Goal: Task Accomplishment & Management: Use online tool/utility

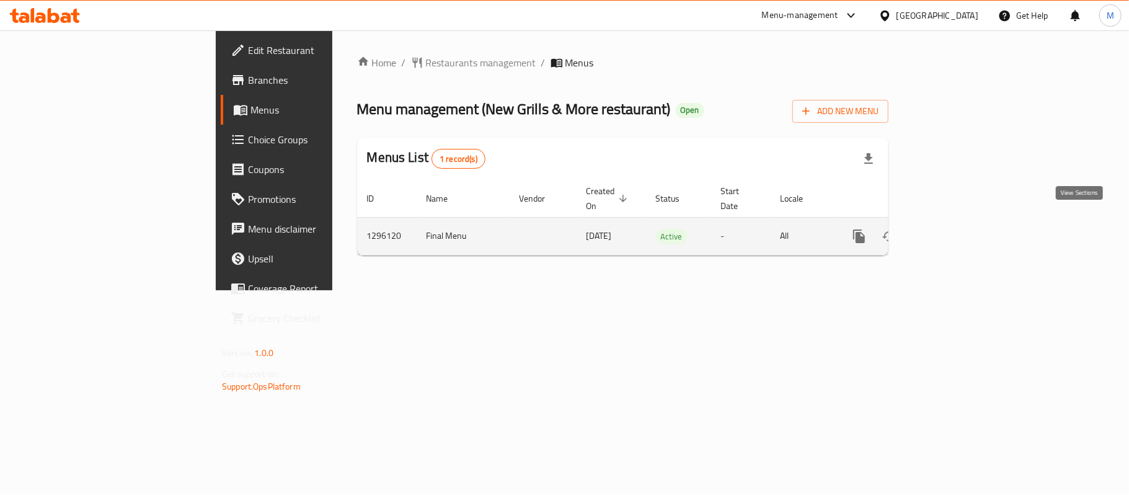
click at [954, 231] on icon "enhanced table" at bounding box center [948, 236] width 11 height 11
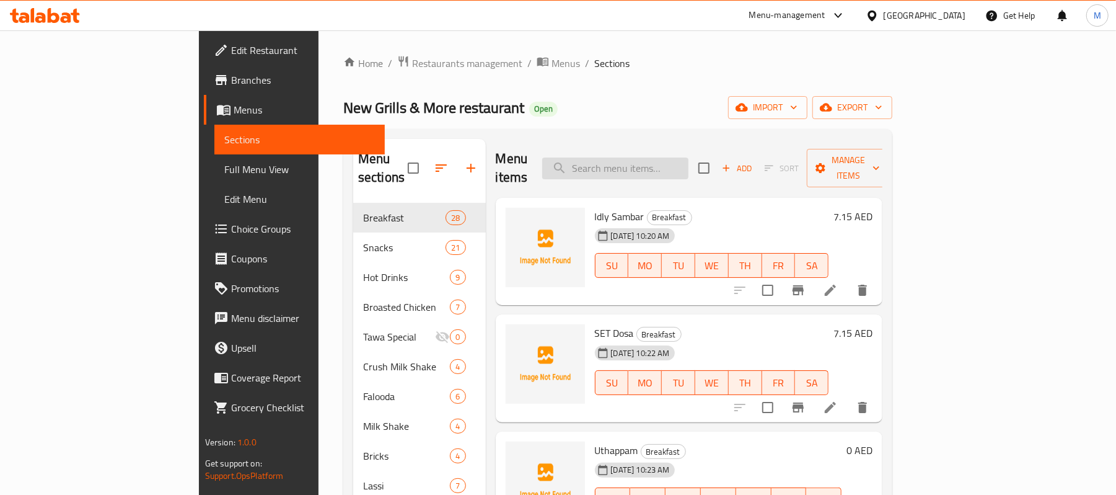
click at [689, 169] on input "search" at bounding box center [615, 168] width 146 height 22
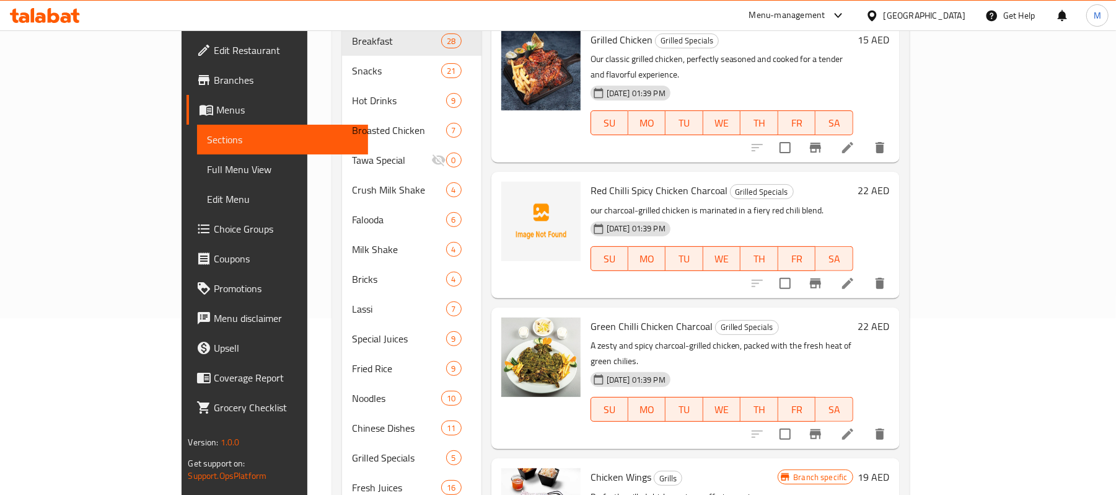
scroll to position [82, 0]
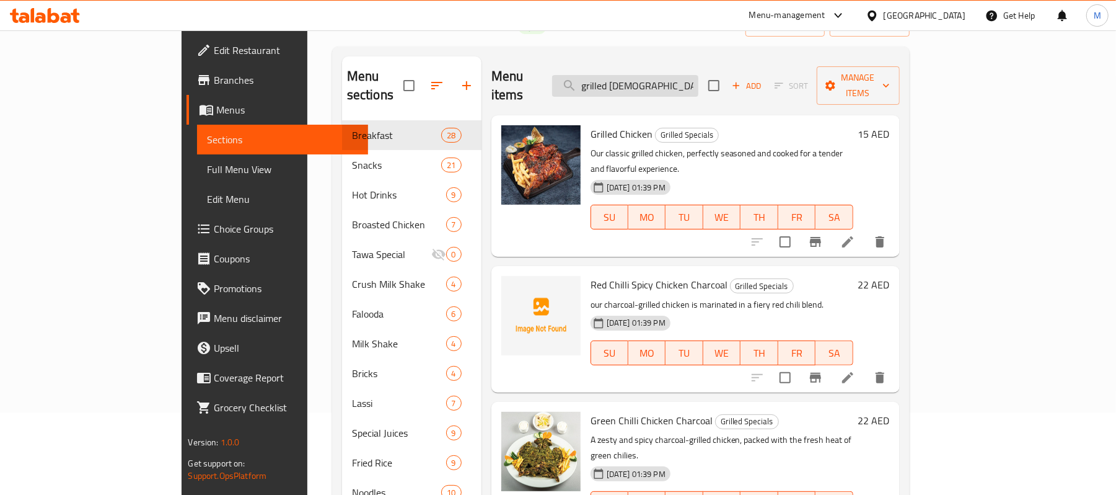
click at [698, 75] on input "grilled chick" at bounding box center [625, 86] width 146 height 22
click at [698, 77] on input "grilled chick" at bounding box center [625, 86] width 146 height 22
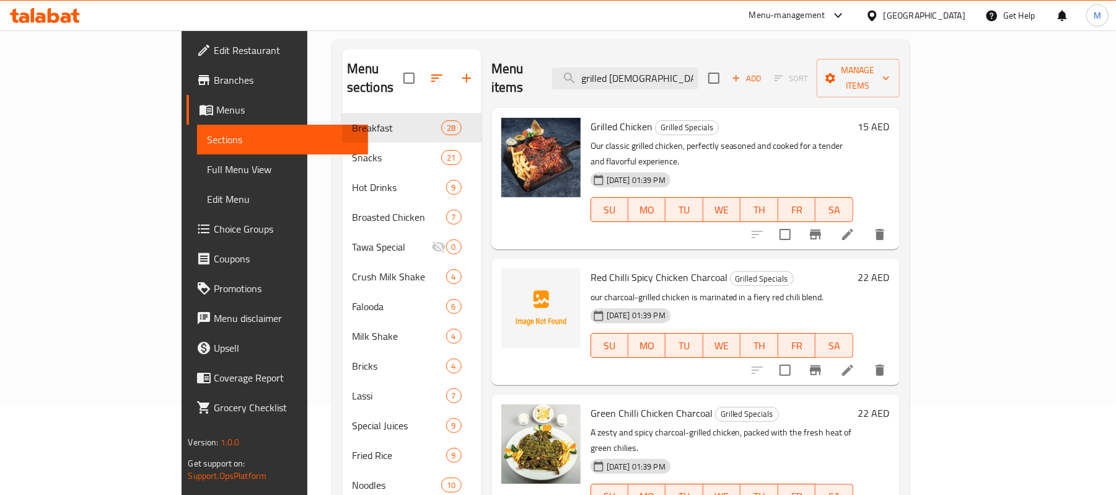
scroll to position [0, 0]
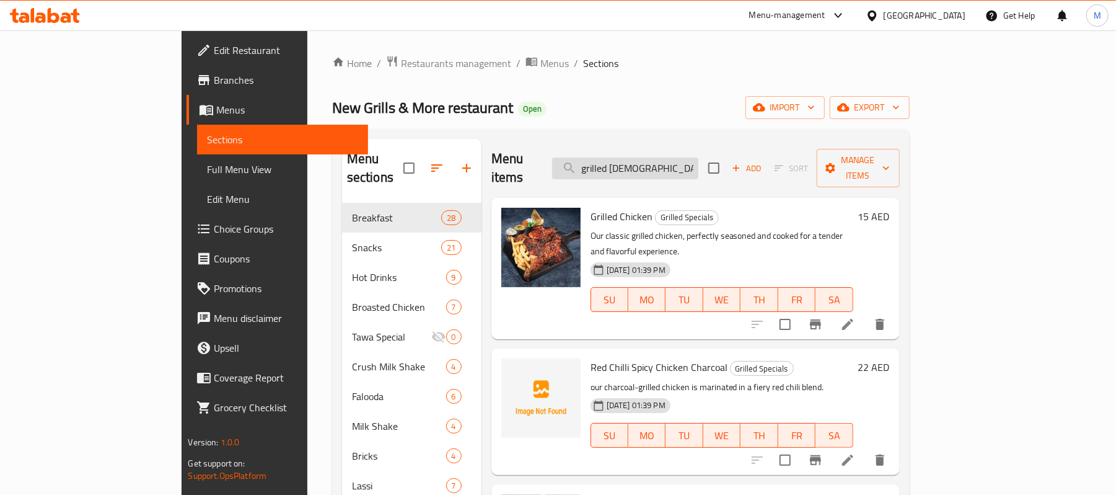
click at [698, 157] on input "grilled chick" at bounding box center [625, 168] width 146 height 22
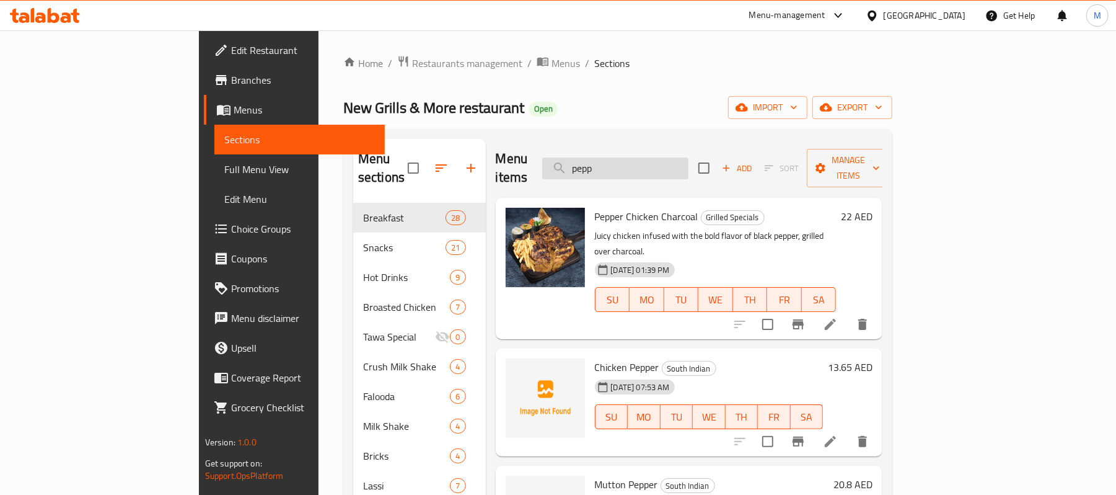
click at [689, 162] on input "pepp" at bounding box center [615, 168] width 146 height 22
paste input "INDIAN MIX GRILL"
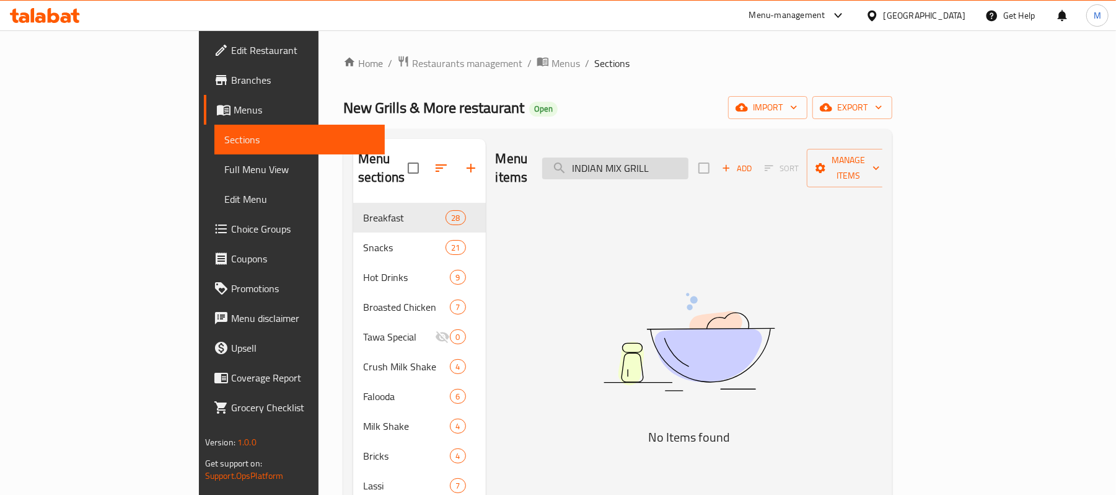
drag, startPoint x: 680, startPoint y: 161, endPoint x: 623, endPoint y: 169, distance: 57.0
click at [623, 169] on input "INDIAN MIX GRILL" at bounding box center [615, 168] width 146 height 22
click at [689, 162] on input "MIX GRILL" at bounding box center [615, 168] width 146 height 22
type input "M"
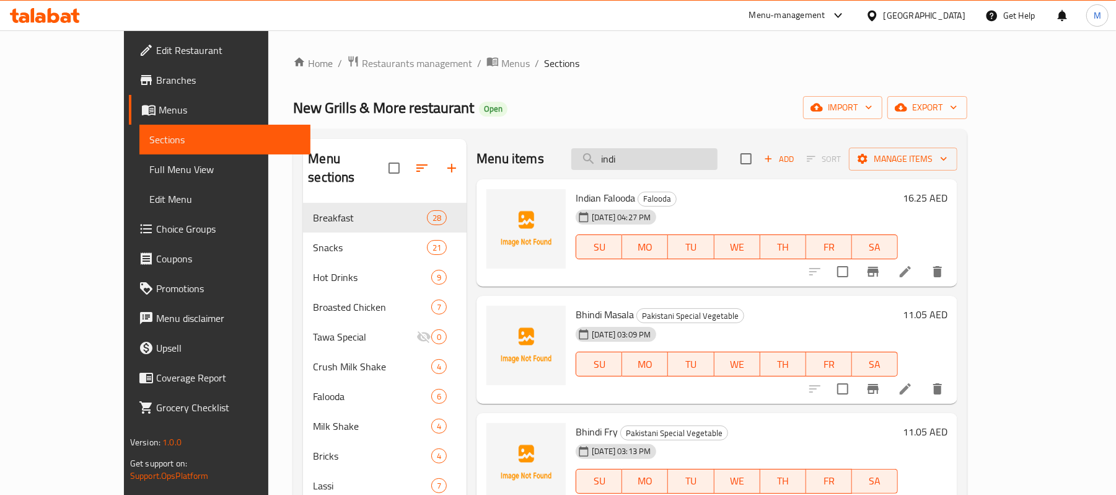
click at [680, 157] on input "indi" at bounding box center [644, 159] width 146 height 22
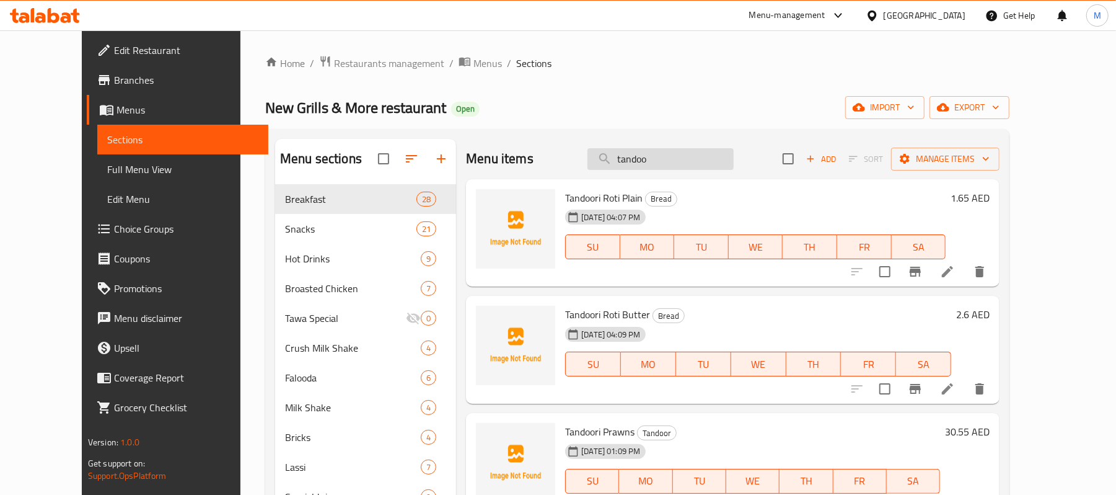
click at [674, 164] on input "tandoo" at bounding box center [661, 159] width 146 height 22
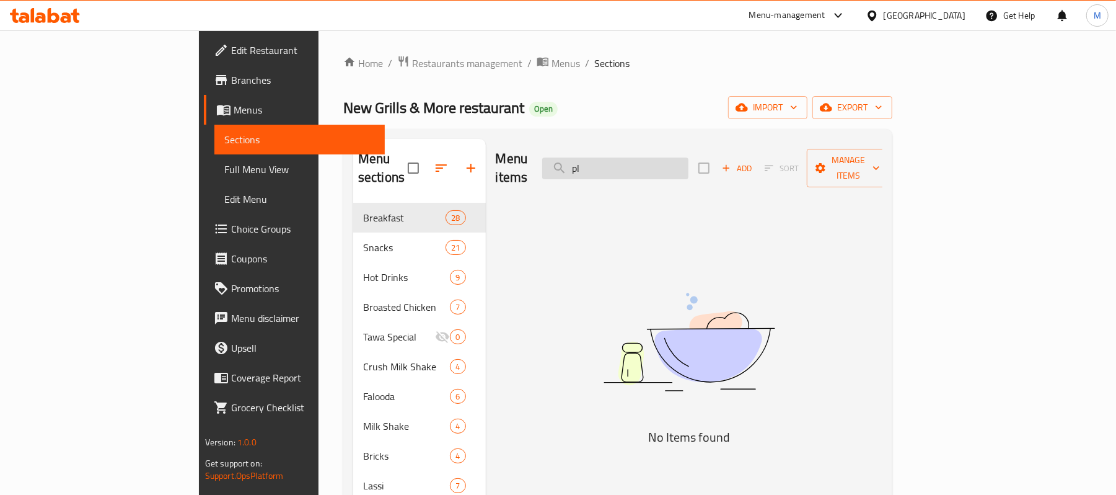
type input "p"
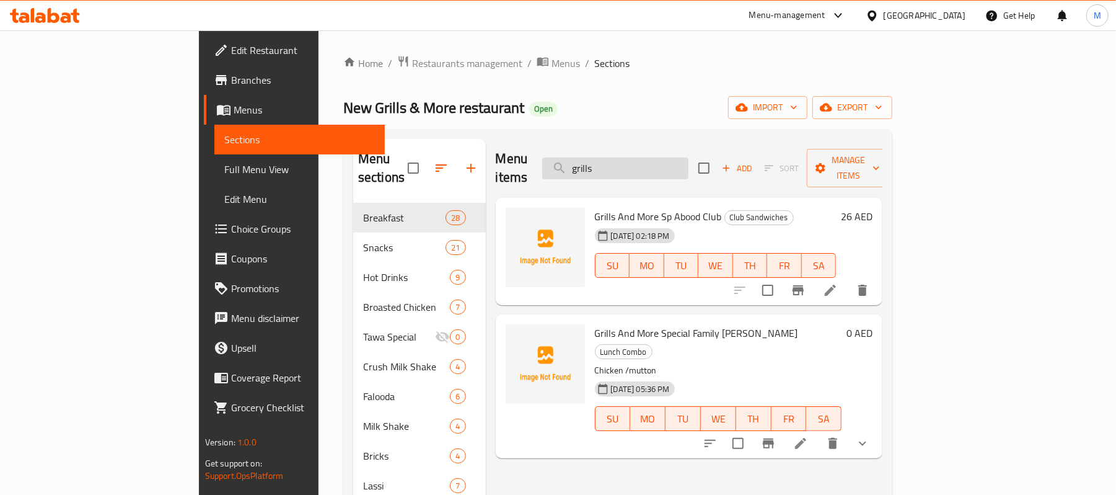
click at [672, 157] on input "grills" at bounding box center [615, 168] width 146 height 22
paste input "Ghee Rice Combo"
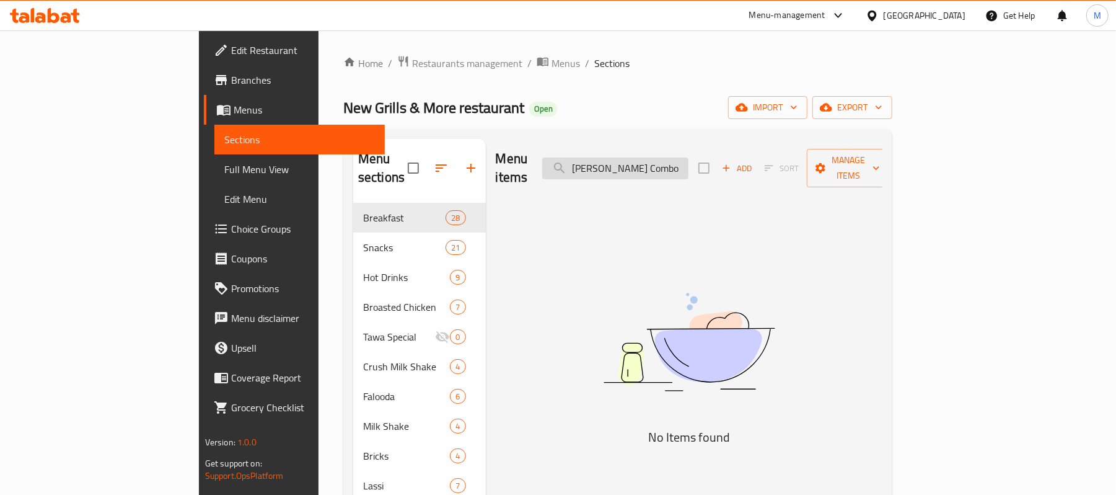
click at [687, 157] on input "Ghee Rice Combo" at bounding box center [615, 168] width 146 height 22
drag, startPoint x: 688, startPoint y: 159, endPoint x: 733, endPoint y: 155, distance: 44.8
click at [689, 157] on input "Ghee Rice Combo" at bounding box center [615, 168] width 146 height 22
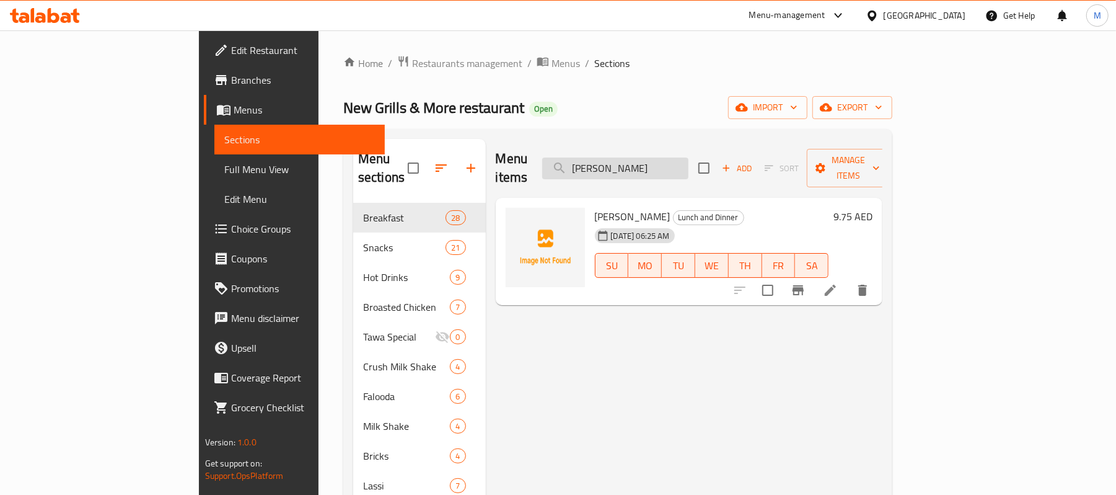
click at [689, 157] on input "Ghee Rice" at bounding box center [615, 168] width 146 height 22
paste input "Chicken mandi"
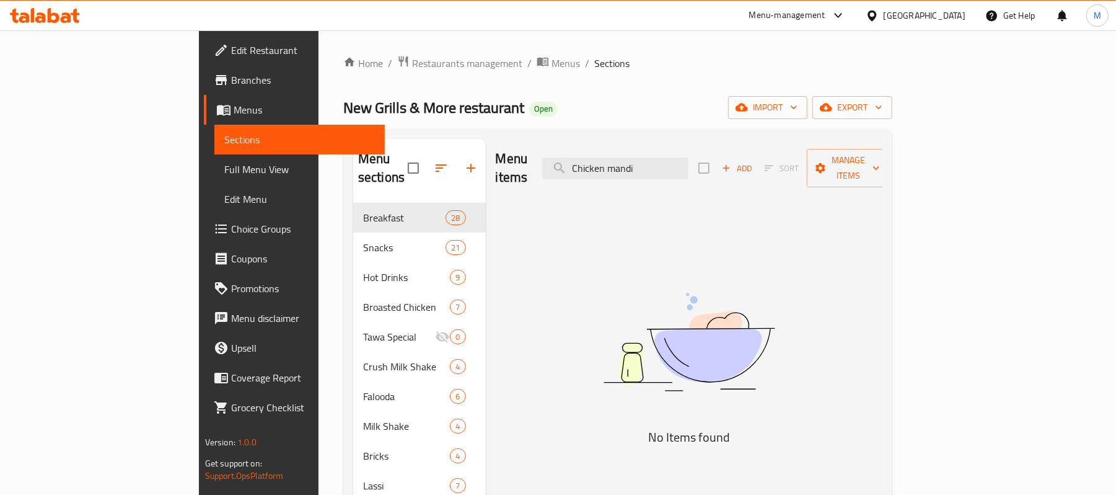
drag, startPoint x: 683, startPoint y: 160, endPoint x: 558, endPoint y: 160, distance: 124.6
click at [558, 160] on div "Menu items Chicken mandi Add Sort Manage items" at bounding box center [689, 168] width 387 height 59
click at [689, 157] on input "mandi" at bounding box center [615, 168] width 146 height 22
type input "m"
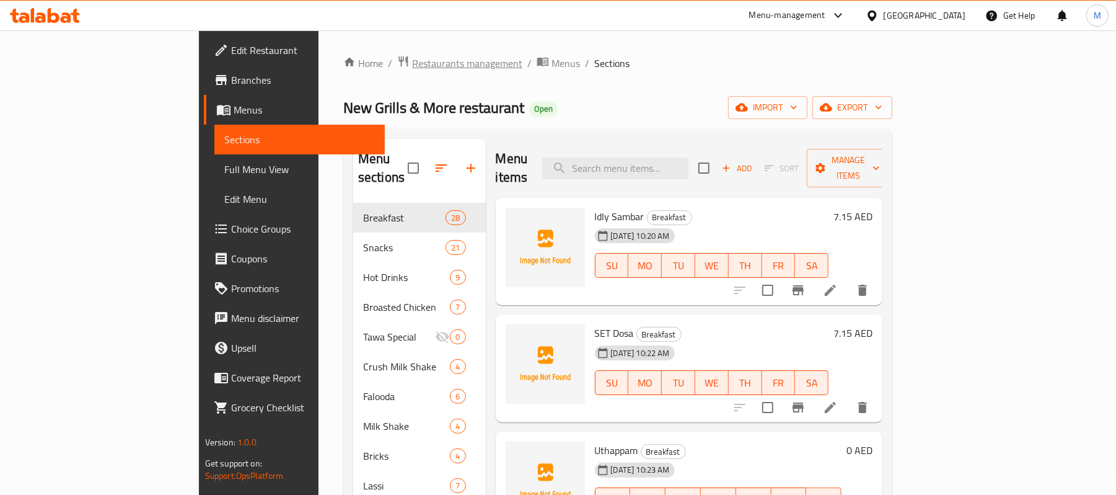
click at [412, 62] on span "Restaurants management" at bounding box center [467, 63] width 110 height 15
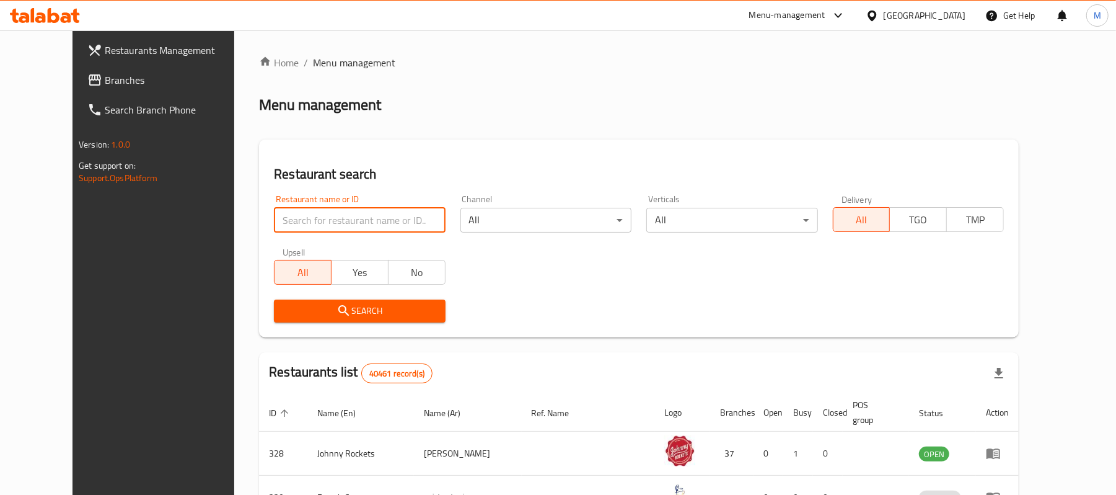
click at [298, 212] on input "search" at bounding box center [359, 220] width 171 height 25
paste input "656368"
type input "656368"
click button "Search" at bounding box center [359, 310] width 171 height 23
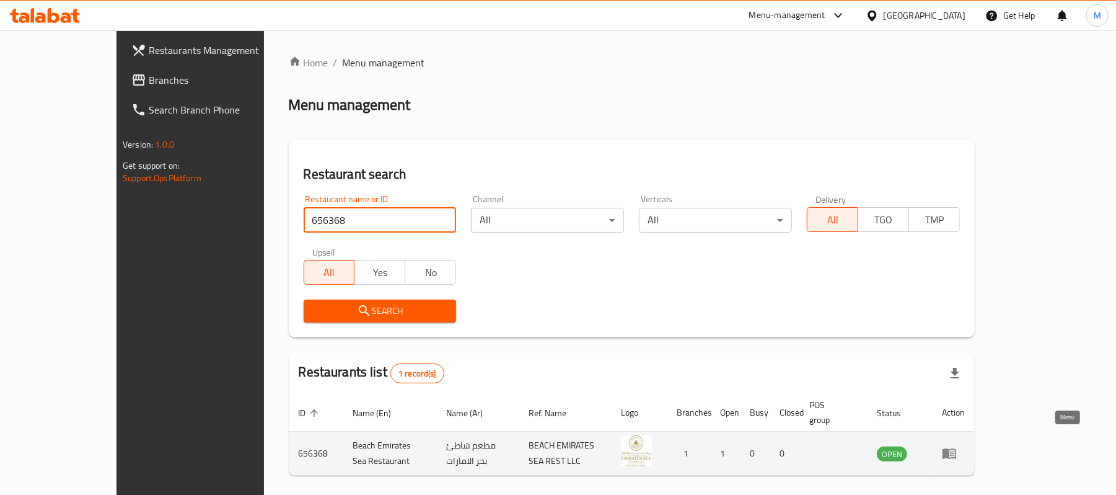
click at [956, 449] on icon "enhanced table" at bounding box center [950, 454] width 14 height 11
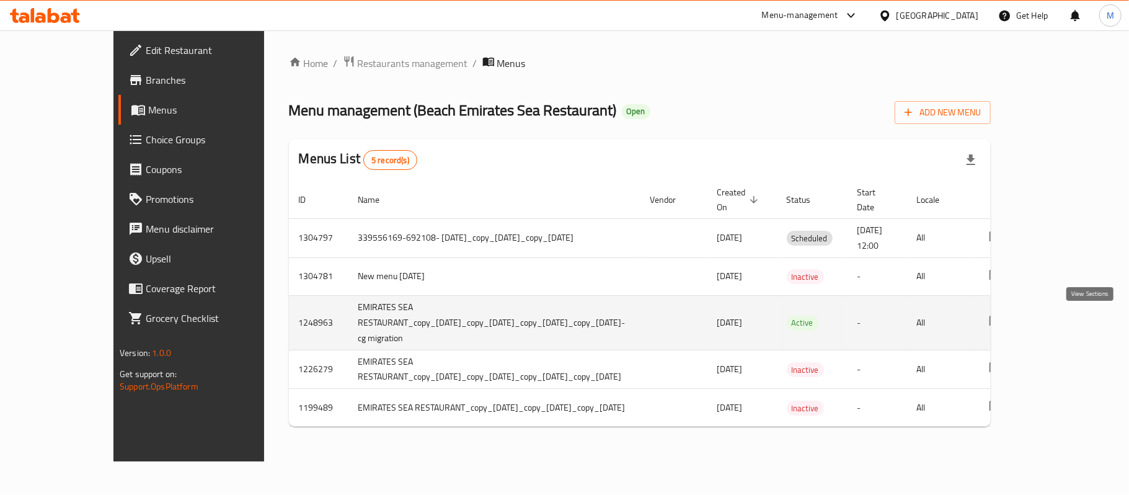
click at [1092, 323] on icon "enhanced table" at bounding box center [1084, 322] width 15 height 15
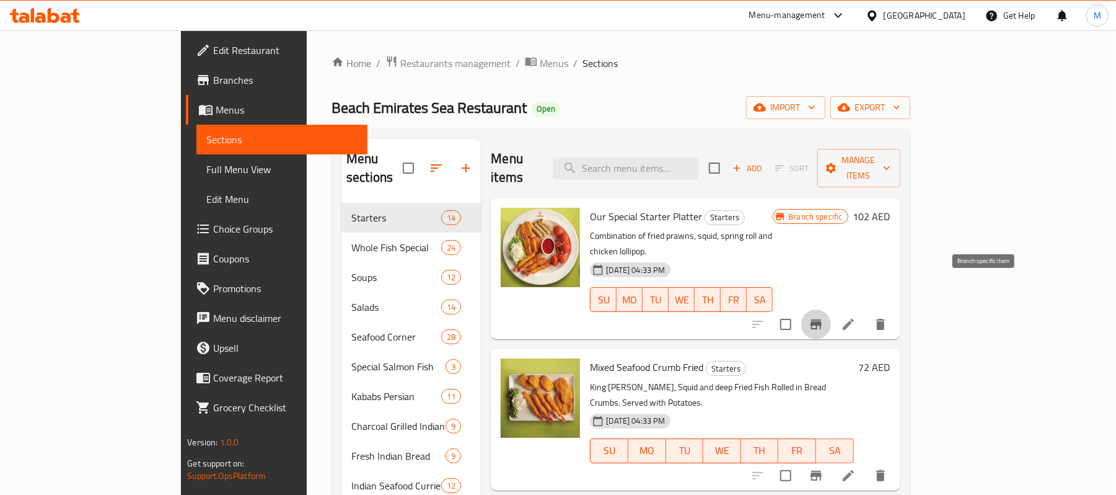
click at [824, 317] on icon "Branch-specific-item" at bounding box center [816, 324] width 15 height 15
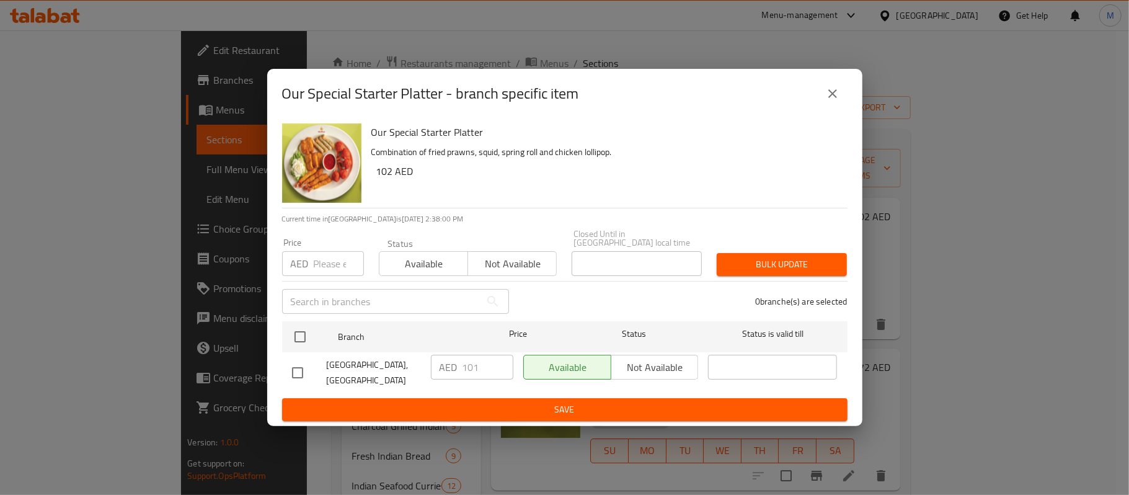
click at [628, 36] on div "Our Special Starter Platter - branch specific item Our Special Starter Platter …" at bounding box center [564, 247] width 1129 height 495
click at [837, 95] on icon "close" at bounding box center [832, 93] width 15 height 15
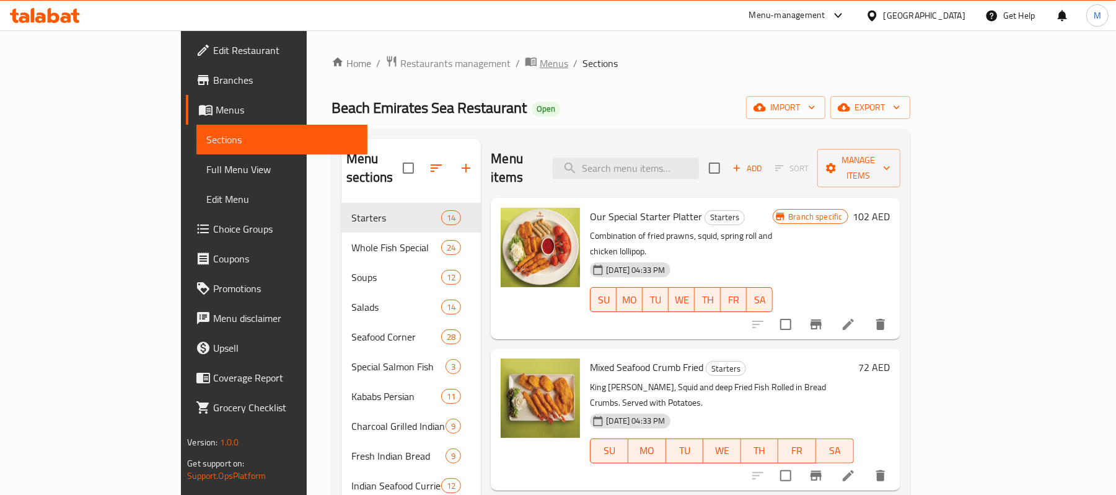
click at [540, 66] on span "Menus" at bounding box center [554, 63] width 29 height 15
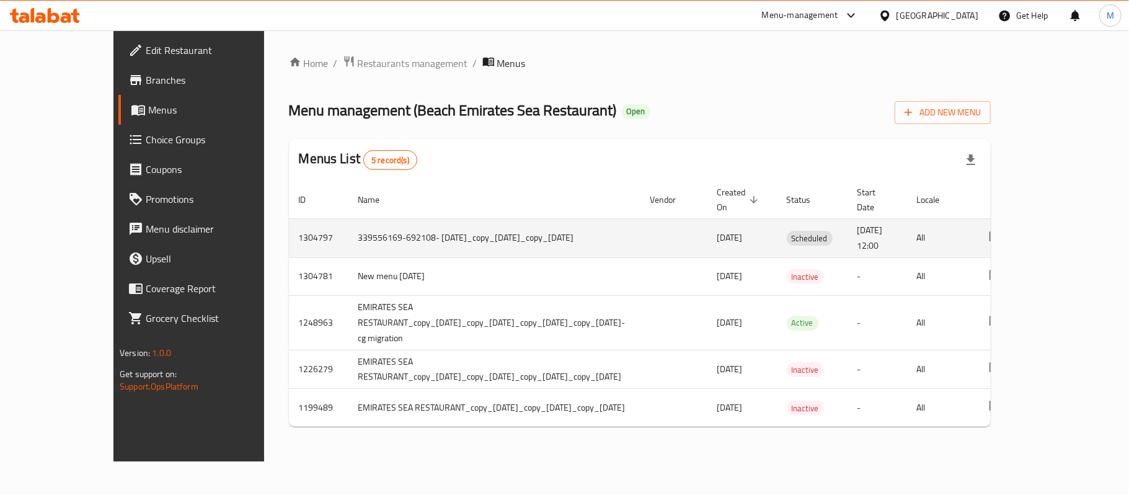
drag, startPoint x: 351, startPoint y: 241, endPoint x: 915, endPoint y: 243, distance: 564.6
click at [915, 243] on tr "1304797 339556169-692108- 15/7/2025_copy_25/07/2025_copy_10/08/2025 10/08/2025 …" at bounding box center [699, 237] width 821 height 39
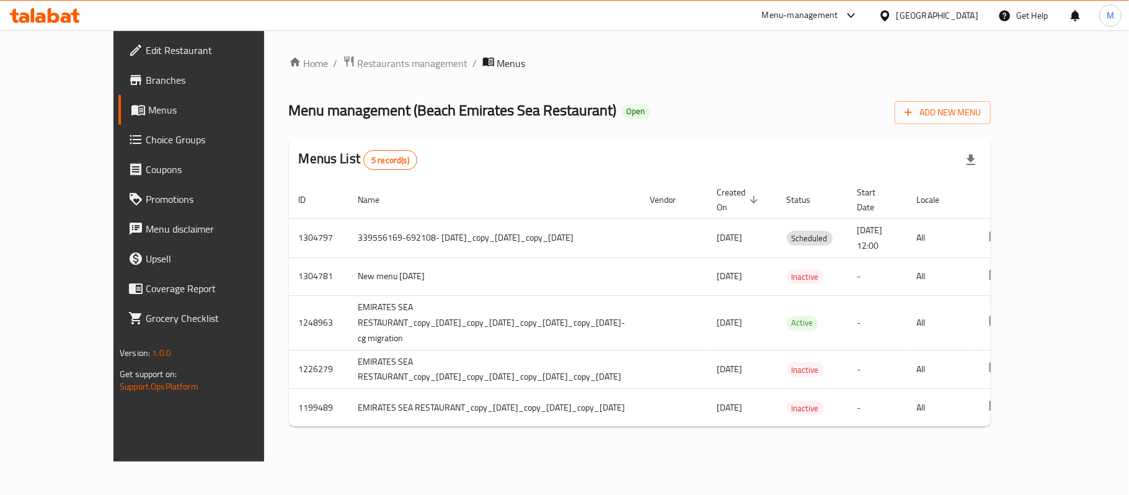
click at [664, 89] on div "Home / Restaurants management / Menus Menu management ( Beach Emirates Sea Rest…" at bounding box center [640, 245] width 702 height 381
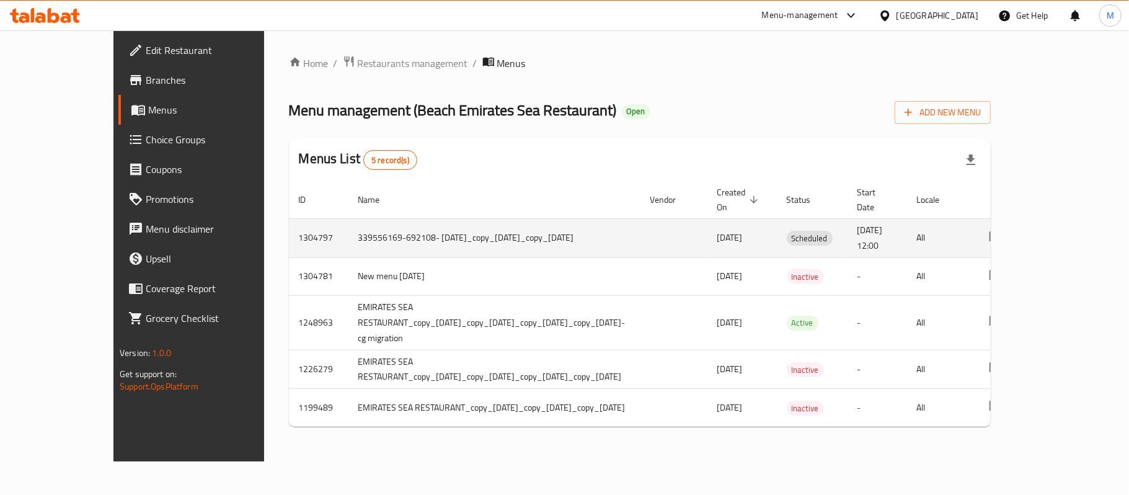
drag, startPoint x: 714, startPoint y: 241, endPoint x: 782, endPoint y: 244, distance: 68.2
click at [777, 244] on td "10/08/2025" at bounding box center [741, 237] width 69 height 39
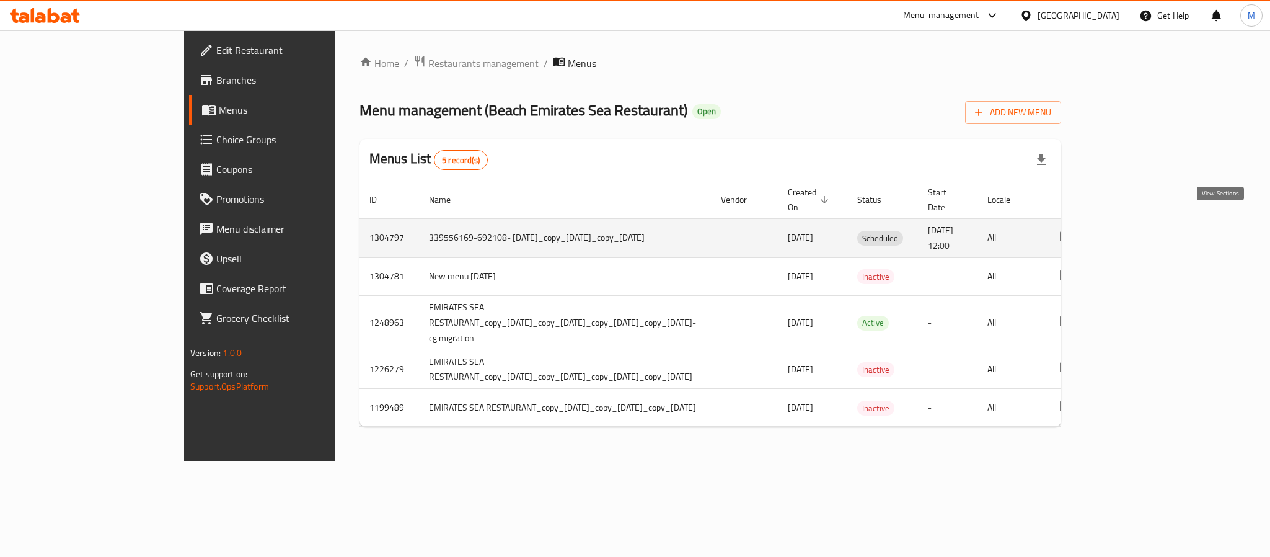
click at [1128, 231] on icon "enhanced table" at bounding box center [1155, 238] width 15 height 15
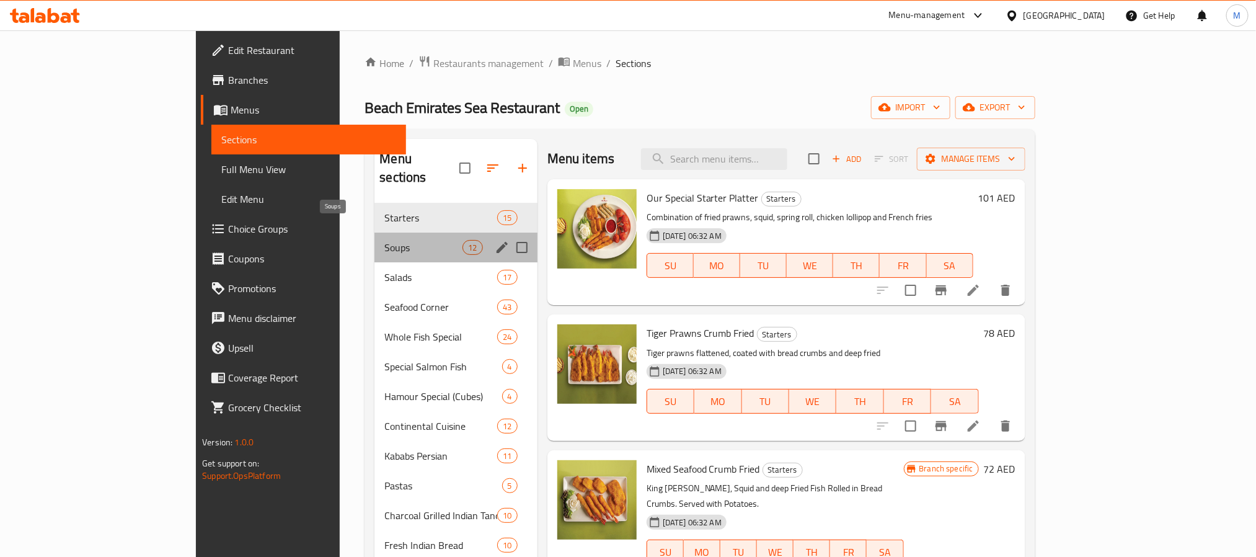
click at [384, 240] on span "Soups" at bounding box center [423, 247] width 78 height 15
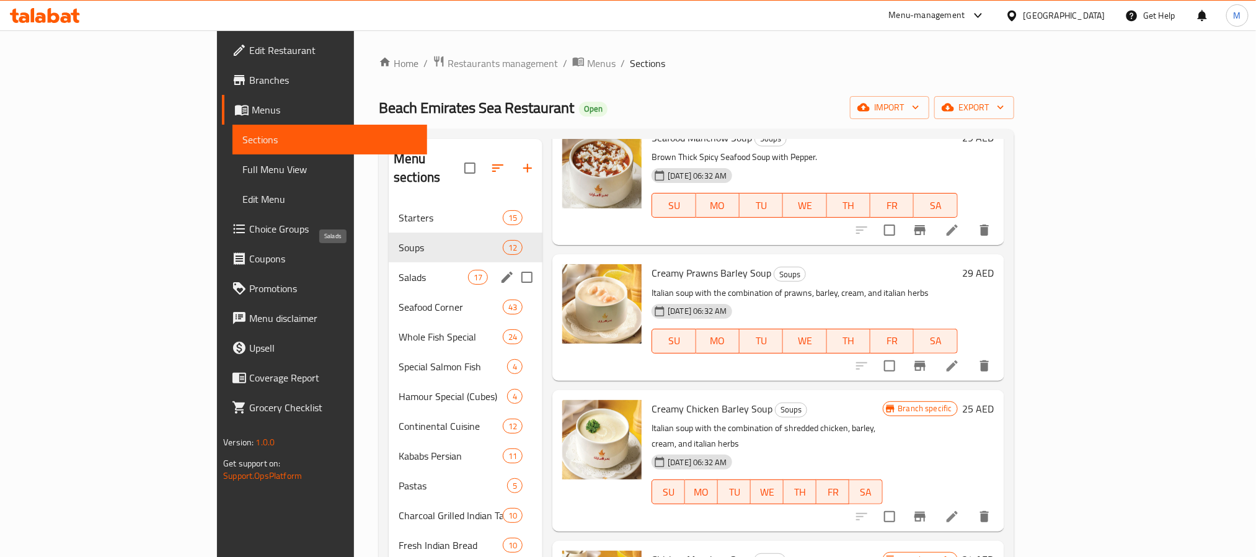
click at [399, 270] on span "Salads" at bounding box center [433, 277] width 69 height 15
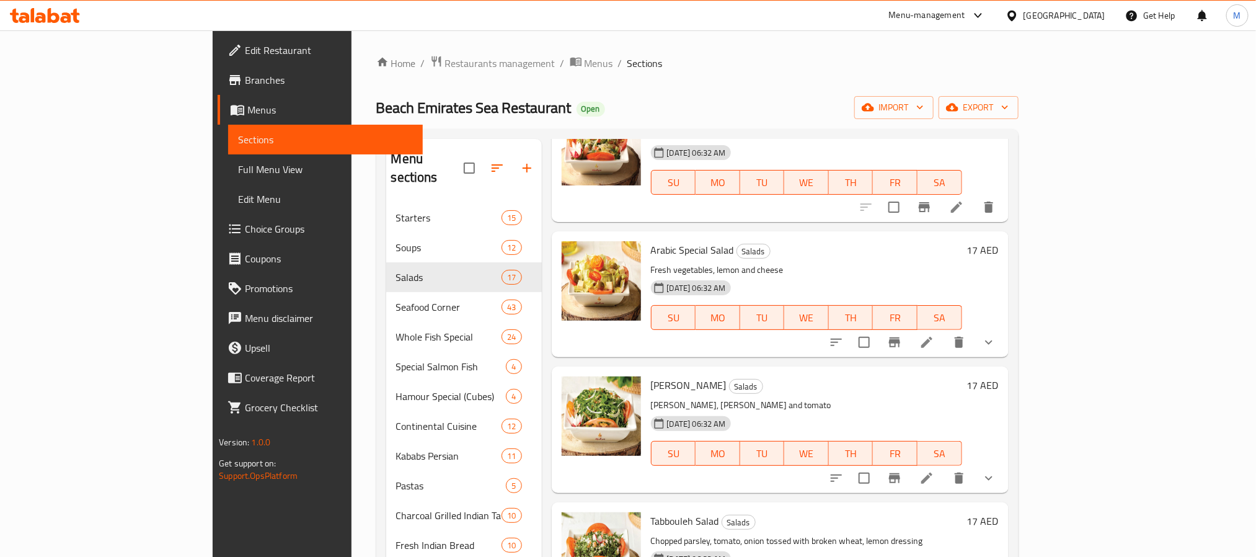
scroll to position [1549, 0]
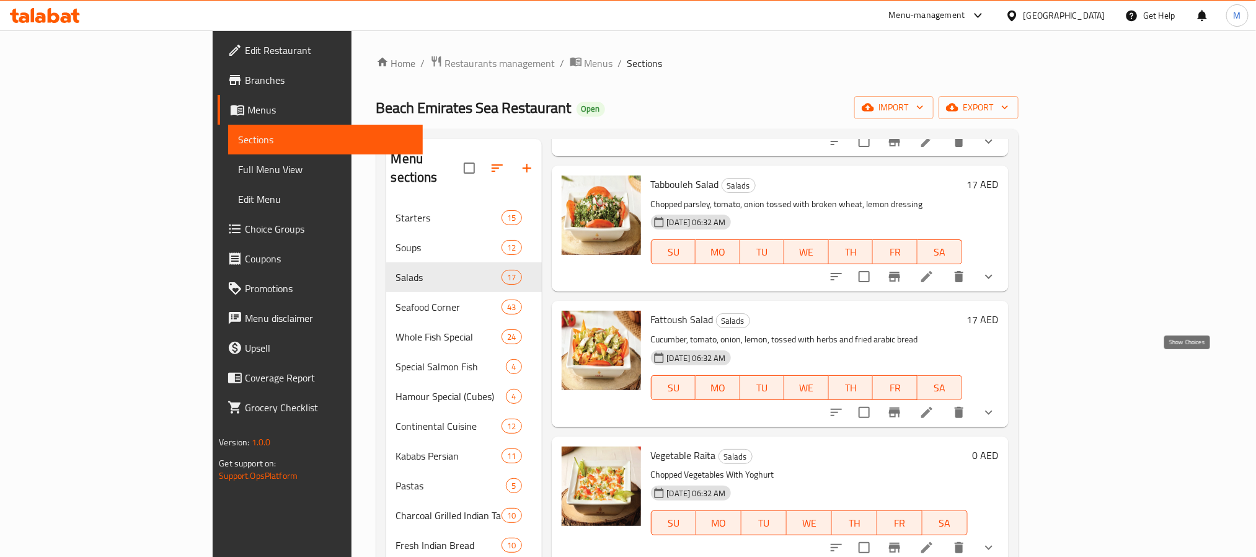
click at [996, 405] on icon "show more" at bounding box center [988, 412] width 15 height 15
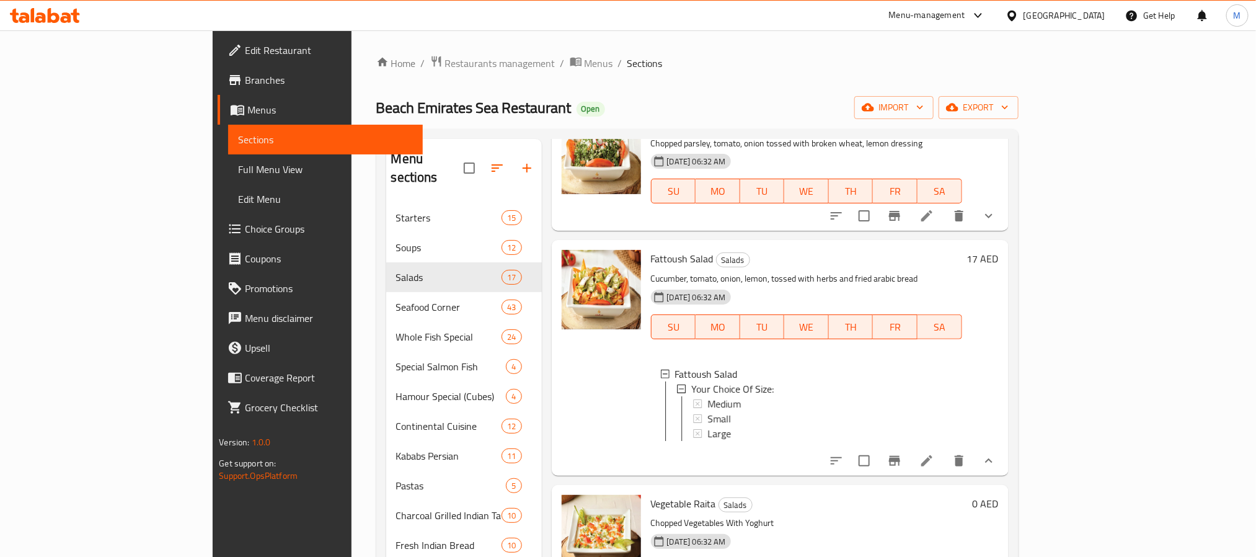
scroll to position [1672, 0]
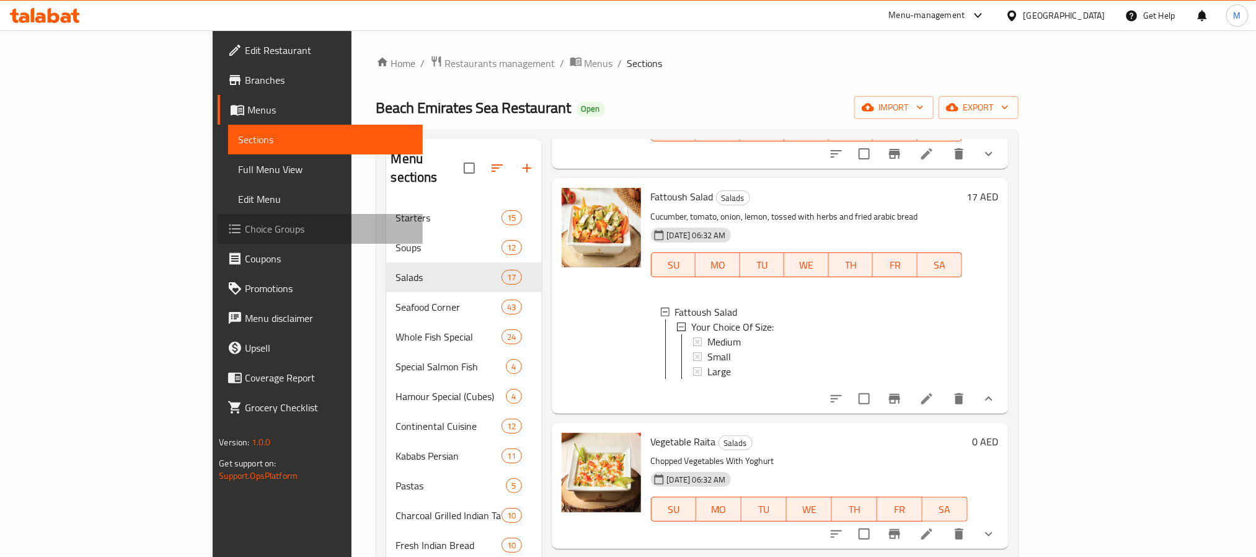
click at [245, 231] on span "Choice Groups" at bounding box center [328, 228] width 167 height 15
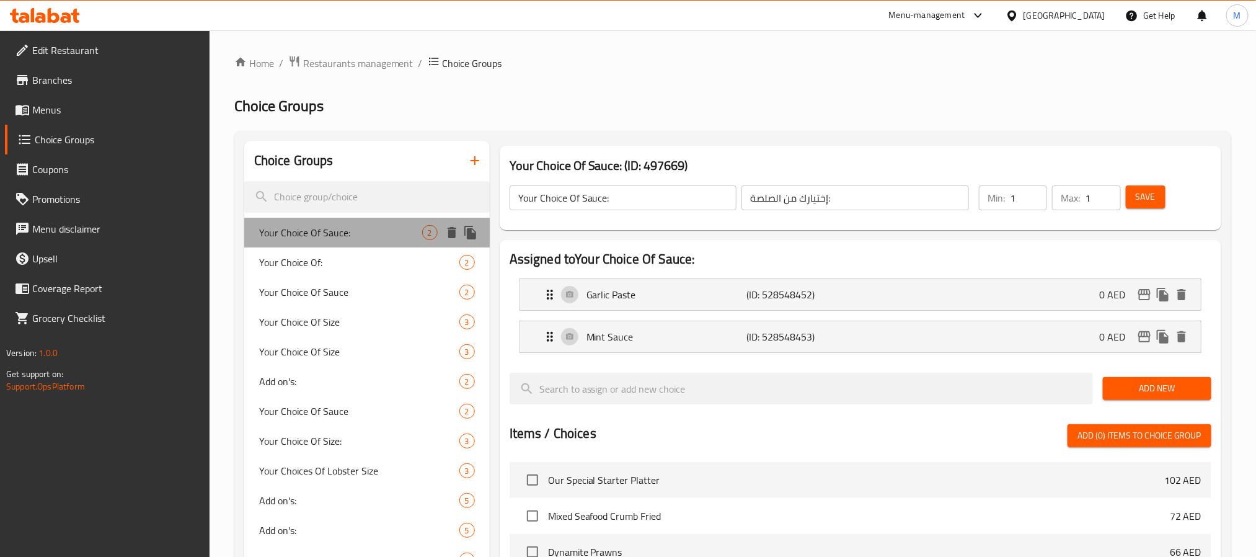
click at [322, 233] on span "Your Choice Of Sauce:" at bounding box center [340, 232] width 163 height 15
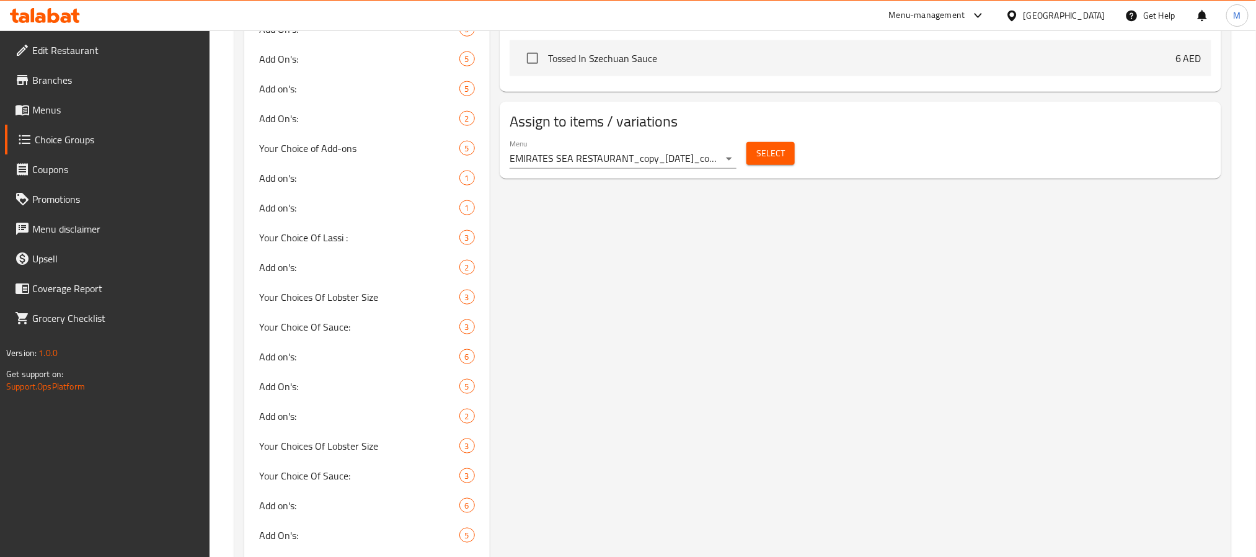
scroll to position [651, 0]
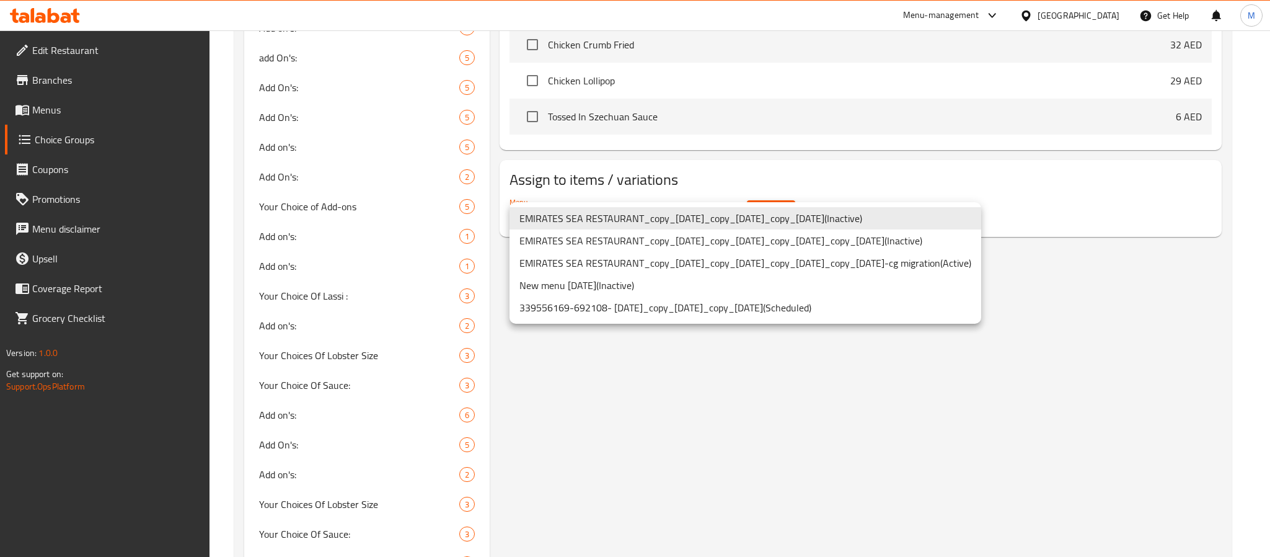
click at [610, 405] on div at bounding box center [635, 278] width 1270 height 557
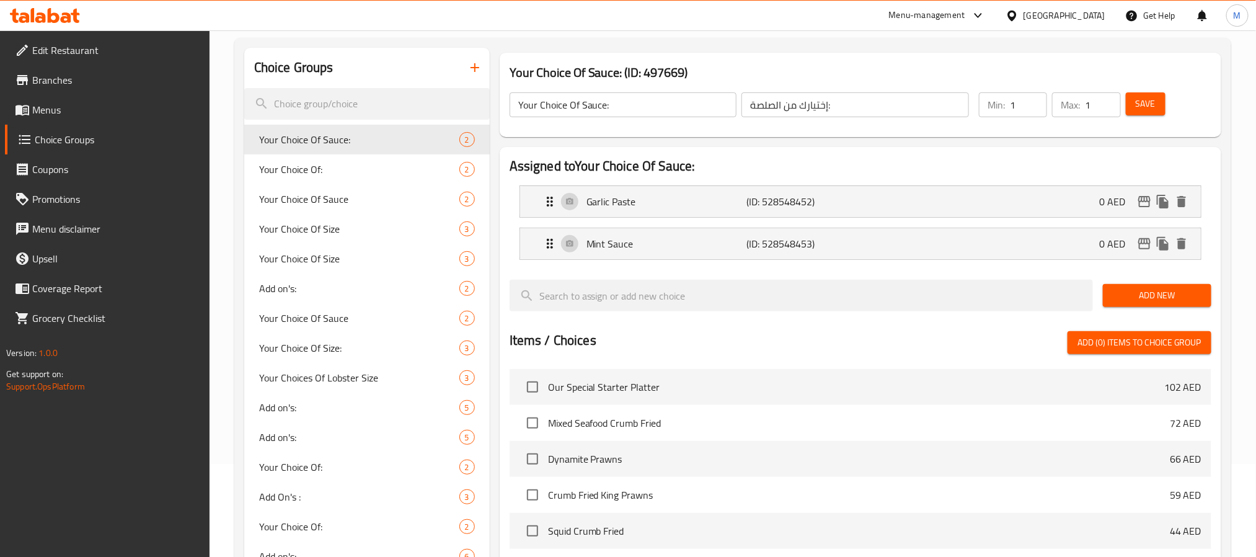
scroll to position [0, 0]
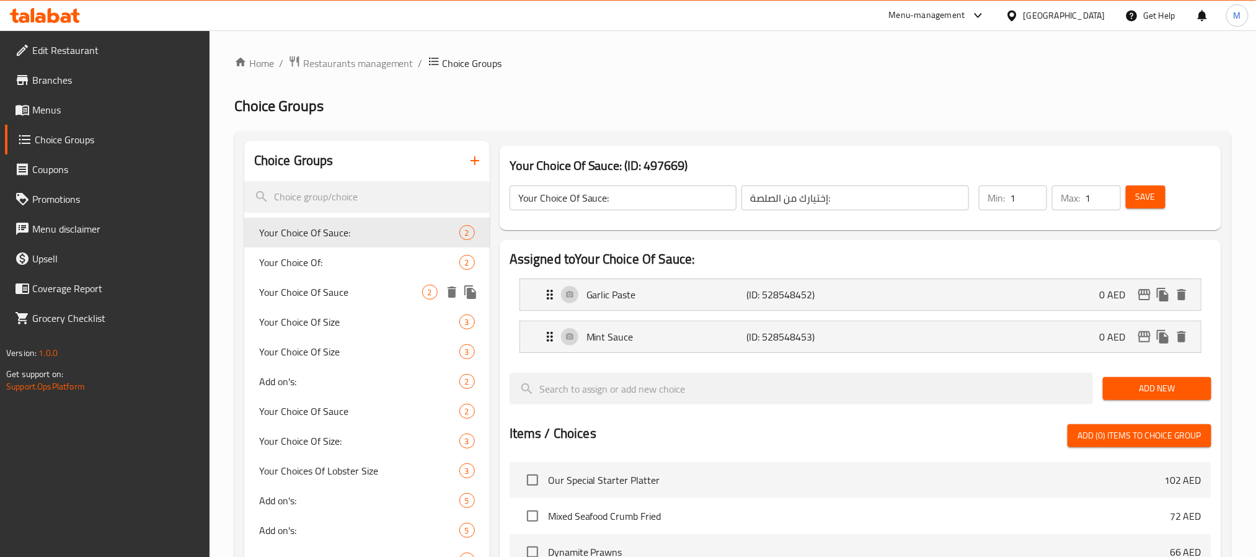
click at [311, 294] on span "Your Choice Of Sauce" at bounding box center [340, 291] width 163 height 15
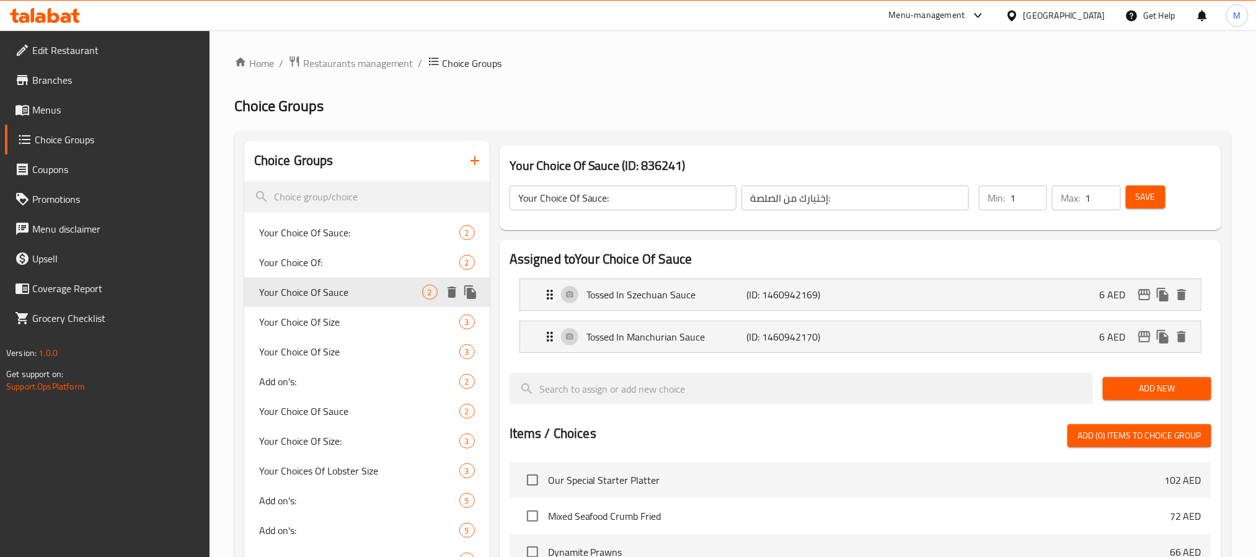
type input "Your Choice Of Sauce"
type input "إختيارك من صلصة"
type input "0"
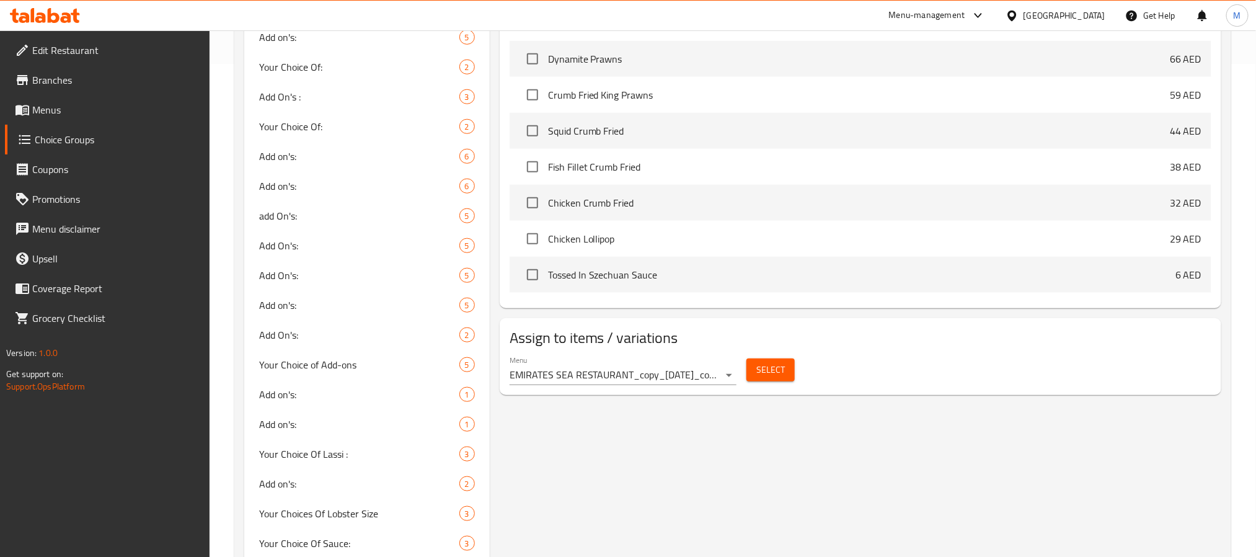
scroll to position [744, 0]
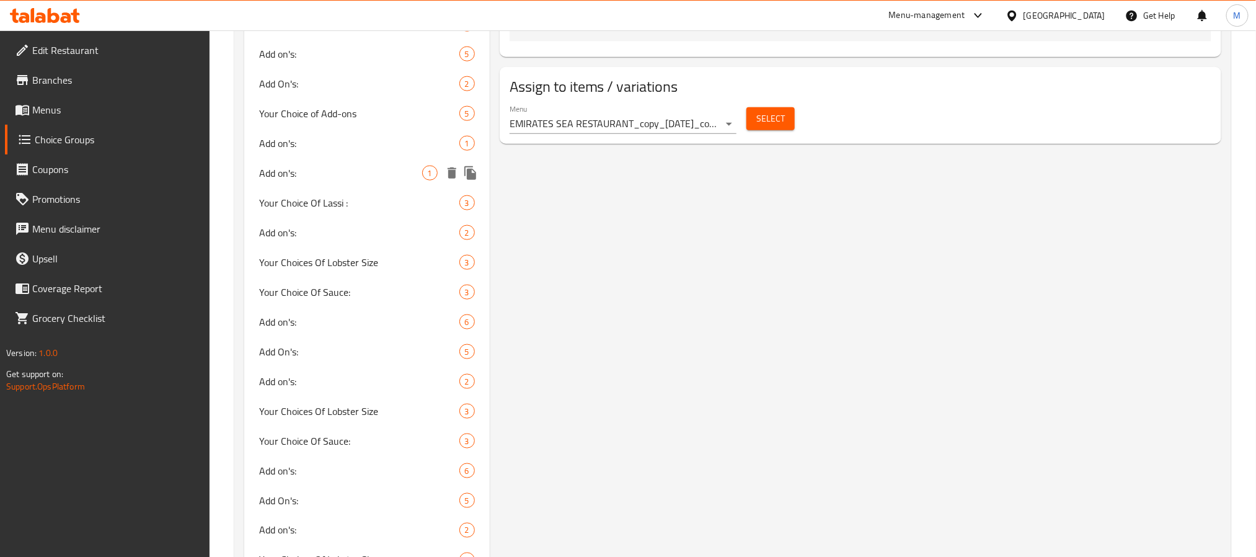
click at [296, 162] on div "Add on's: 1" at bounding box center [366, 173] width 245 height 30
type input "Add on's:"
type input "إضافات:"
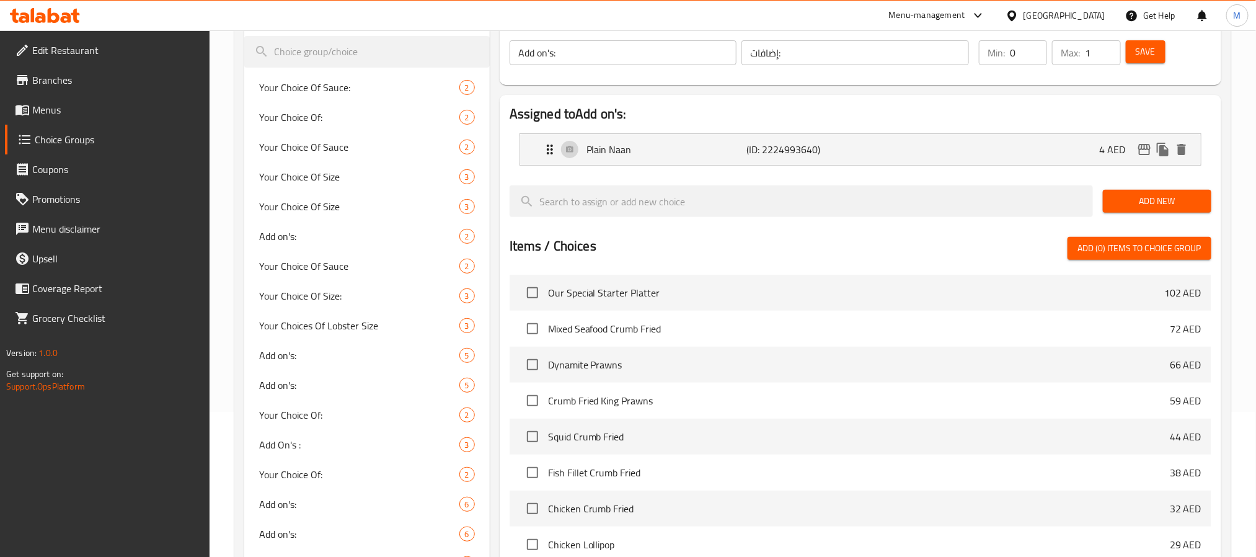
scroll to position [372, 0]
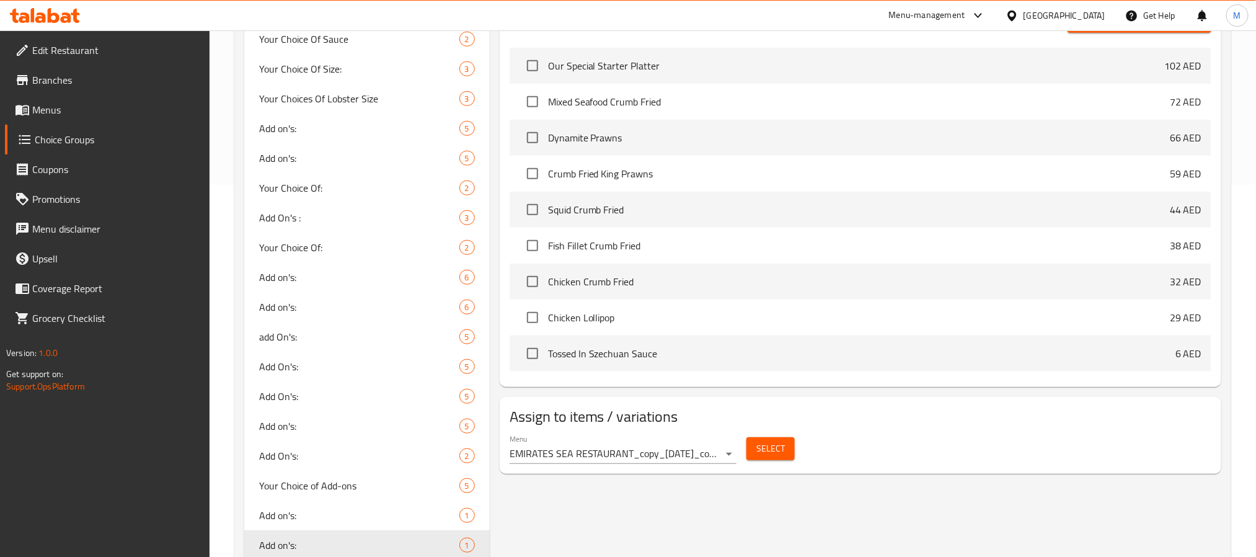
click at [761, 452] on span "Select" at bounding box center [770, 448] width 29 height 15
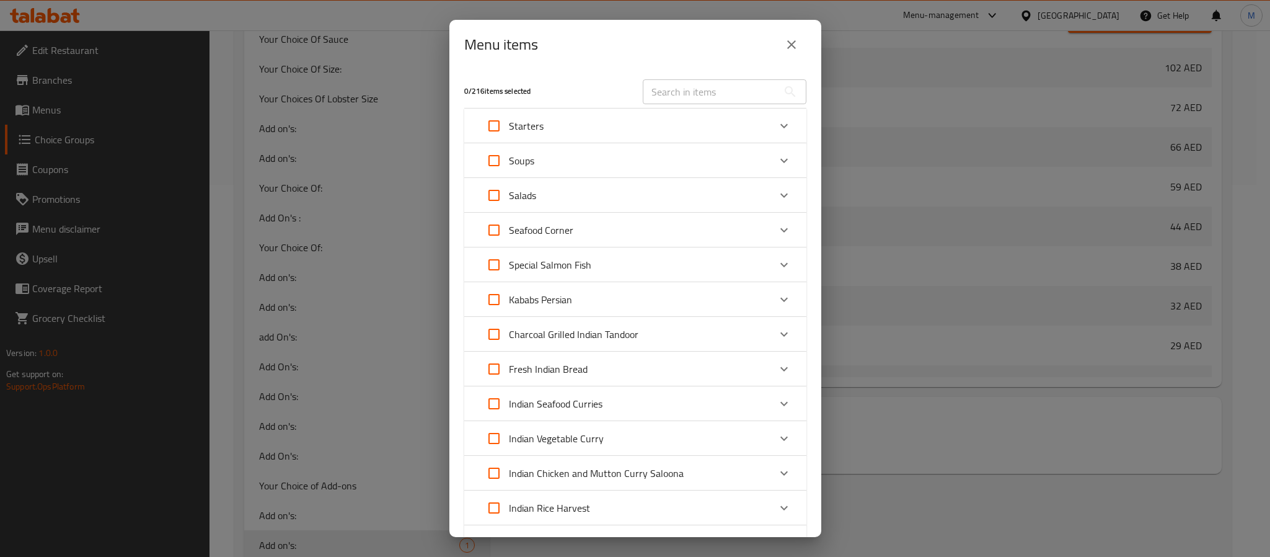
click at [795, 45] on icon "close" at bounding box center [791, 44] width 15 height 15
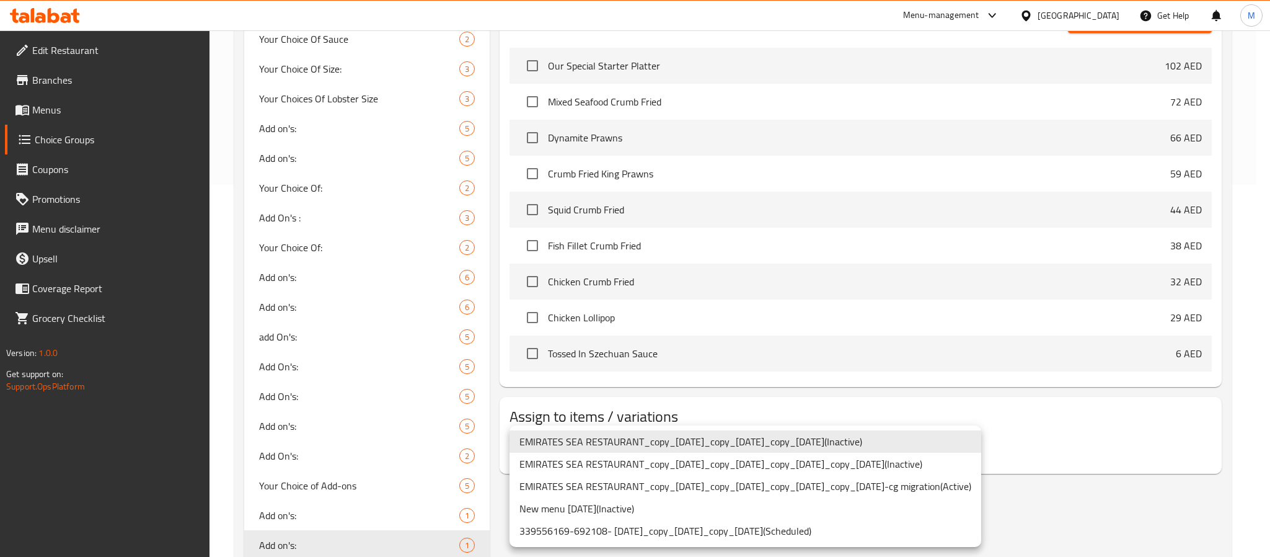
click at [1128, 446] on div at bounding box center [635, 278] width 1270 height 557
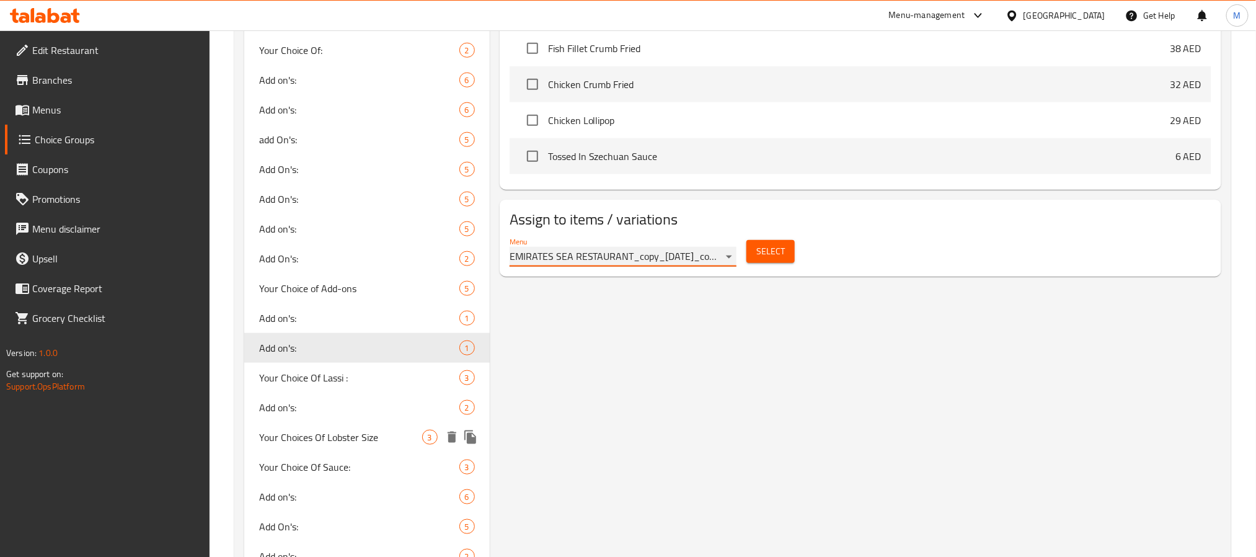
scroll to position [837, 0]
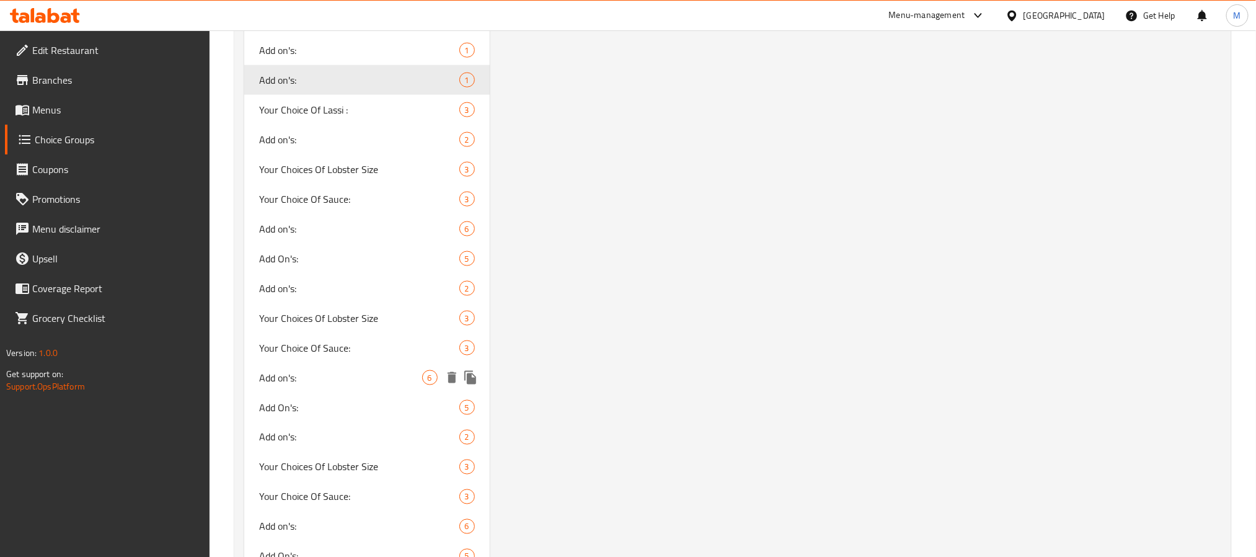
click at [317, 372] on span "Add on's:" at bounding box center [340, 377] width 163 height 15
type input "6"
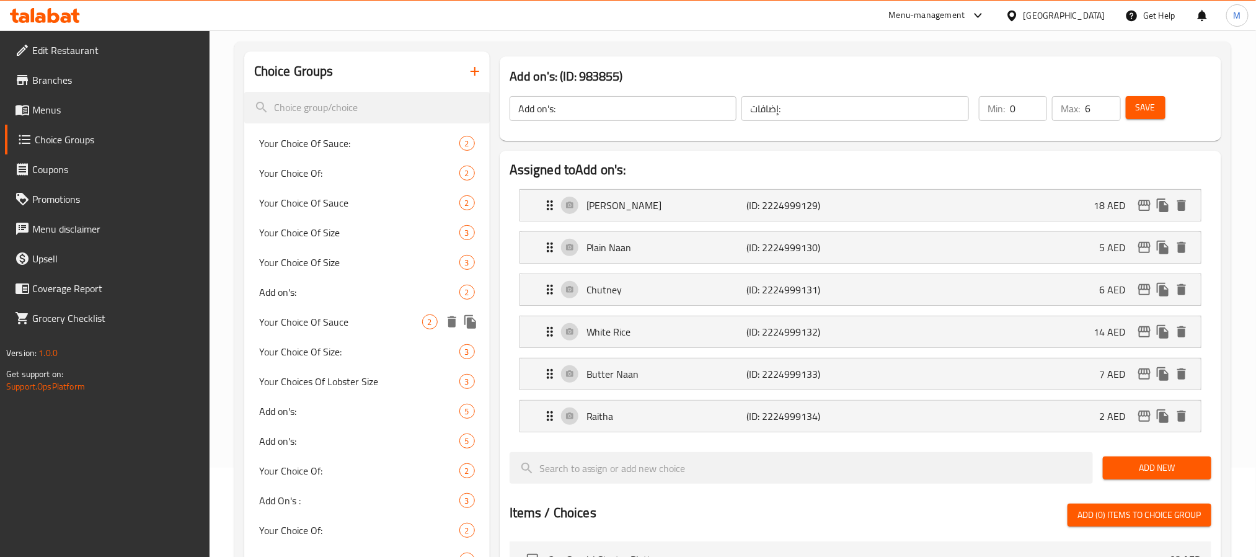
scroll to position [0, 0]
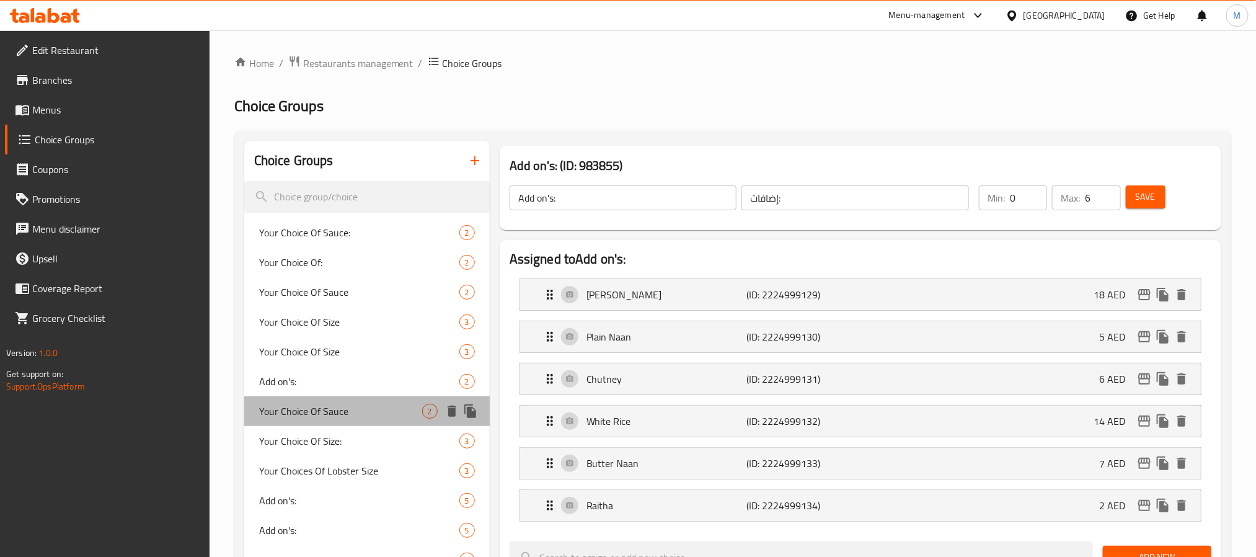
click at [342, 411] on span "Your Choice Of Sauce" at bounding box center [340, 410] width 163 height 15
type input "Your Choice Of Sauce"
type input "إختيارك من صلصة"
type input "1"
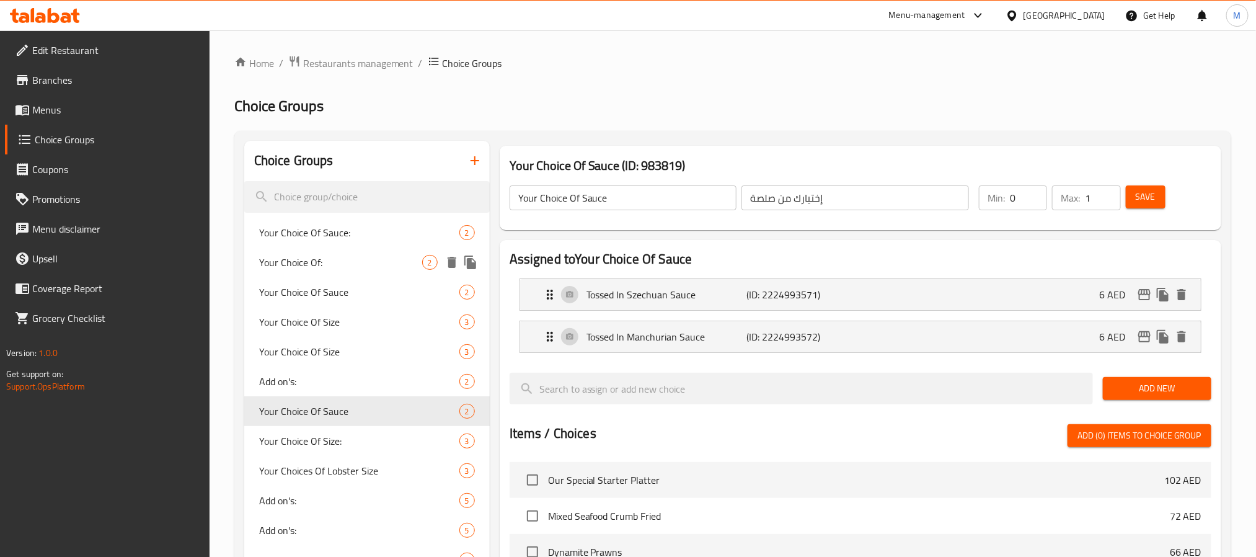
click at [376, 266] on span "Your Choice Of:" at bounding box center [340, 262] width 163 height 15
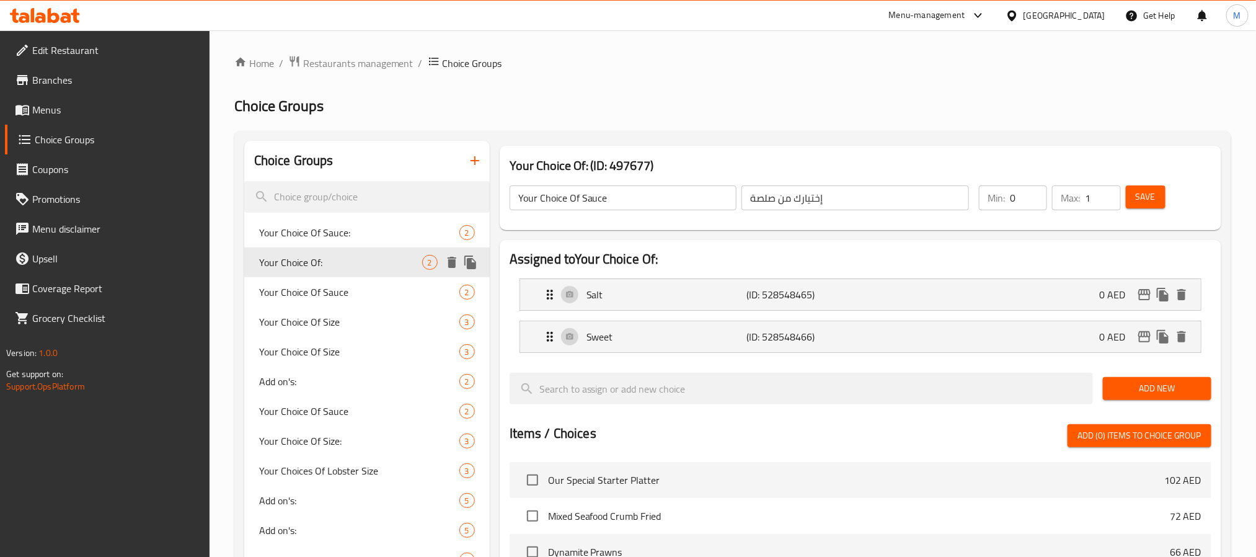
type input "Your Choice Of:"
type input "إختيارك من:"
type input "1"
click at [320, 290] on span "Your Choice Of Sauce" at bounding box center [340, 291] width 163 height 15
type input "Your Choice Of Sauce"
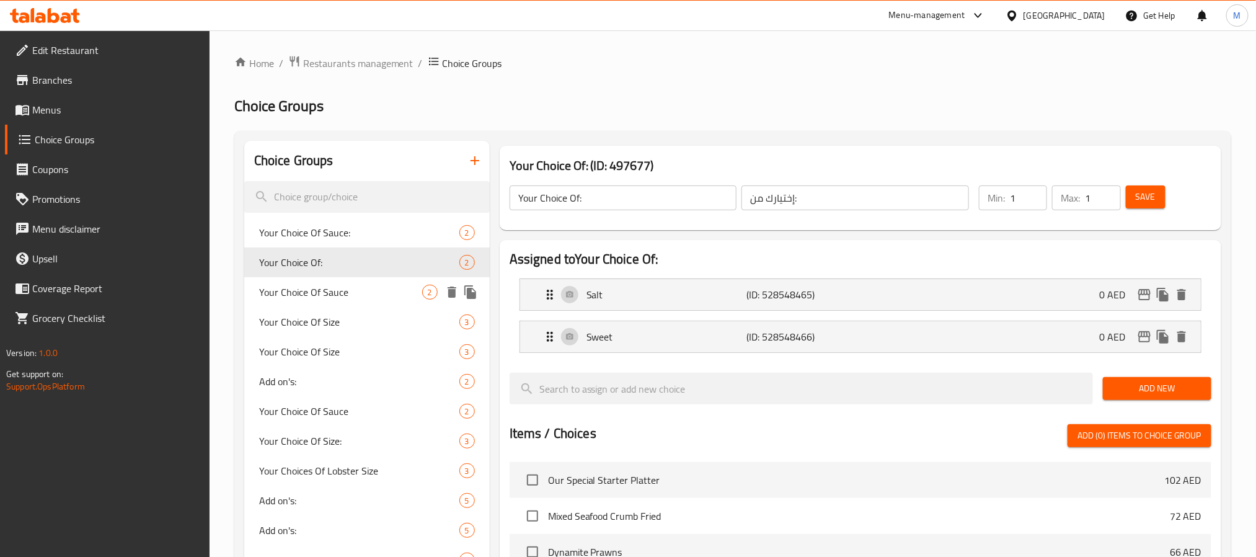
type input "إختيارك من صلصة"
type input "0"
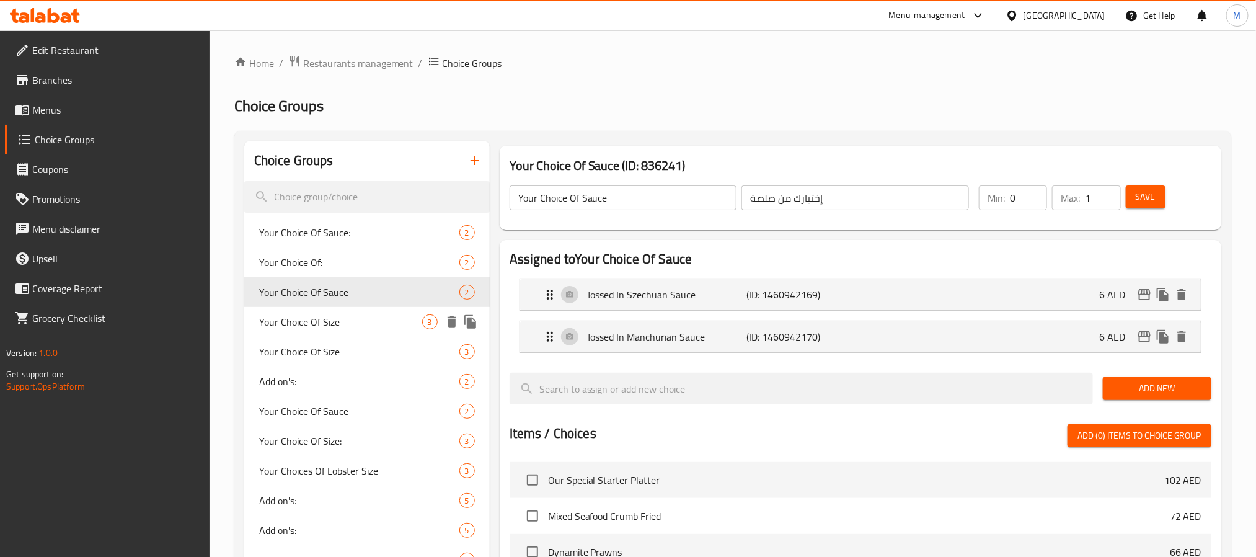
click at [337, 327] on span "Your Choice Of Size" at bounding box center [340, 321] width 163 height 15
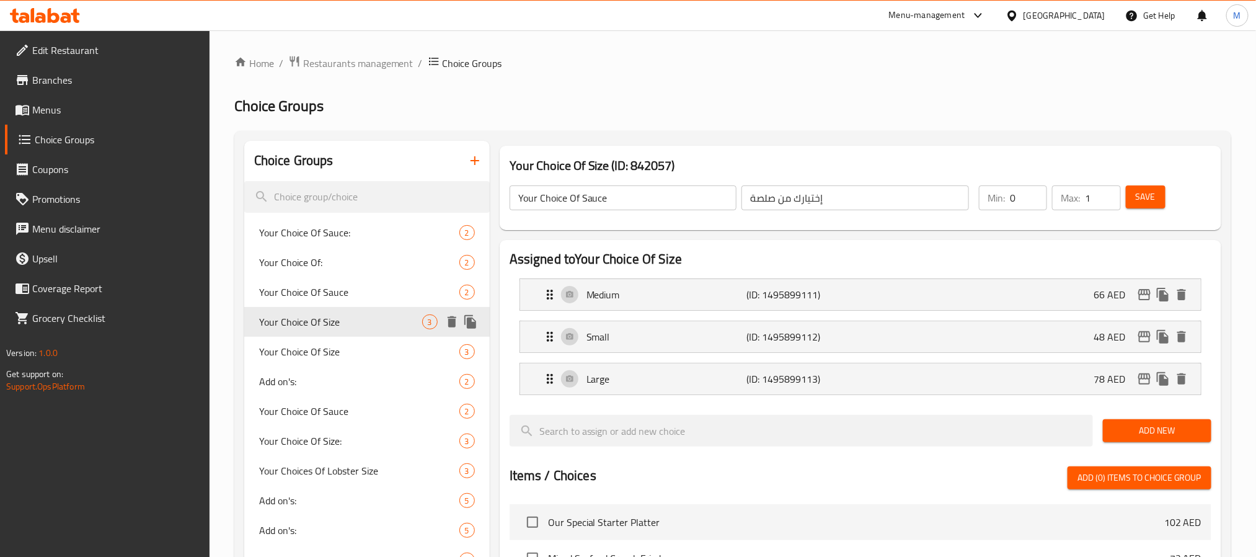
type input "Your Choice Of Size"
type input "إختيارك من حجم"
type input "1"
type input "3"
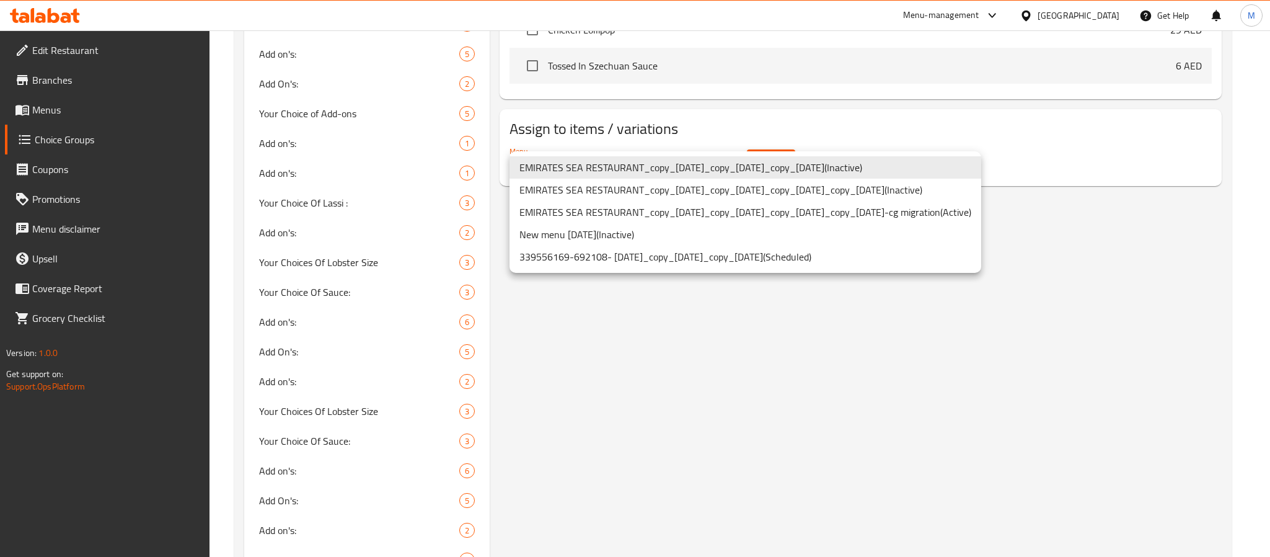
click at [806, 451] on div at bounding box center [635, 278] width 1270 height 557
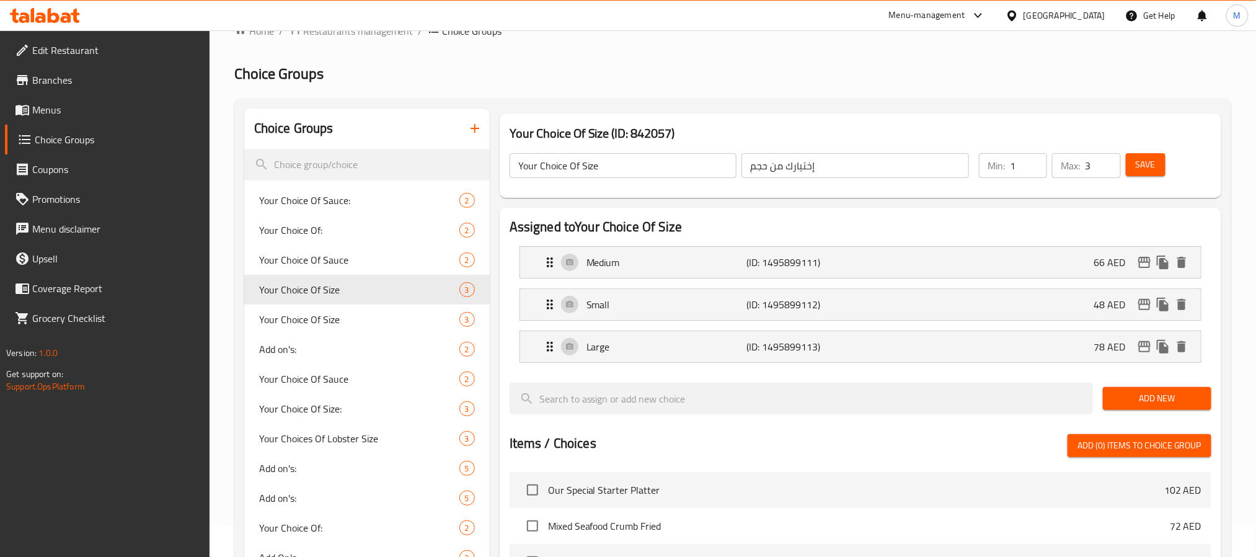
scroll to position [0, 0]
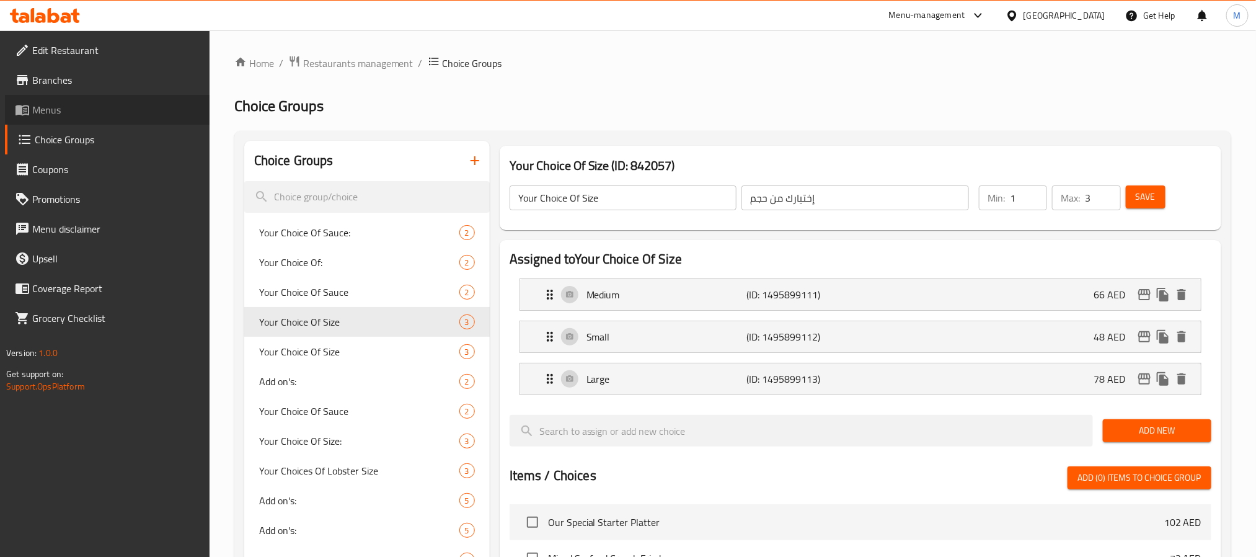
click at [58, 120] on link "Menus" at bounding box center [107, 110] width 205 height 30
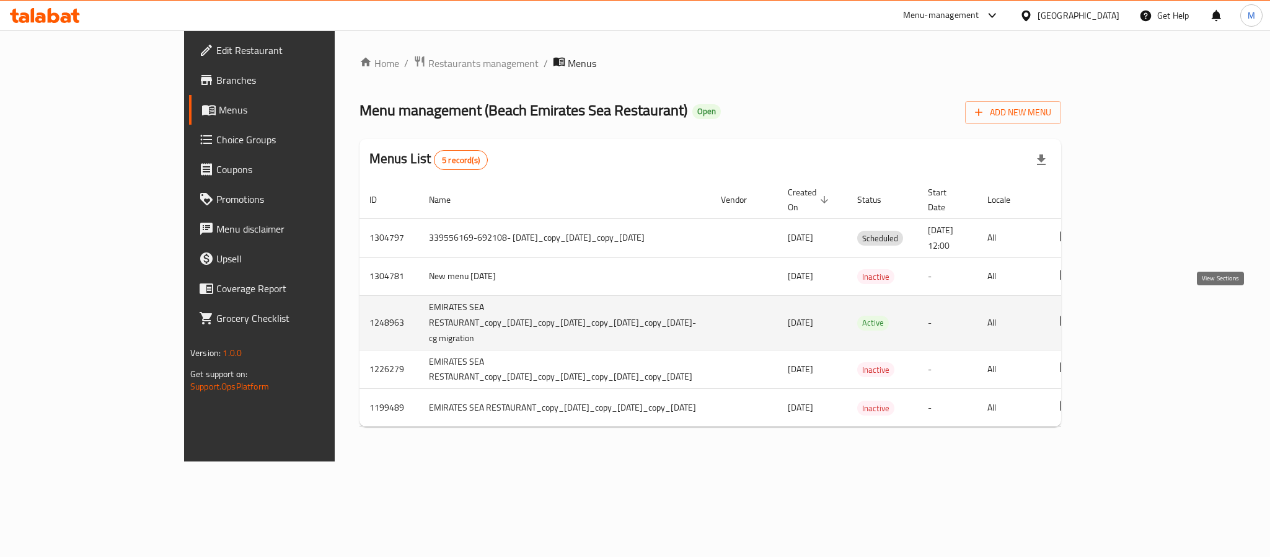
click at [1128, 315] on icon "enhanced table" at bounding box center [1155, 322] width 15 height 15
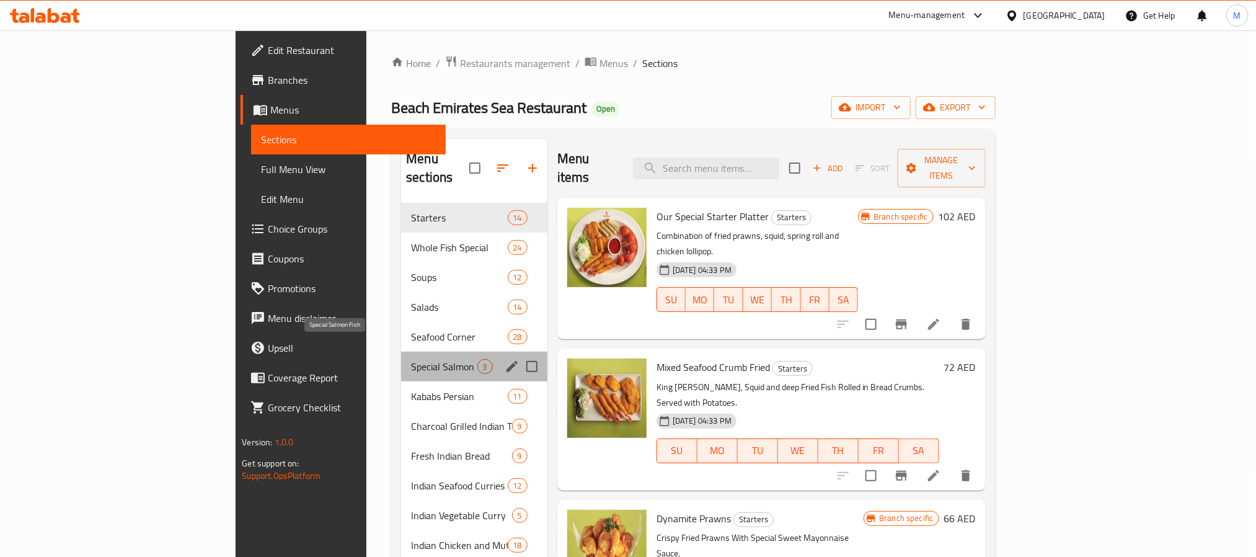
click at [411, 359] on span "Special Salmon Fish" at bounding box center [444, 366] width 66 height 15
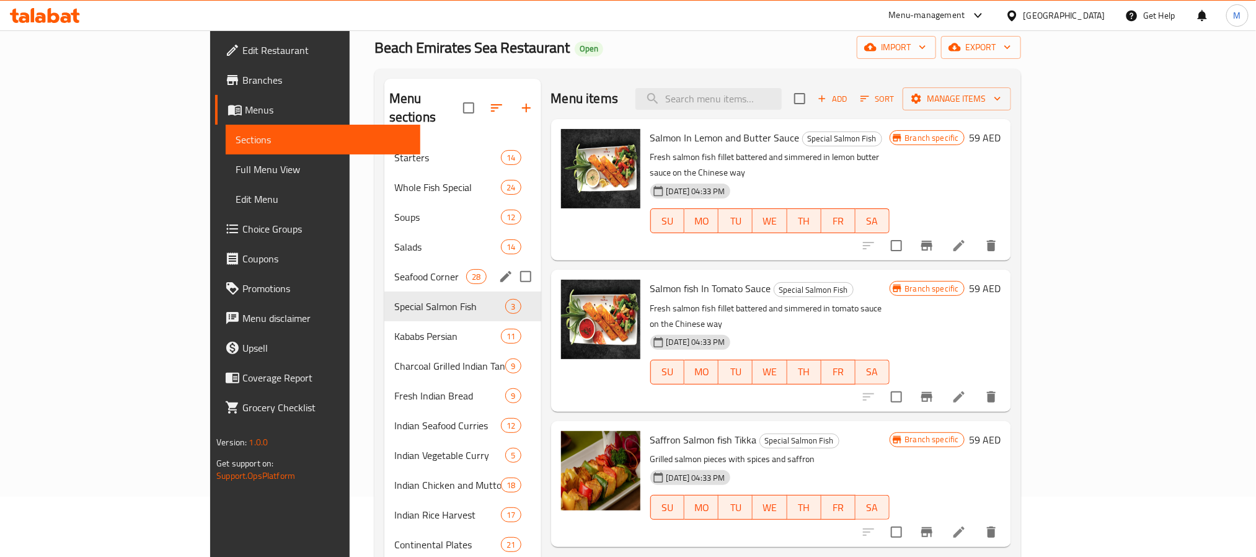
scroll to position [93, 0]
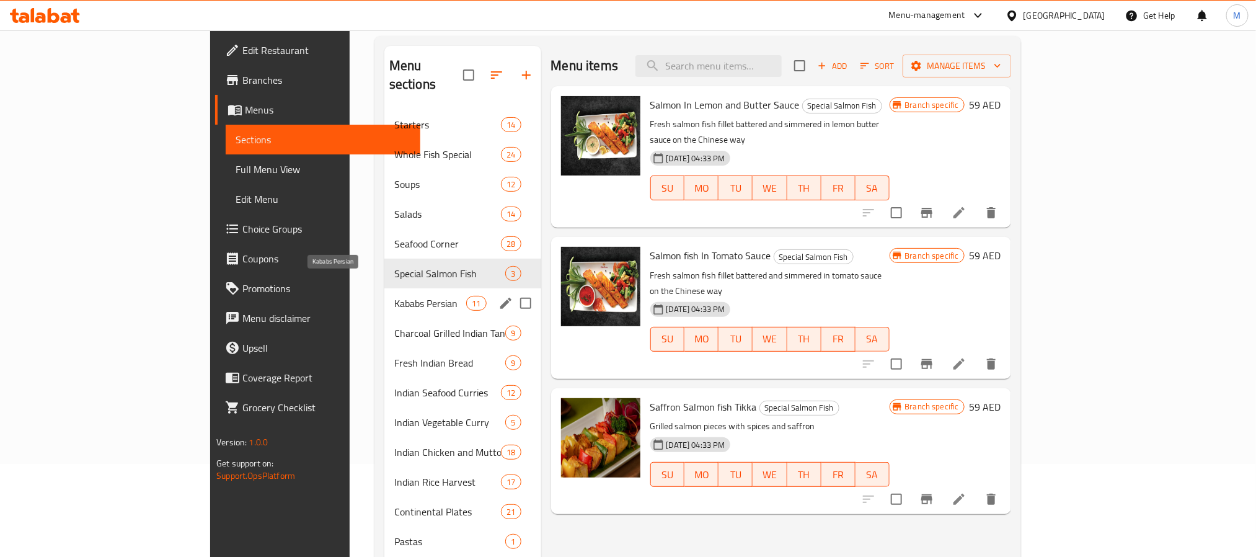
click at [394, 296] on span "Kababs Persian" at bounding box center [430, 303] width 72 height 15
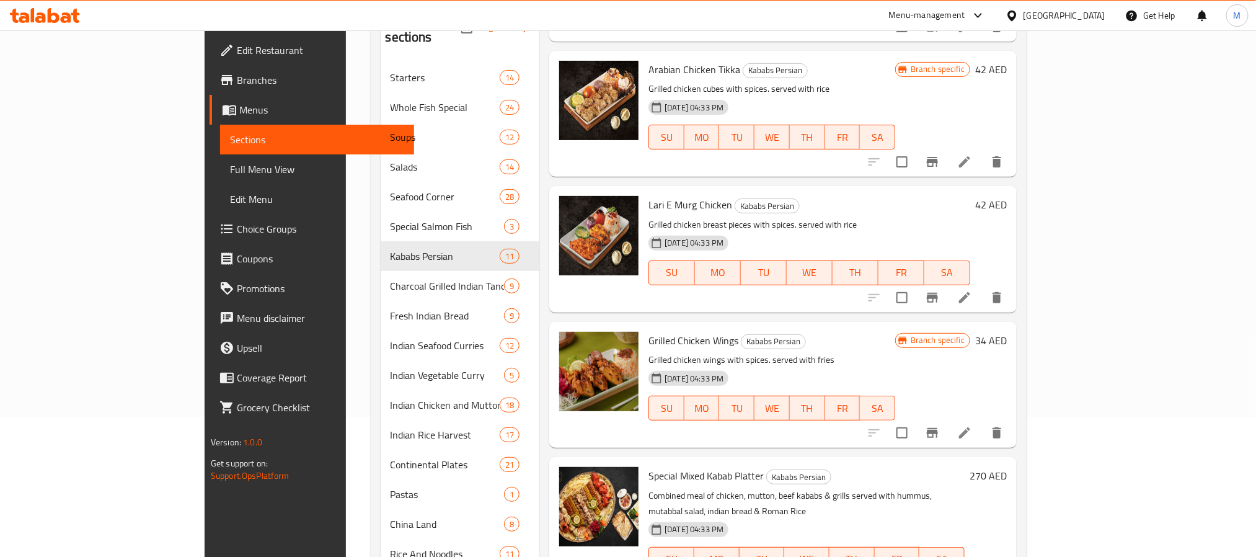
scroll to position [186, 0]
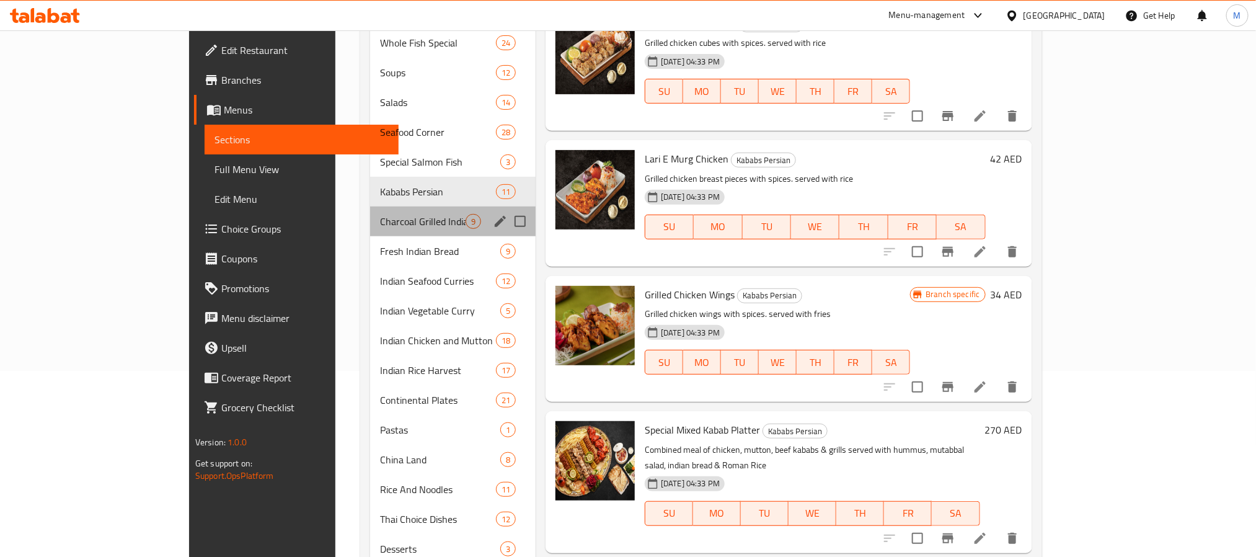
click at [370, 231] on div "Charcoal Grilled Indian Tandoor 9" at bounding box center [452, 221] width 165 height 30
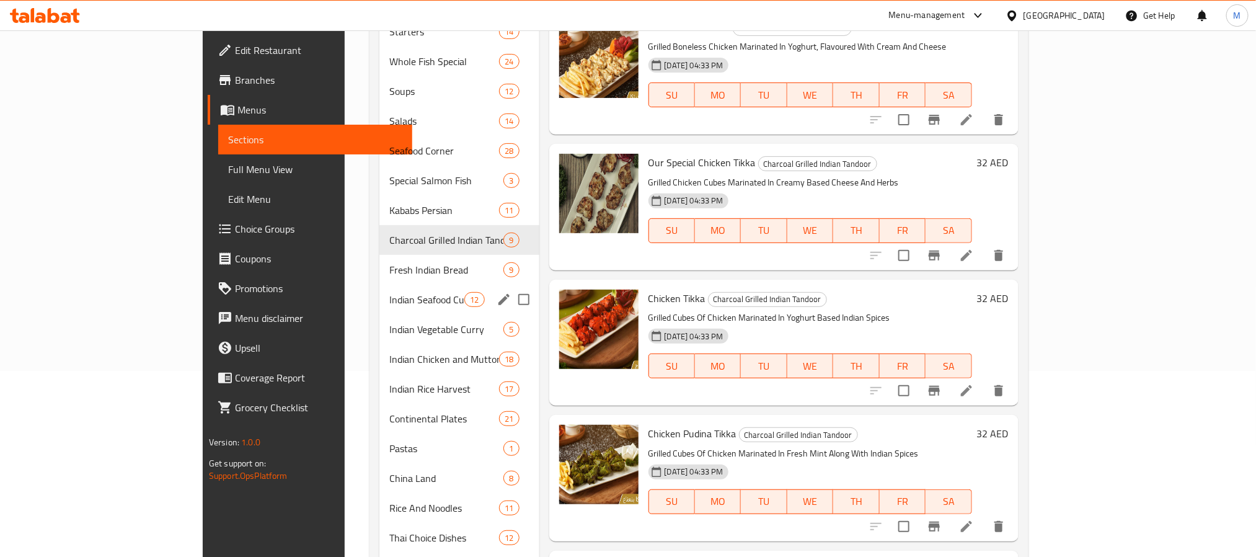
click at [379, 284] on div "Indian Seafood Curries 12" at bounding box center [459, 299] width 160 height 30
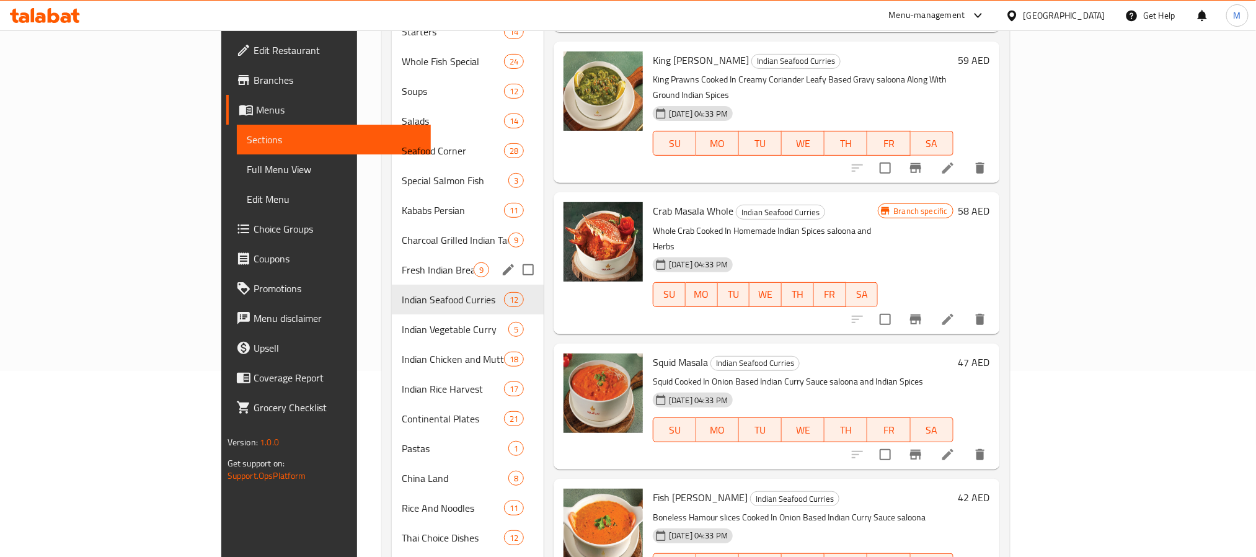
click at [402, 262] on span "Fresh Indian Bread" at bounding box center [438, 269] width 72 height 15
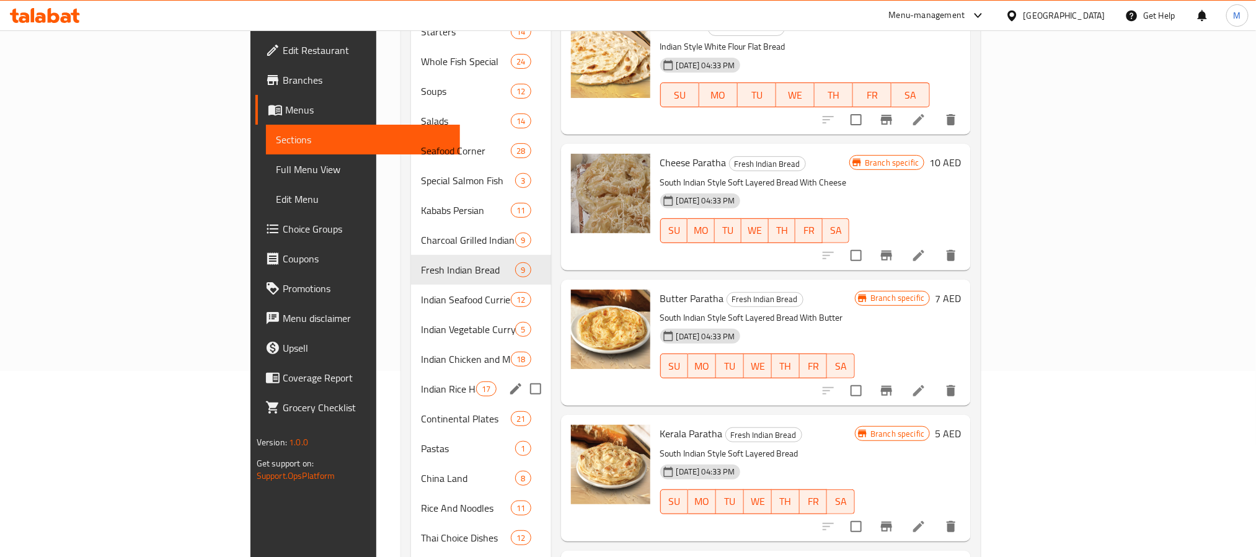
click at [411, 374] on div "Indian Rice Harvest 17" at bounding box center [481, 389] width 140 height 30
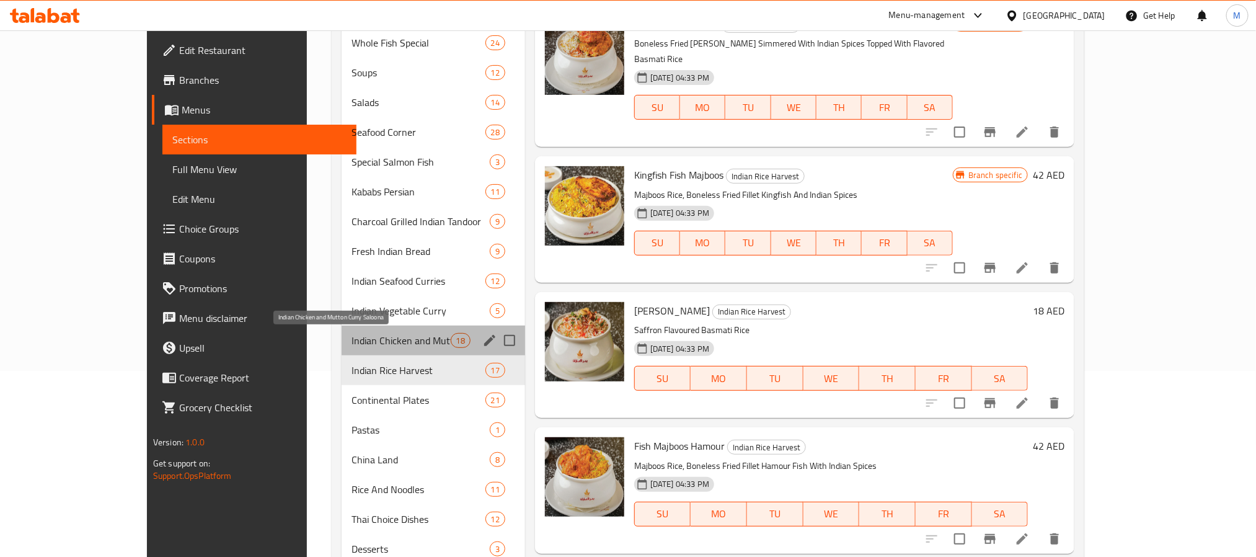
click at [361, 338] on span "Indian Chicken and Mutton Curry Saloona" at bounding box center [400, 340] width 99 height 15
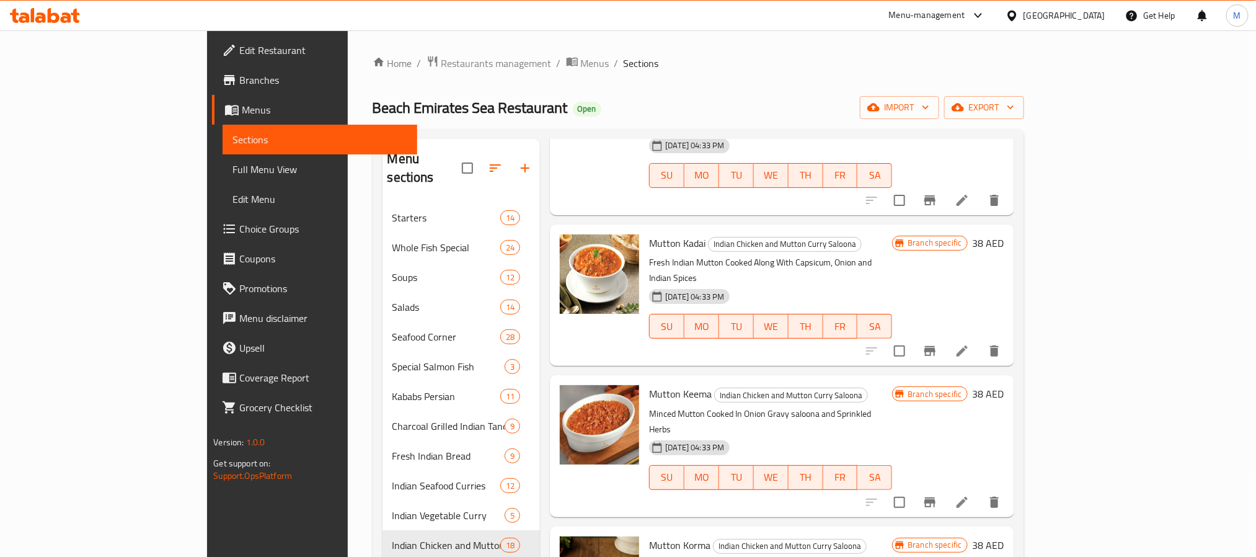
click at [232, 171] on span "Full Menu View" at bounding box center [319, 169] width 174 height 15
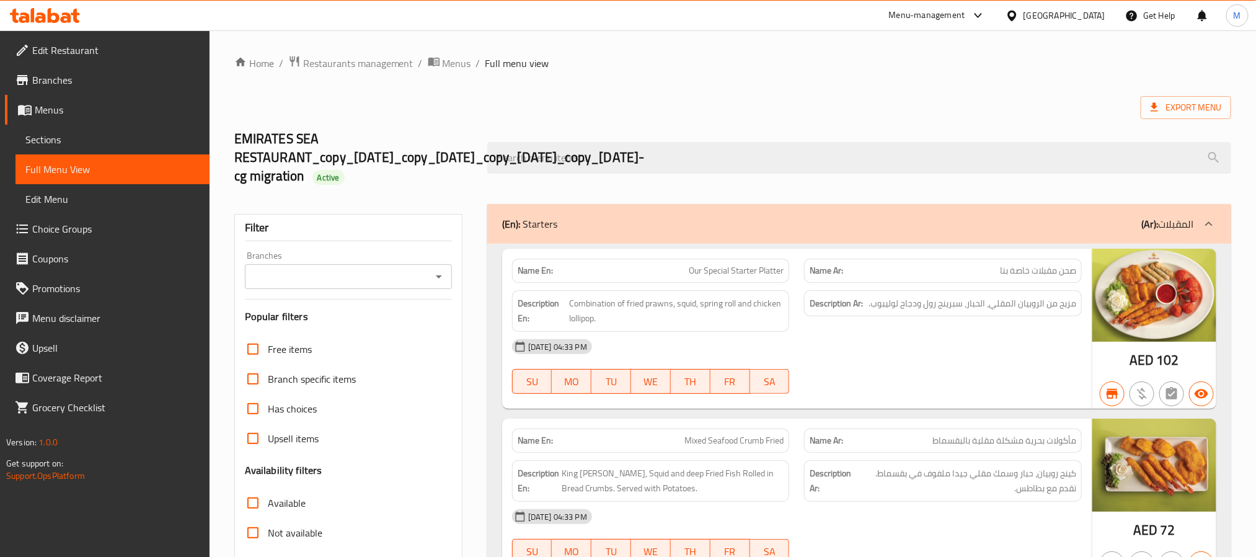
click at [424, 280] on input "Branches" at bounding box center [338, 276] width 179 height 17
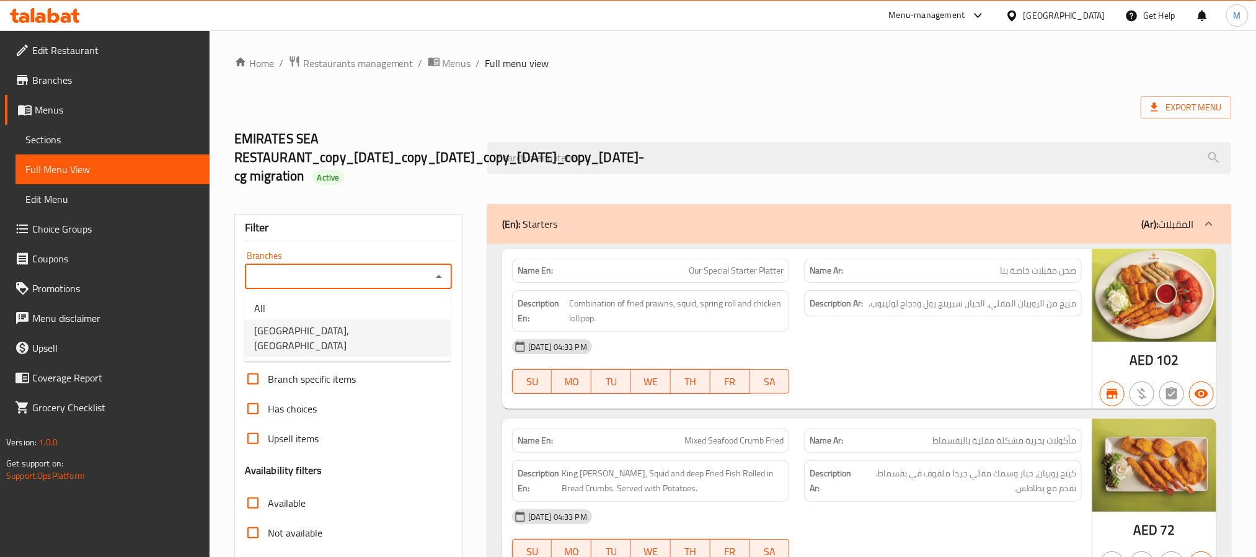
click at [339, 337] on span "Beach Emirates Sea Restaurant, Khor Fakkan" at bounding box center [347, 338] width 187 height 30
type input "Beach Emirates Sea Restaurant, Khor Fakkan"
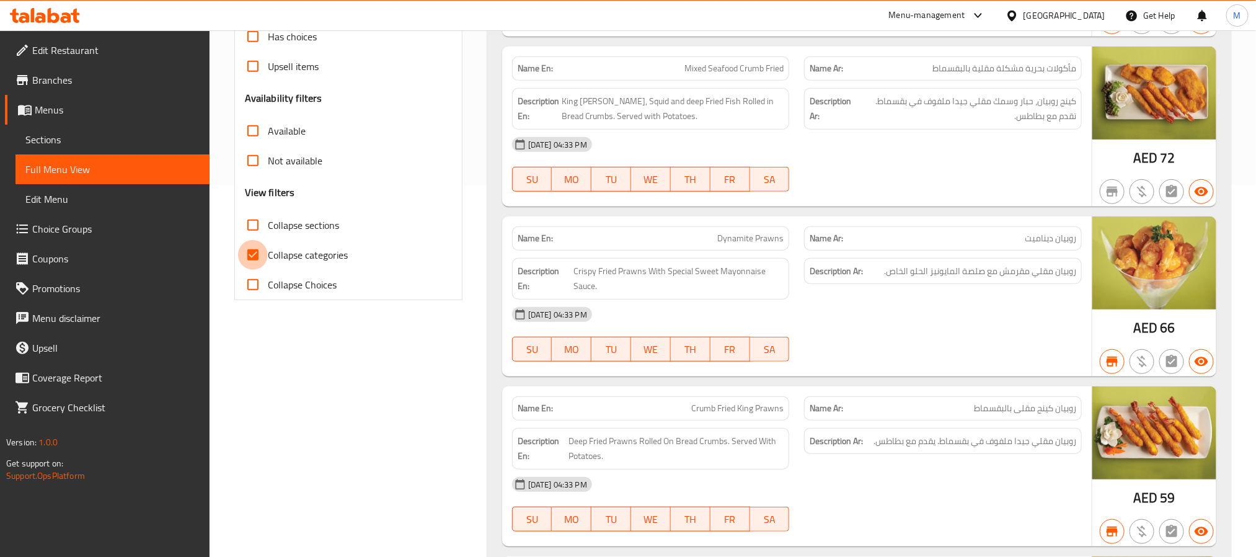
click at [252, 253] on input "Collapse categories" at bounding box center [253, 255] width 30 height 30
checkbox input "false"
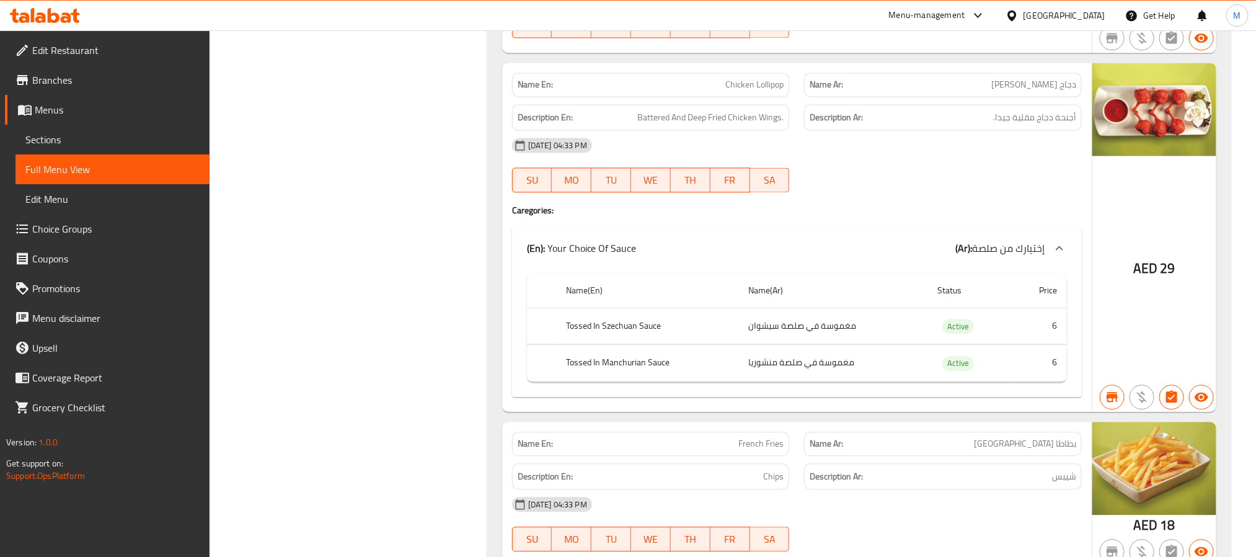
scroll to position [1394, 0]
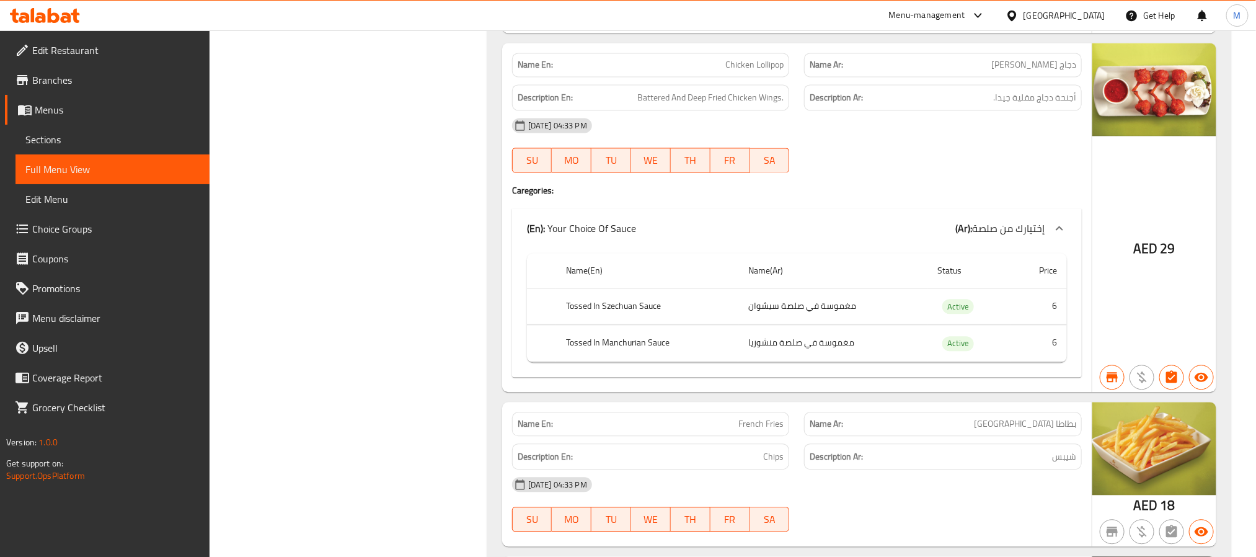
click at [755, 71] on span "Chicken Lollipop" at bounding box center [754, 64] width 58 height 13
copy span "Chicken Lollipop"
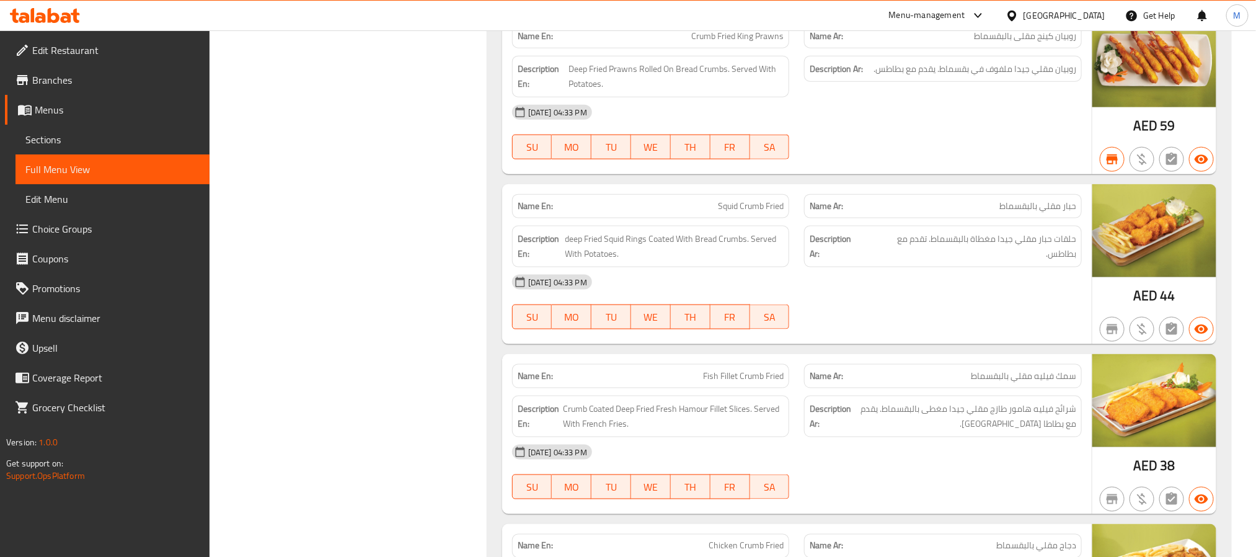
scroll to position [0, 0]
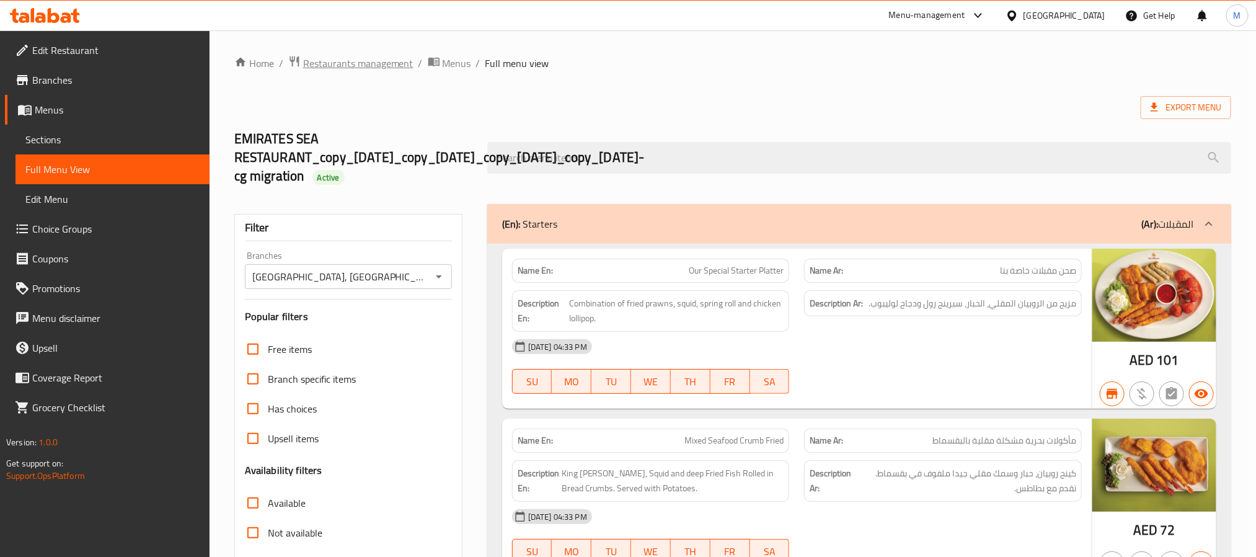
click at [374, 62] on span "Restaurants management" at bounding box center [358, 63] width 110 height 15
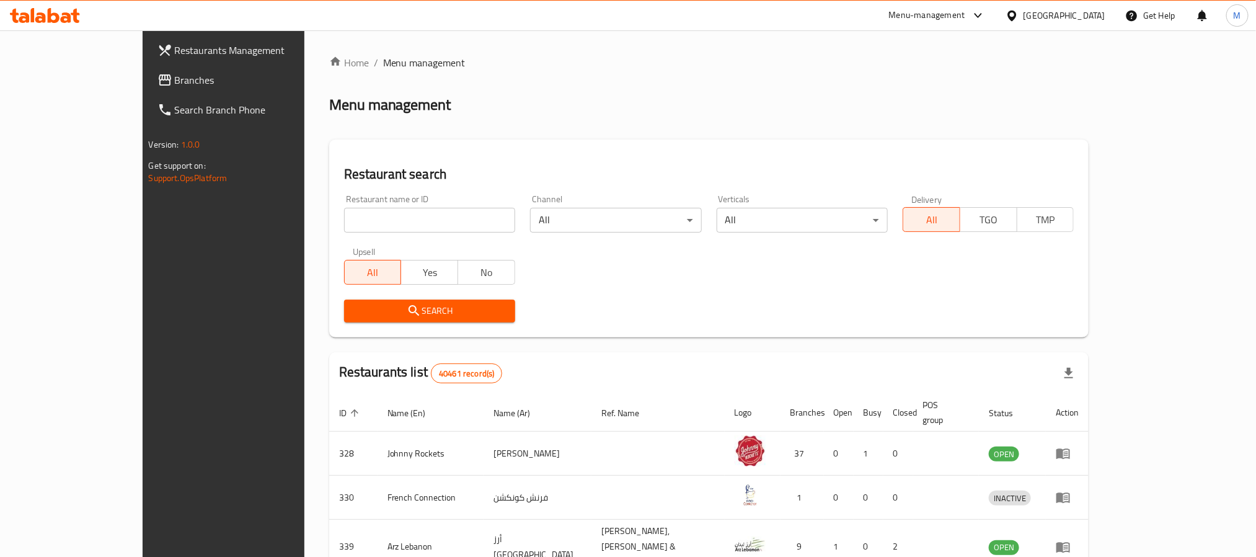
click at [1082, 11] on div "United Arab Emirates" at bounding box center [1064, 16] width 82 height 14
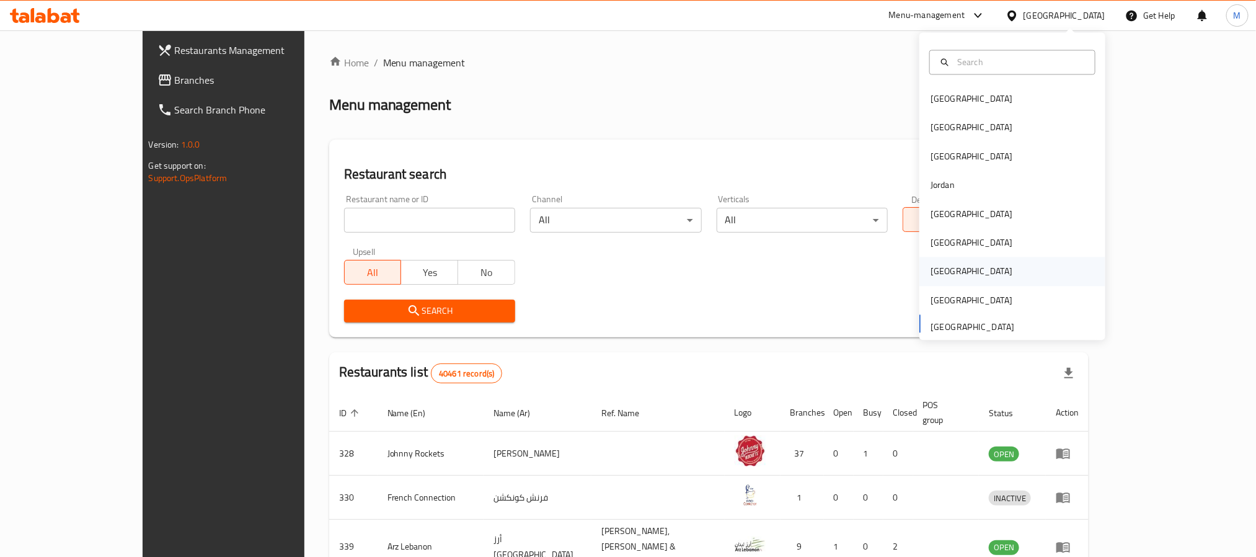
click at [941, 265] on div "Qatar" at bounding box center [971, 271] width 102 height 29
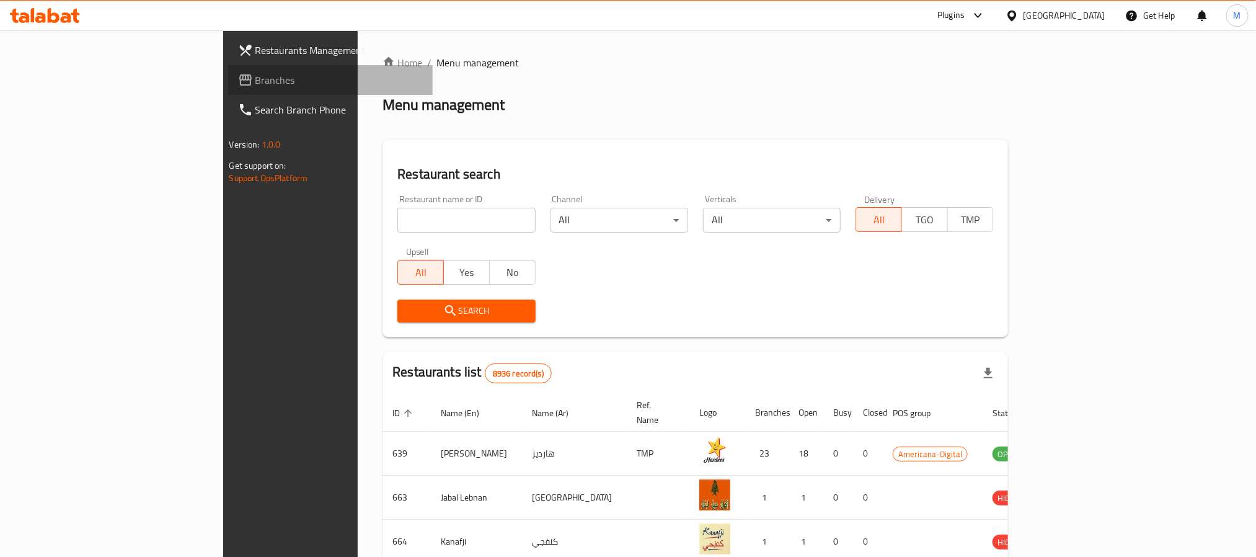
click at [255, 73] on span "Branches" at bounding box center [338, 80] width 167 height 15
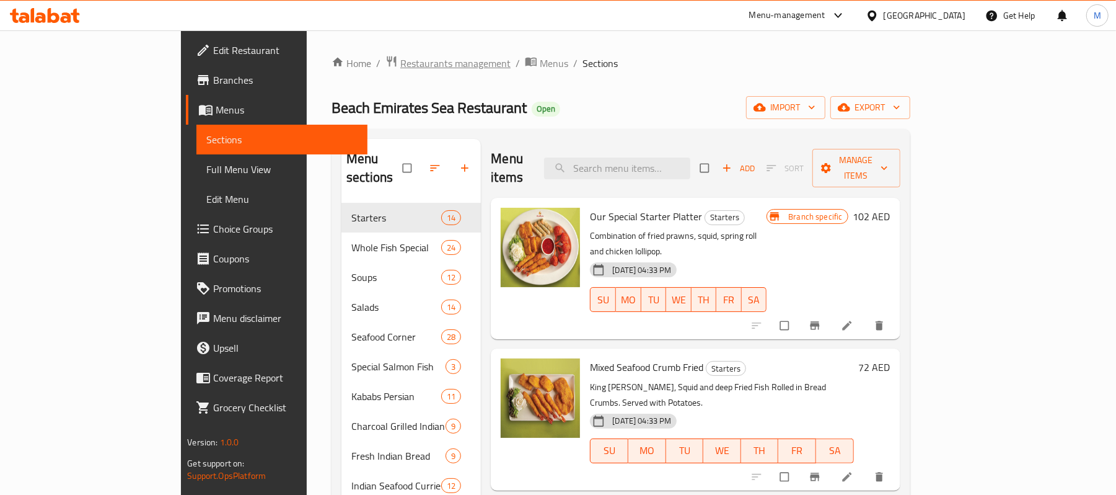
click at [400, 57] on span "Restaurants management" at bounding box center [455, 63] width 110 height 15
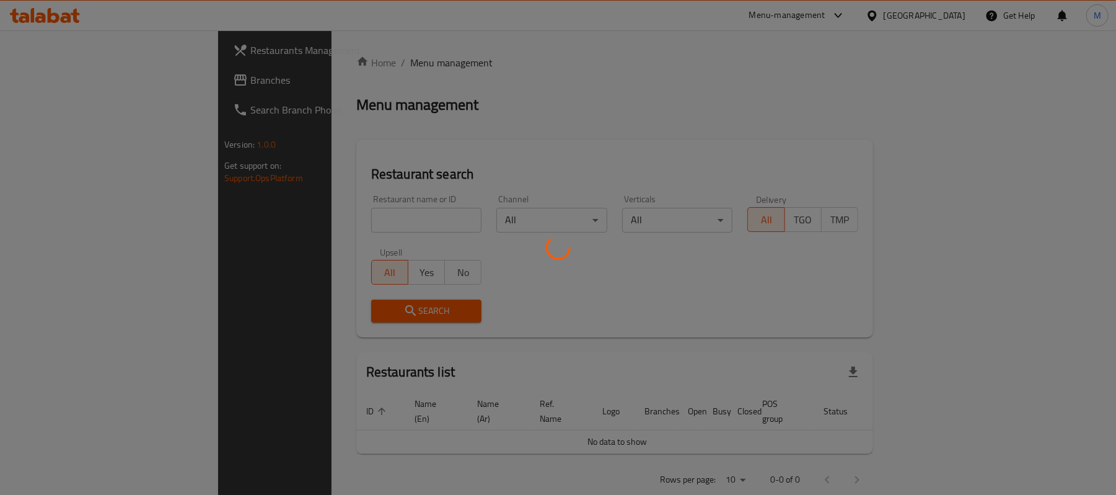
click at [320, 214] on div at bounding box center [558, 247] width 1116 height 495
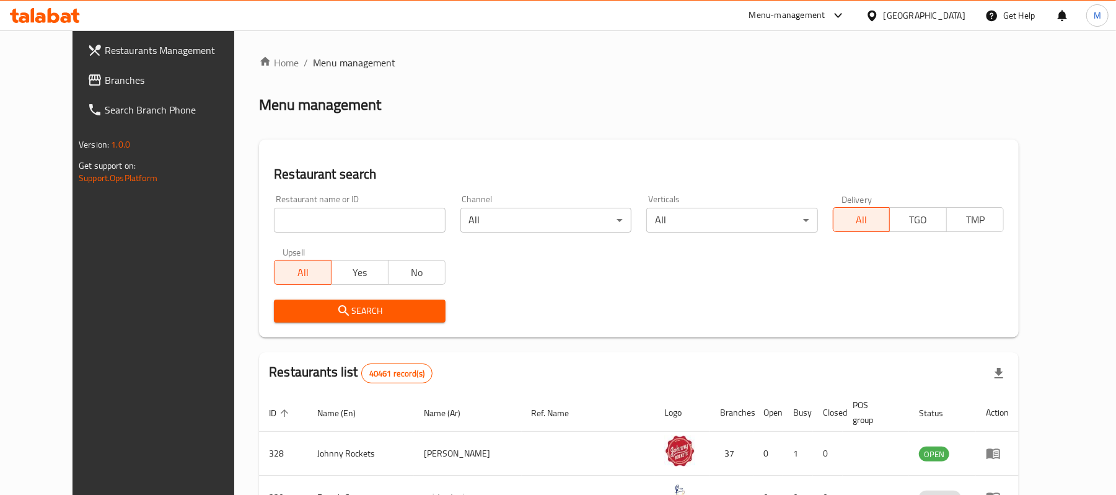
click at [323, 221] on input "search" at bounding box center [359, 220] width 171 height 25
paste input "692104"
type input "692104"
click button "Search" at bounding box center [359, 310] width 171 height 23
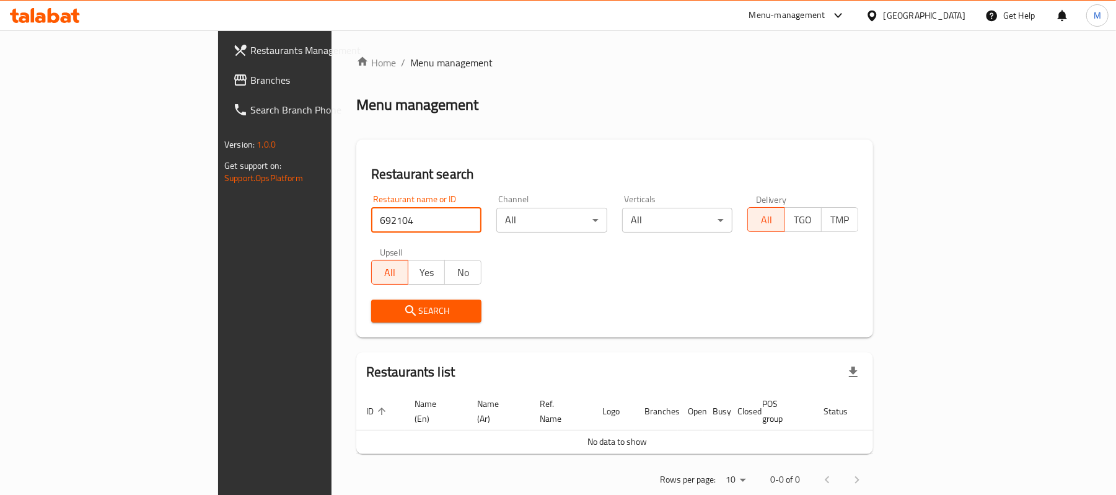
click at [250, 82] on span "Branches" at bounding box center [322, 80] width 144 height 15
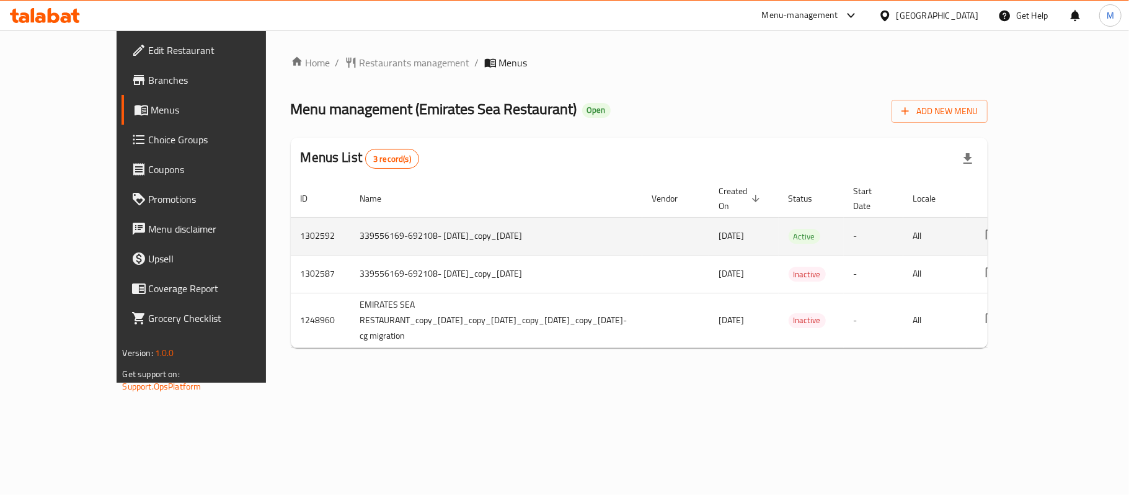
drag, startPoint x: 278, startPoint y: 234, endPoint x: 534, endPoint y: 244, distance: 256.1
click at [534, 244] on td "339556169-692108- 15/7/2025_copy_25/07/2025" at bounding box center [496, 236] width 292 height 38
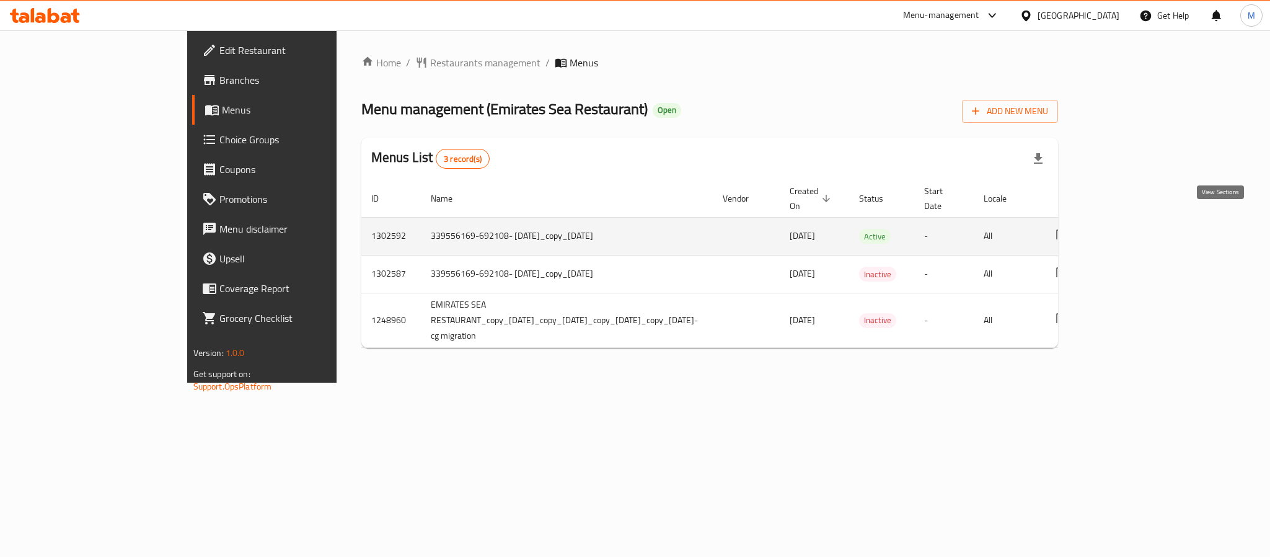
click at [1128, 221] on link "enhanced table" at bounding box center [1152, 236] width 30 height 30
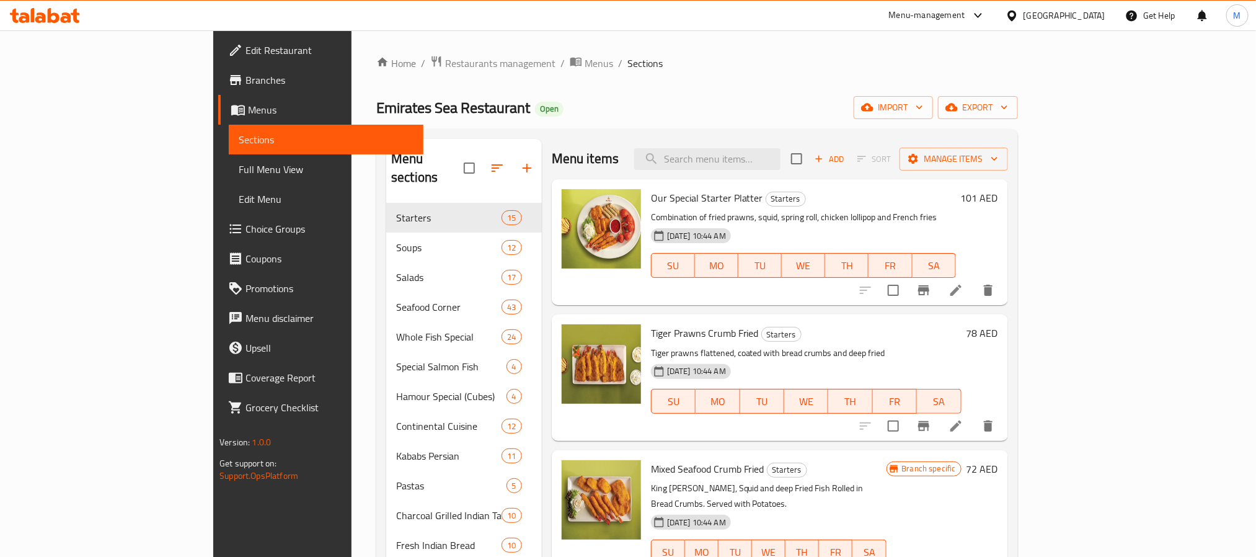
click at [239, 165] on span "Full Menu View" at bounding box center [326, 169] width 174 height 15
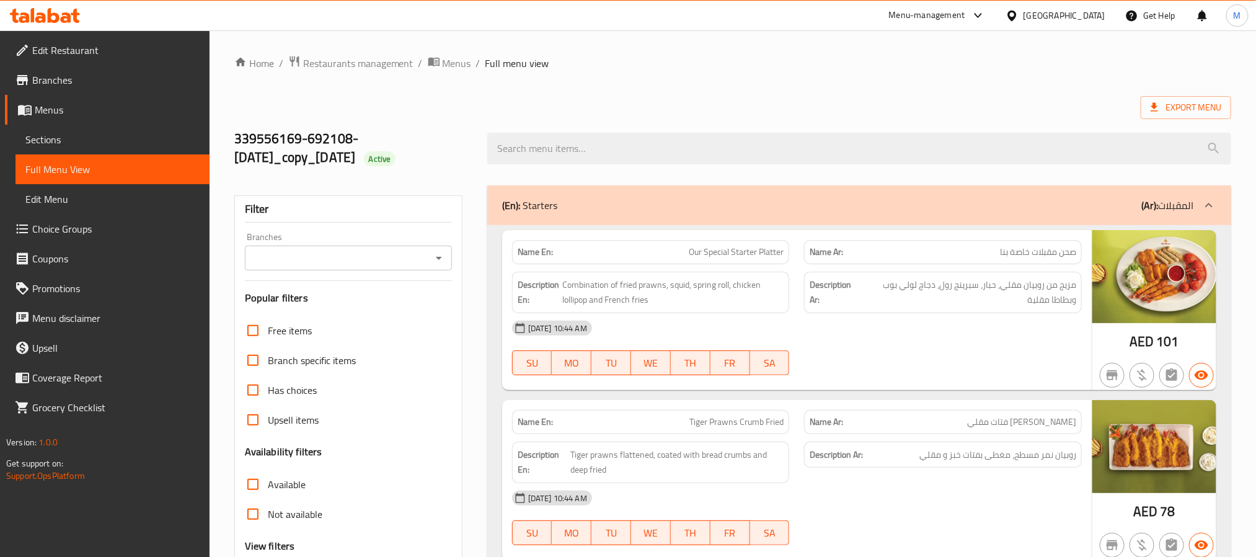
click at [405, 250] on input "Branches" at bounding box center [338, 257] width 179 height 17
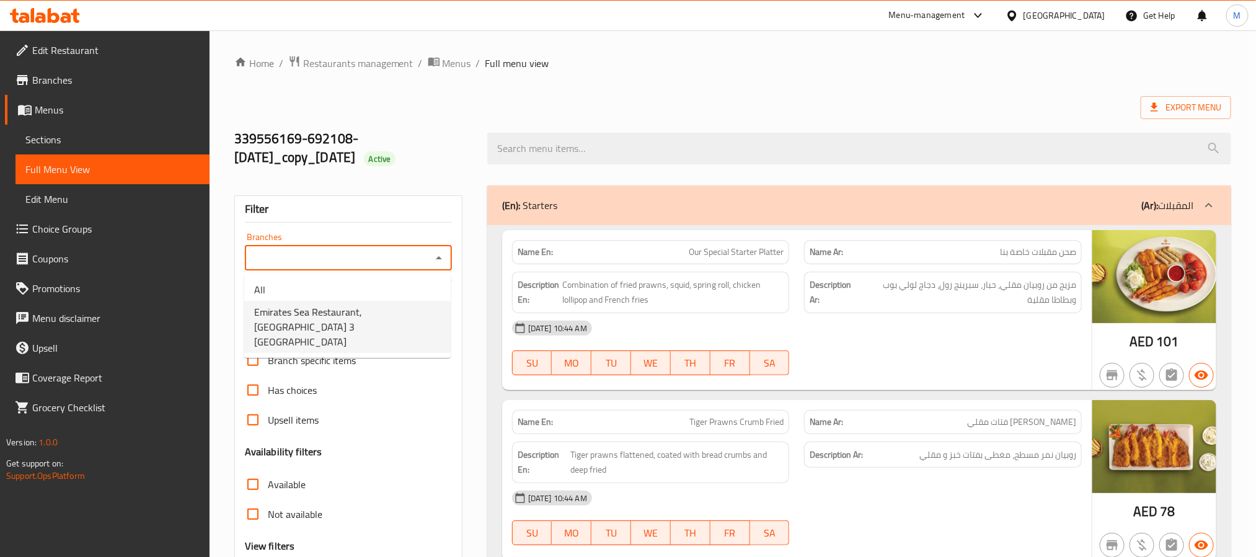
click at [387, 315] on span "Emirates Sea Restaurant, Al Rawda 3 Al Zahraa" at bounding box center [347, 326] width 187 height 45
type input "Emirates Sea Restaurant, Al Rawda 3 Al Zahraa"
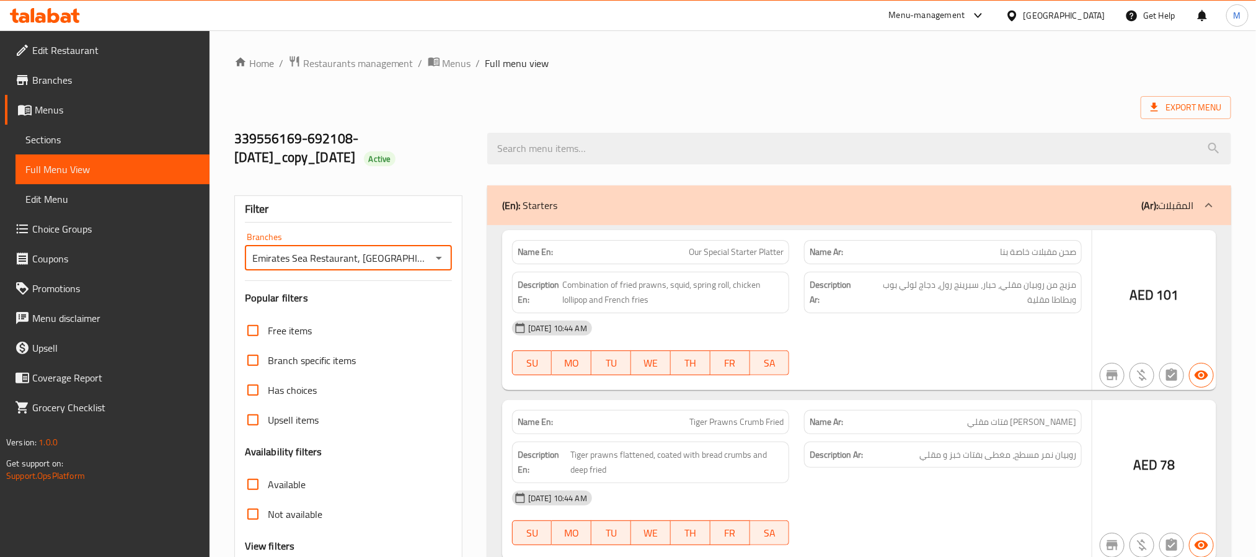
click at [246, 493] on div at bounding box center [628, 278] width 1256 height 557
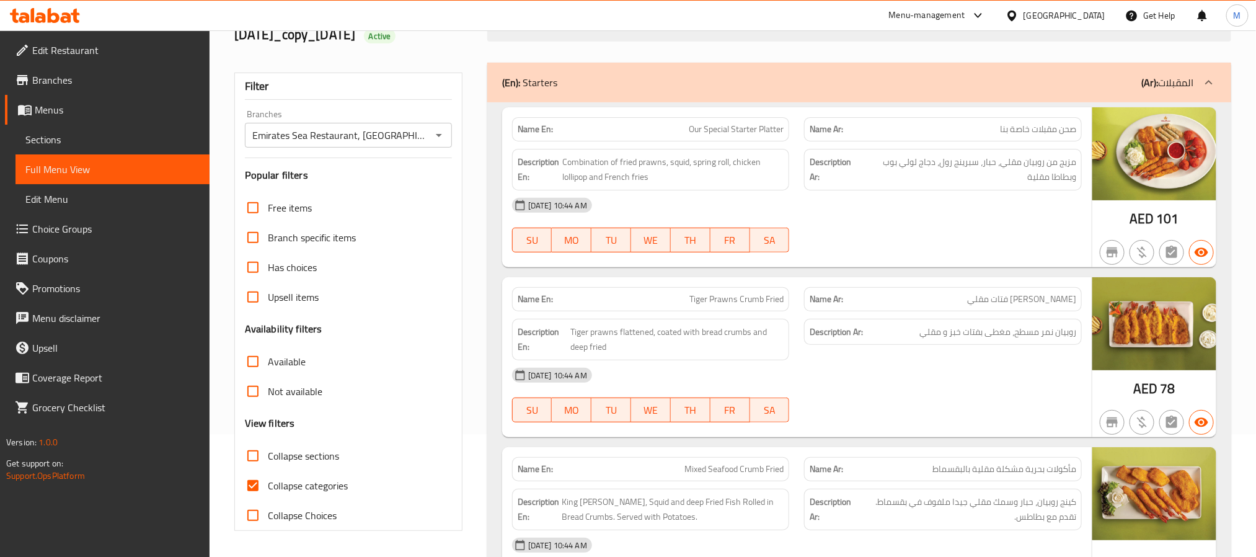
click at [253, 486] on input "Collapse categories" at bounding box center [253, 485] width 30 height 30
checkbox input "false"
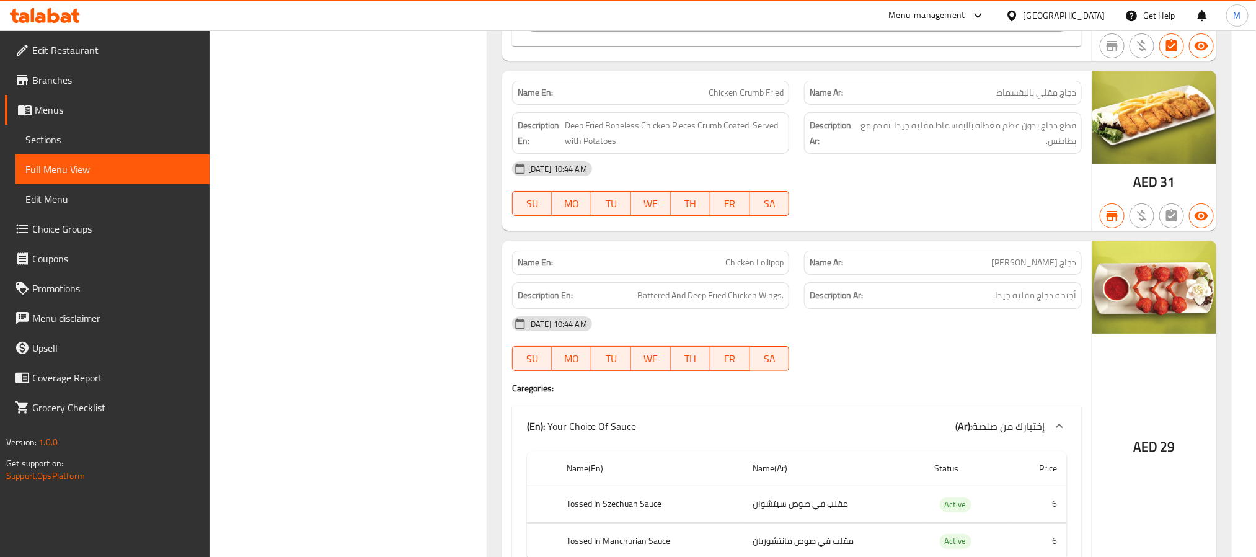
scroll to position [39722, 0]
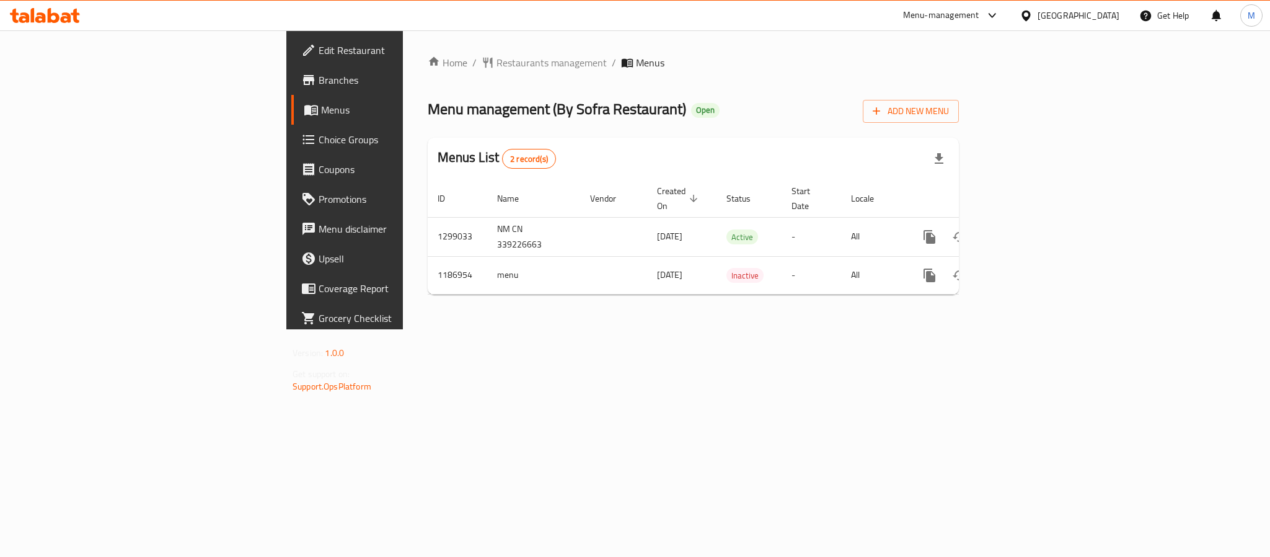
click at [535, 329] on div "Home / Restaurants management / Menus Menu management ( By Sofra Restaurant ) O…" at bounding box center [693, 179] width 581 height 299
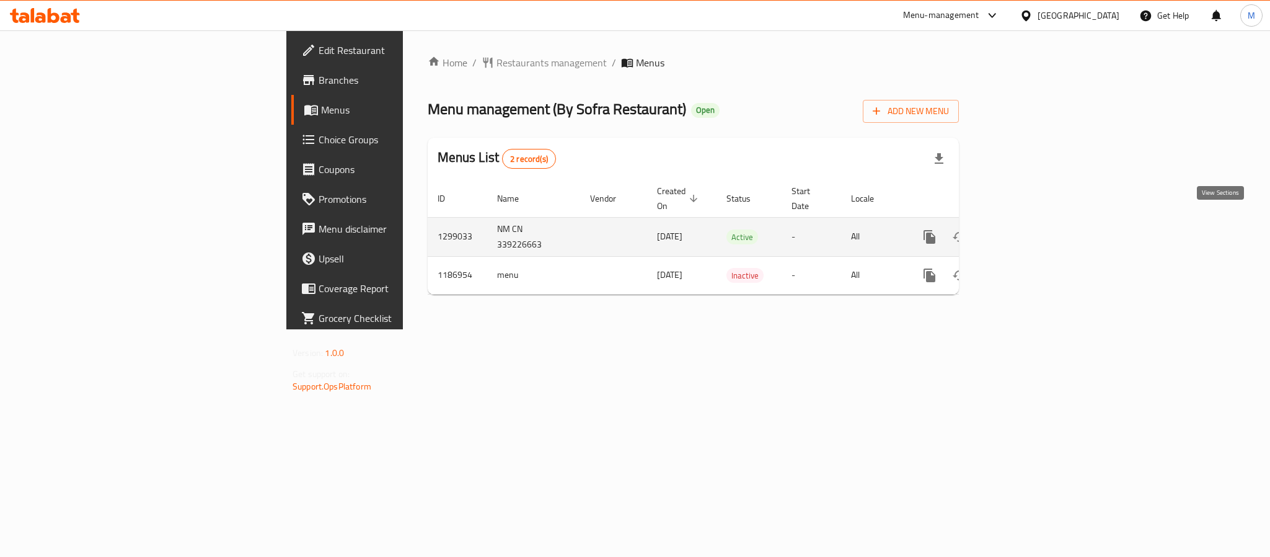
click at [1034, 222] on link "enhanced table" at bounding box center [1019, 237] width 30 height 30
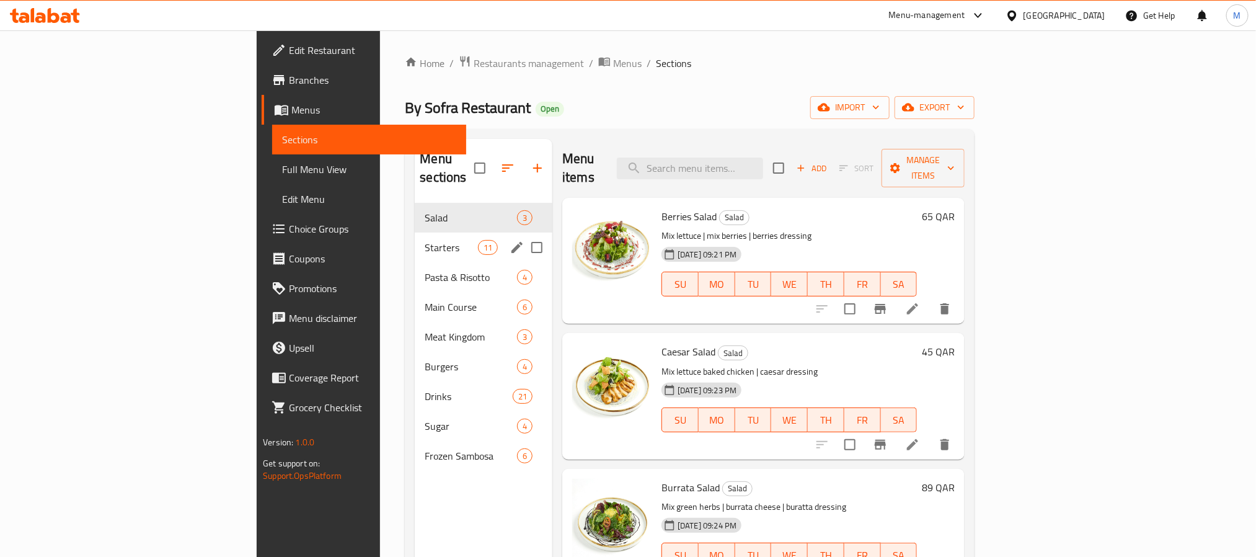
click at [425, 240] on span "Starters" at bounding box center [451, 247] width 53 height 15
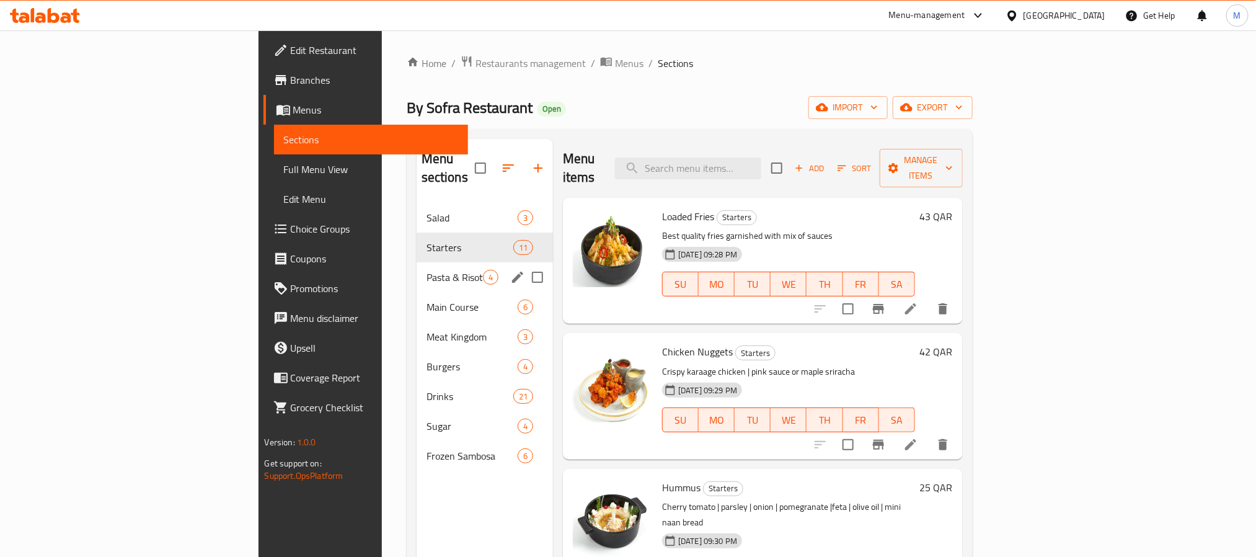
click at [416, 262] on div "Pasta & Risotto 4" at bounding box center [484, 277] width 136 height 30
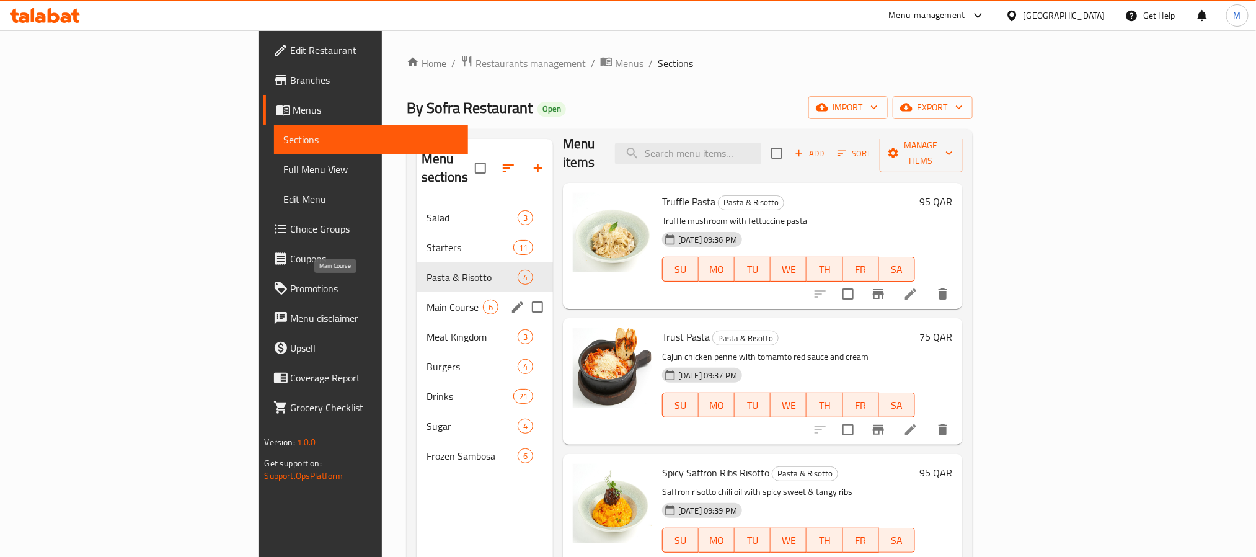
click at [426, 299] on span "Main Course" at bounding box center [454, 306] width 56 height 15
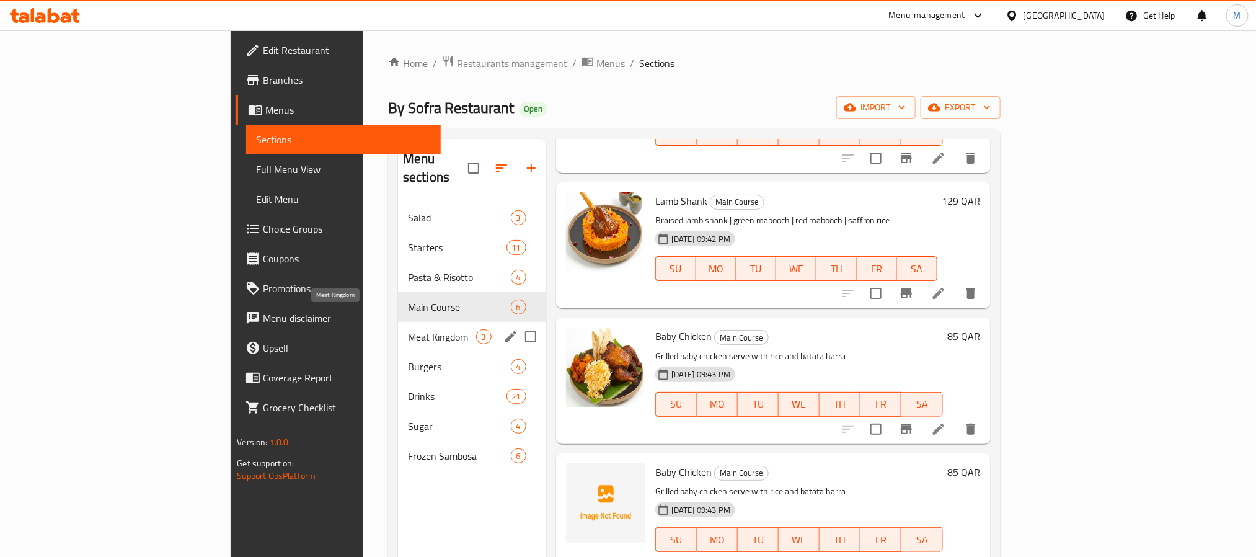
click at [408, 329] on span "Meat Kingdom" at bounding box center [442, 336] width 68 height 15
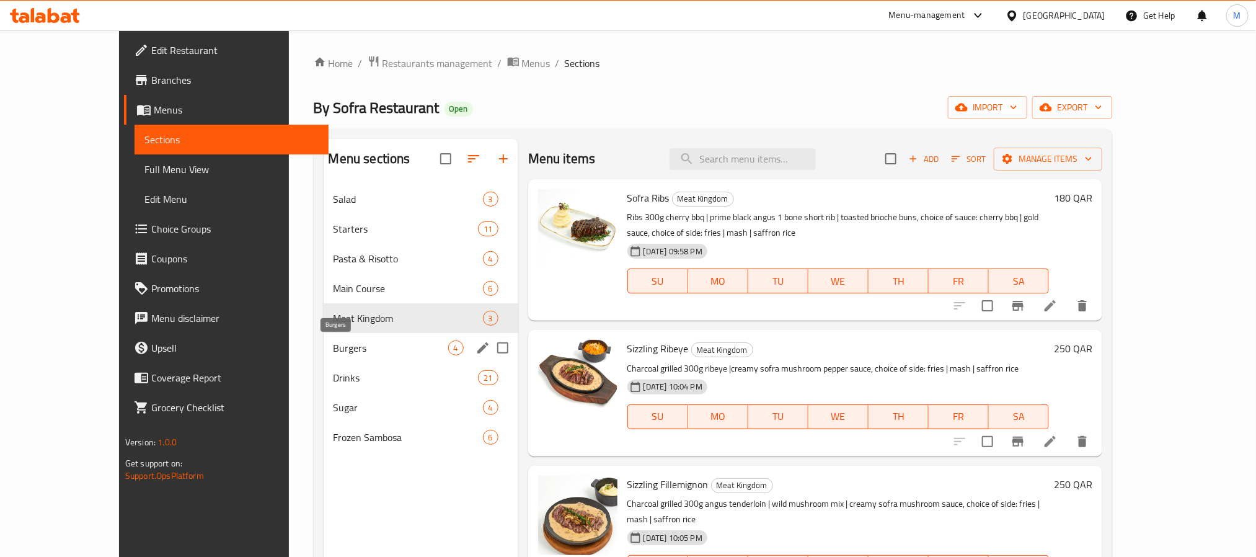
click at [333, 348] on span "Burgers" at bounding box center [390, 347] width 115 height 15
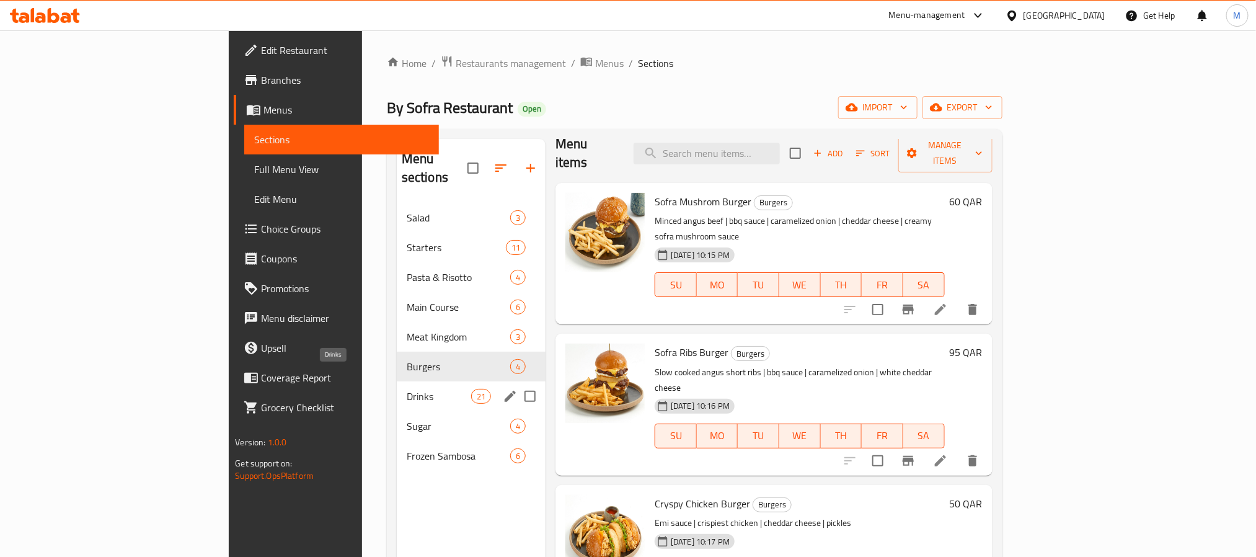
click at [407, 389] on span "Drinks" at bounding box center [439, 396] width 64 height 15
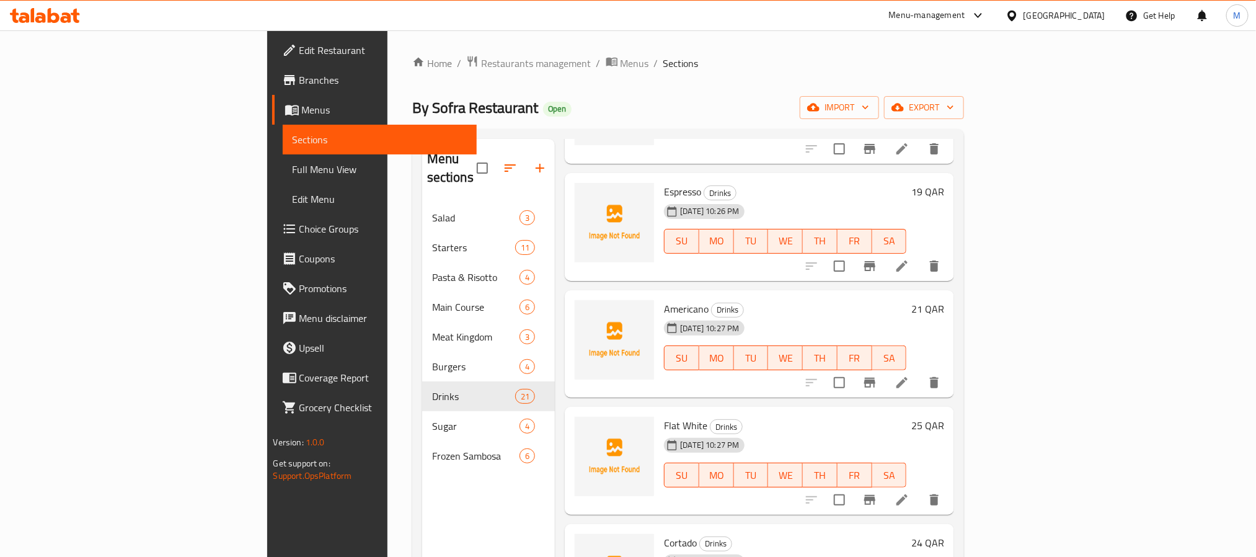
scroll to position [2094, 0]
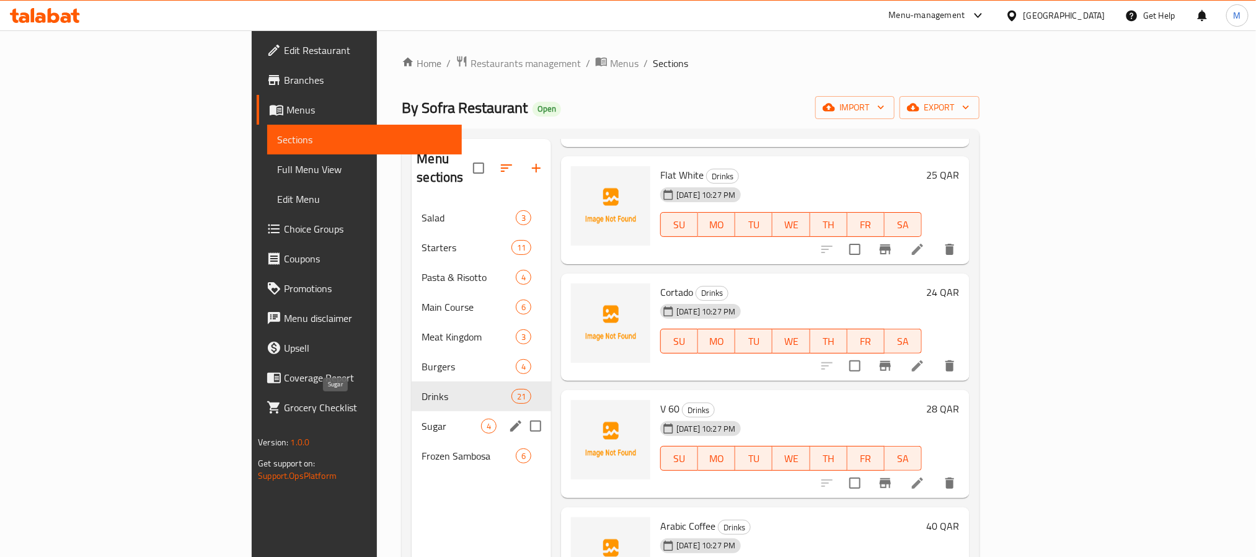
click at [421, 418] on span "Sugar" at bounding box center [450, 425] width 59 height 15
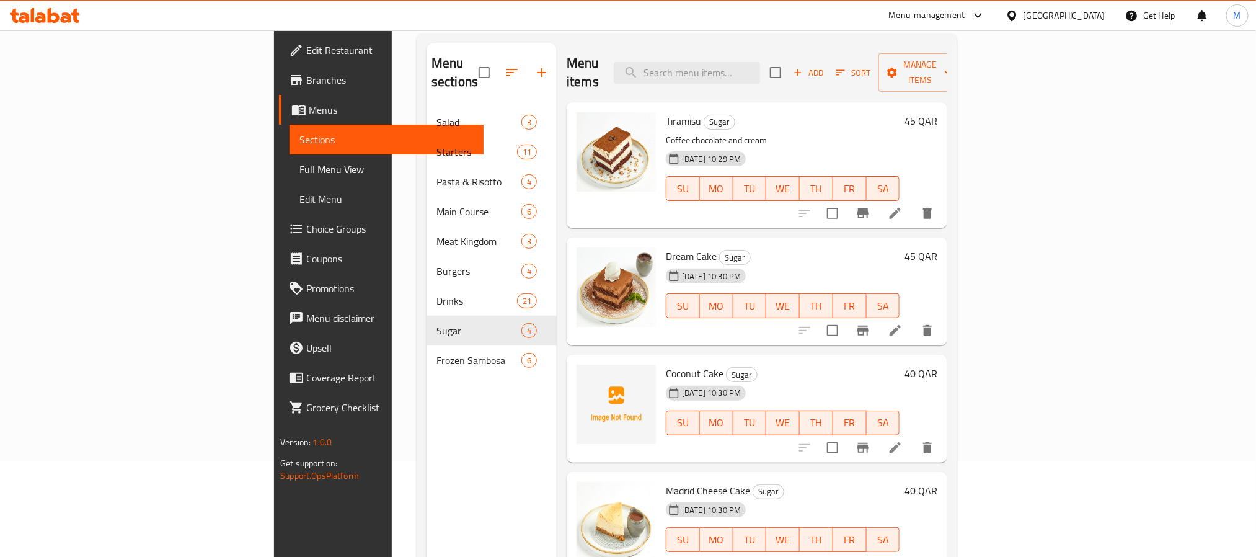
scroll to position [174, 0]
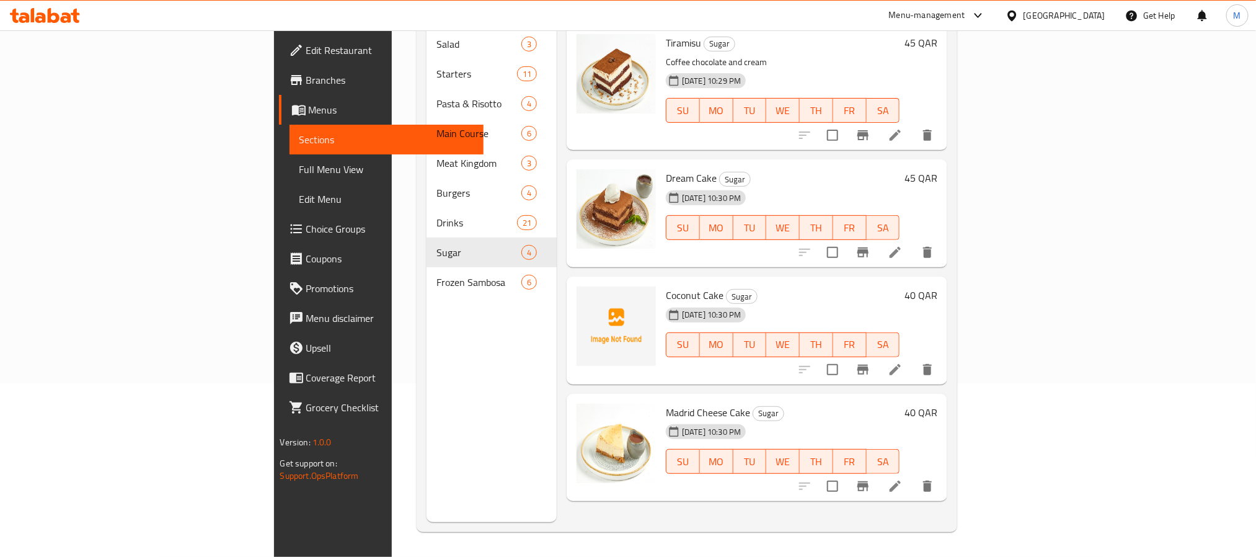
click at [1086, 2] on div "Qatar" at bounding box center [1055, 16] width 120 height 30
click at [1088, 17] on div "Qatar" at bounding box center [1064, 16] width 82 height 14
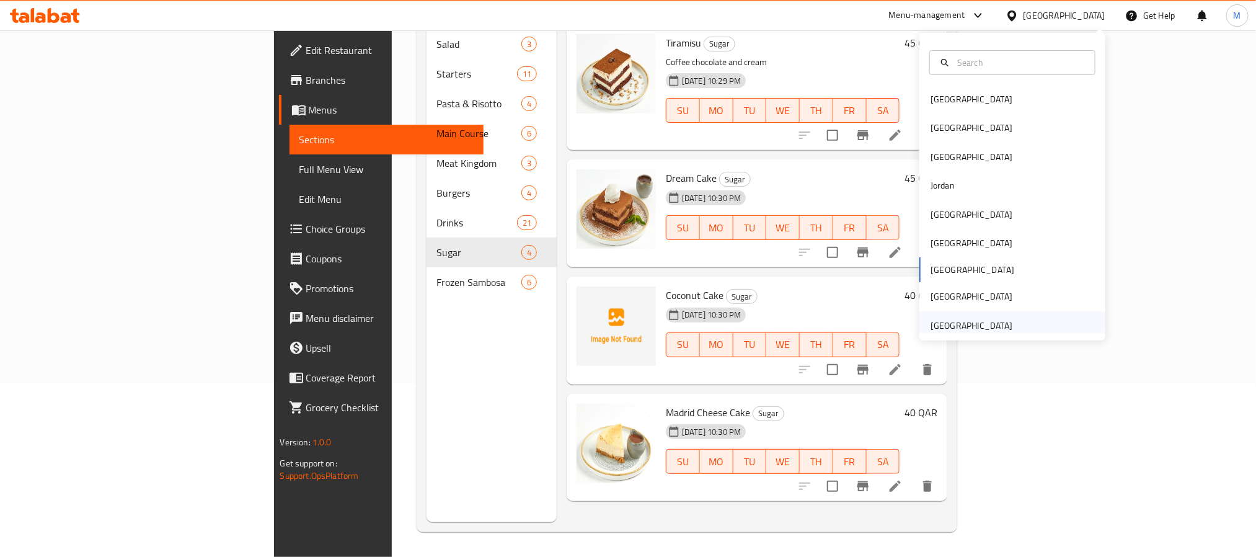
click at [954, 322] on div "United Arab Emirates" at bounding box center [971, 326] width 82 height 14
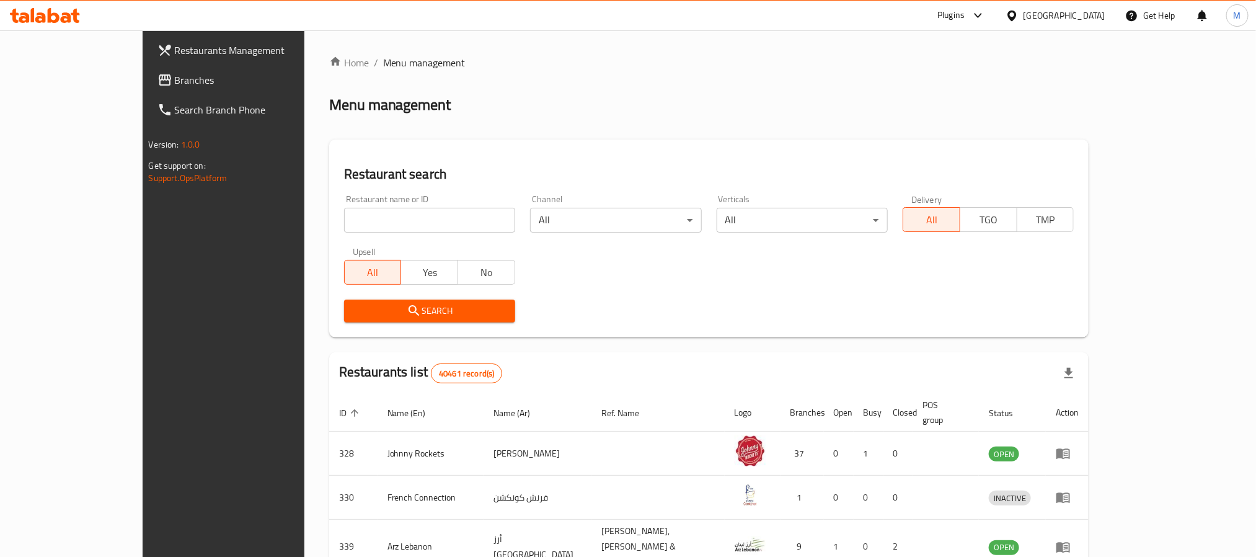
click at [947, 9] on div "Plugins" at bounding box center [950, 15] width 27 height 15
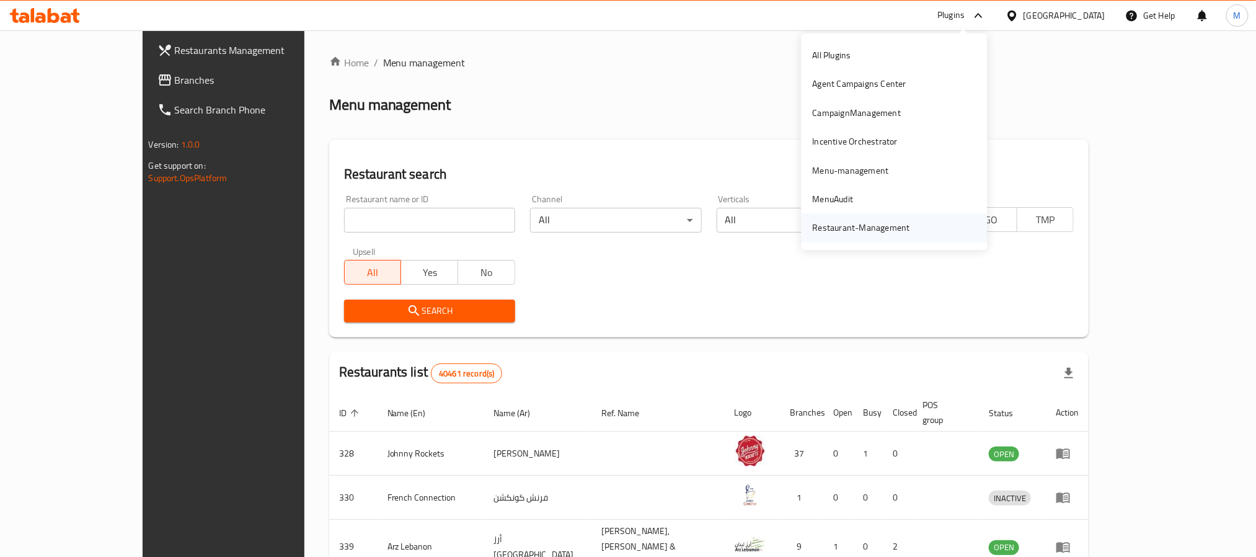
click at [863, 225] on div "Restaurant-Management" at bounding box center [861, 228] width 97 height 14
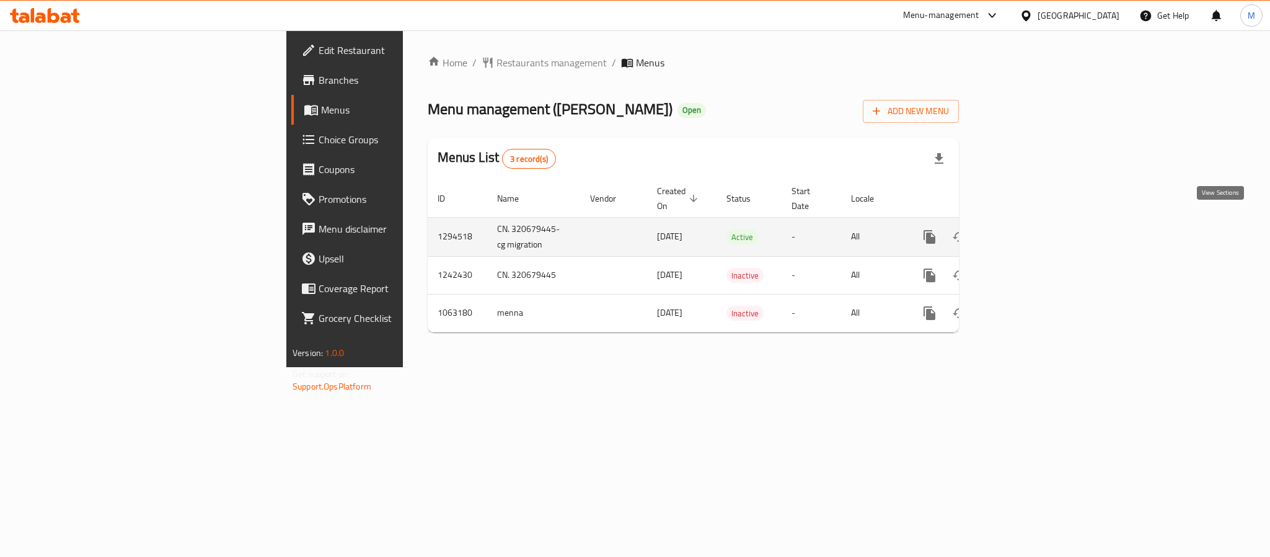
click at [1026, 229] on icon "enhanced table" at bounding box center [1018, 236] width 15 height 15
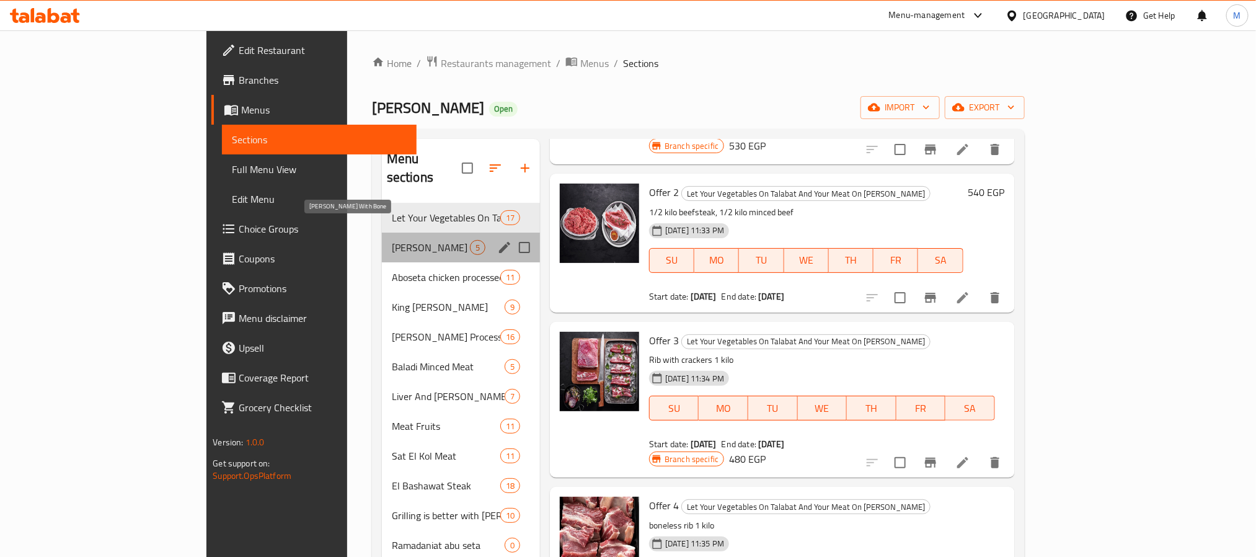
click at [392, 240] on span "[PERSON_NAME] With Bone" at bounding box center [431, 247] width 78 height 15
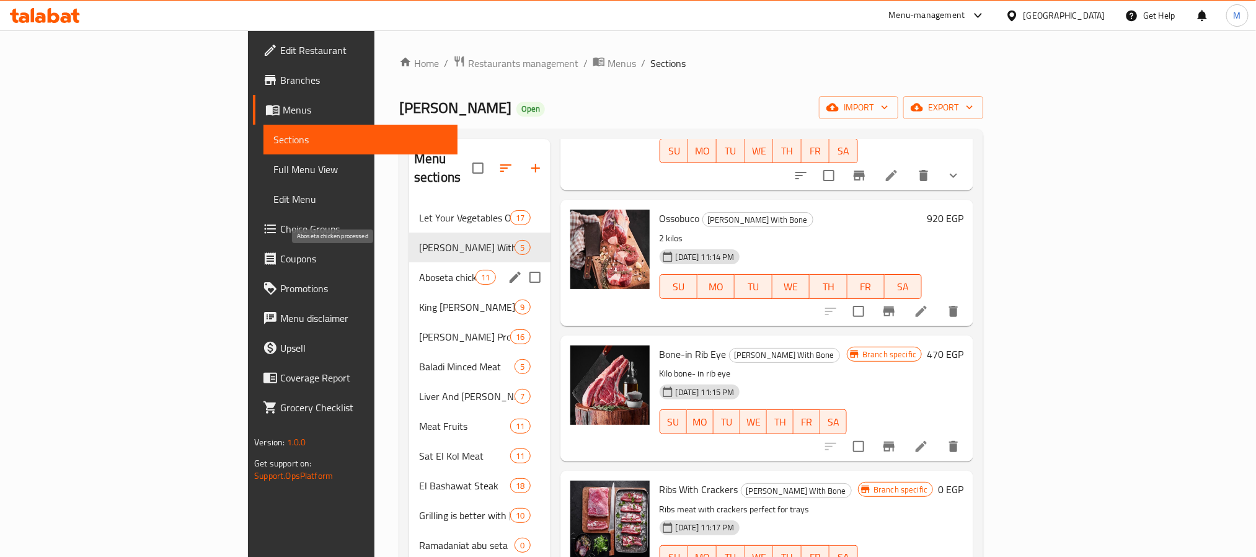
click at [419, 270] on span "Aboseta chicken processed" at bounding box center [447, 277] width 56 height 15
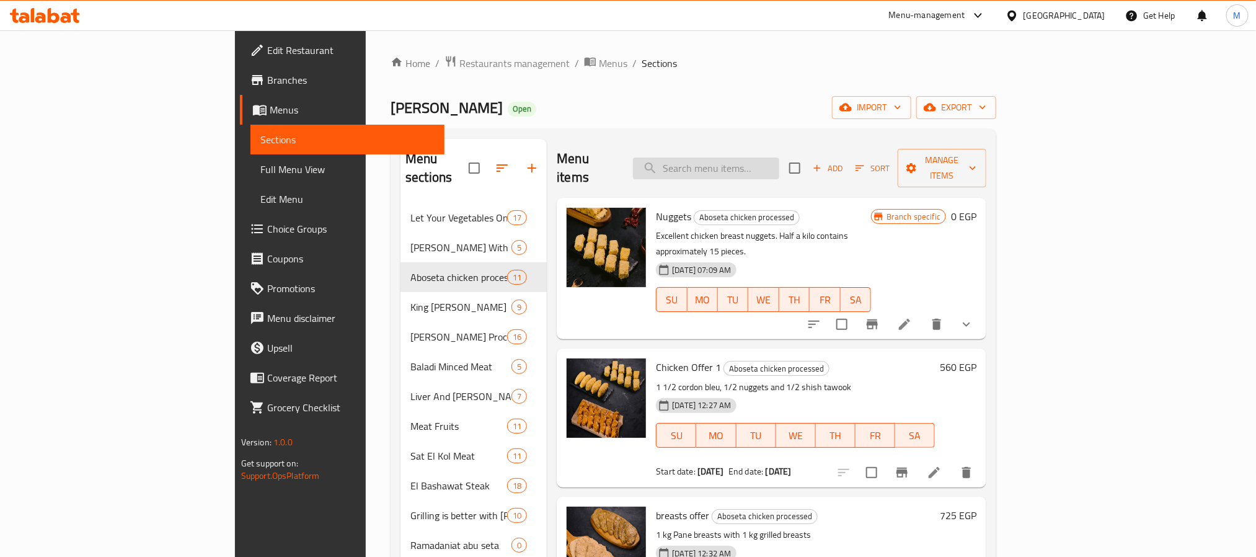
click at [779, 157] on input "search" at bounding box center [706, 168] width 146 height 22
paste input "Lahmet Ras"
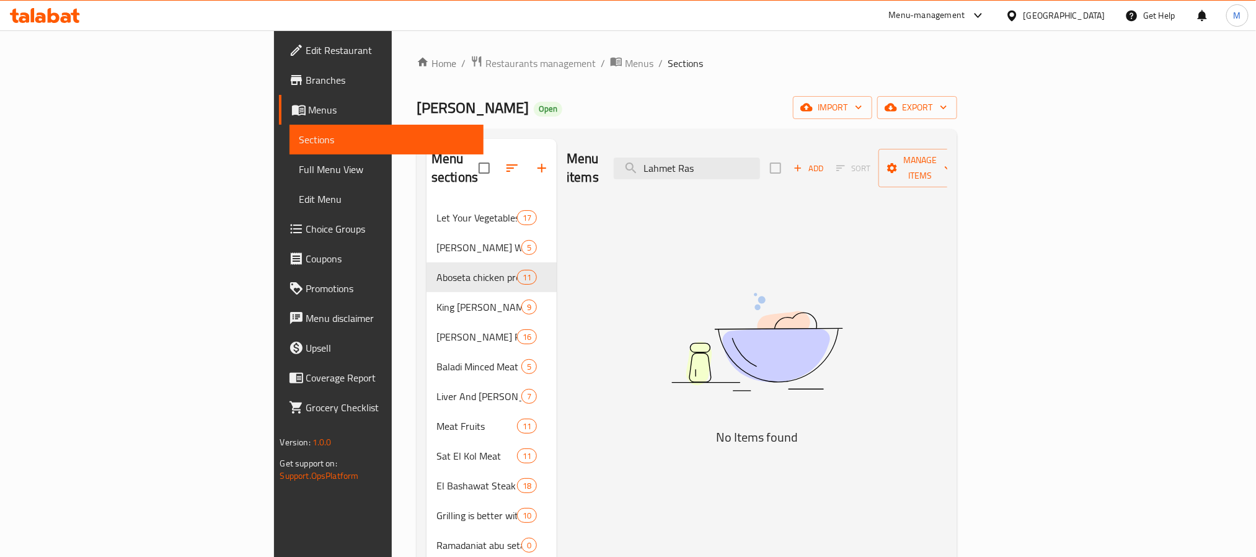
drag, startPoint x: 778, startPoint y: 162, endPoint x: 692, endPoint y: 159, distance: 85.6
click at [692, 159] on div "Menu items Lahmet Ras Add Sort Manage items" at bounding box center [756, 168] width 381 height 59
click at [760, 159] on input "Ras" at bounding box center [687, 168] width 146 height 22
click at [759, 157] on input "Ras" at bounding box center [687, 168] width 146 height 22
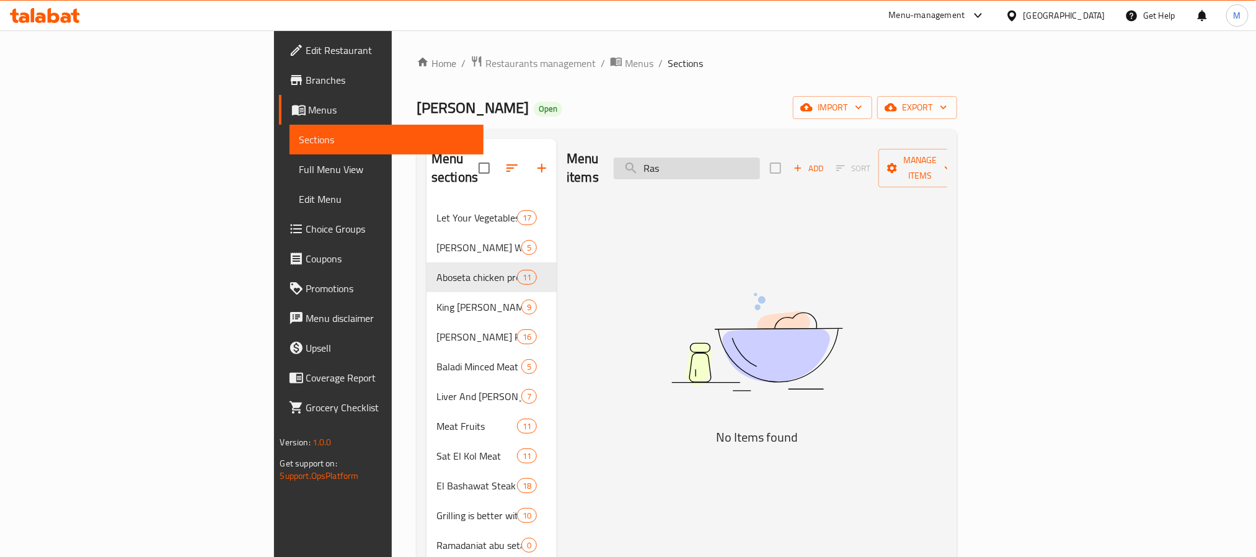
paste input "Heart and Spleen"
drag, startPoint x: 783, startPoint y: 162, endPoint x: 844, endPoint y: 162, distance: 61.4
click at [760, 162] on input "Heart and Spleen" at bounding box center [687, 168] width 146 height 22
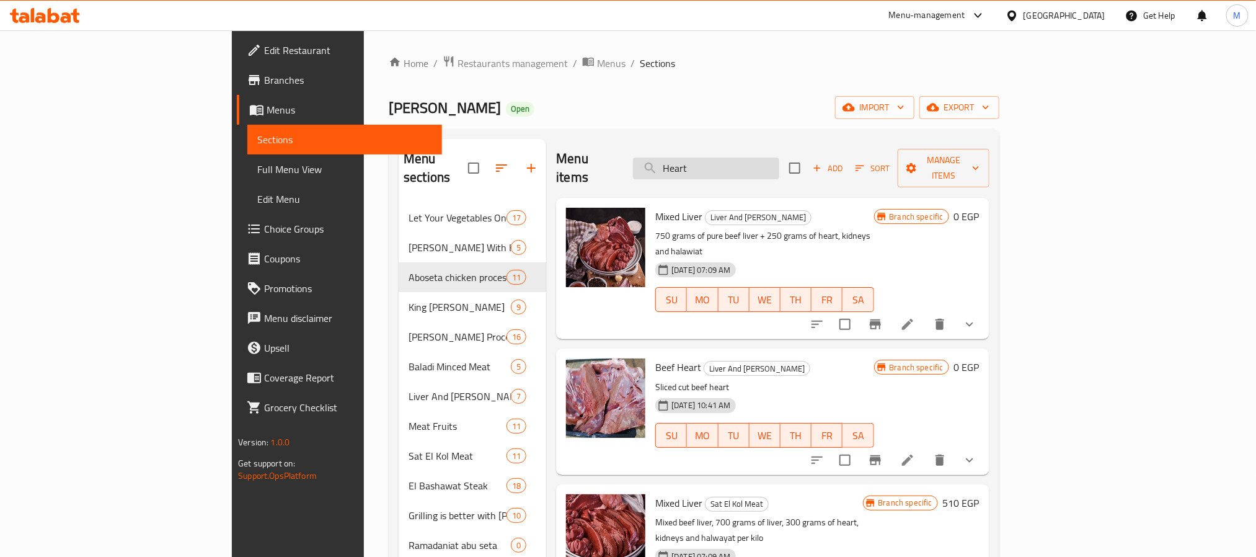
click at [779, 157] on input "Heart" at bounding box center [706, 168] width 146 height 22
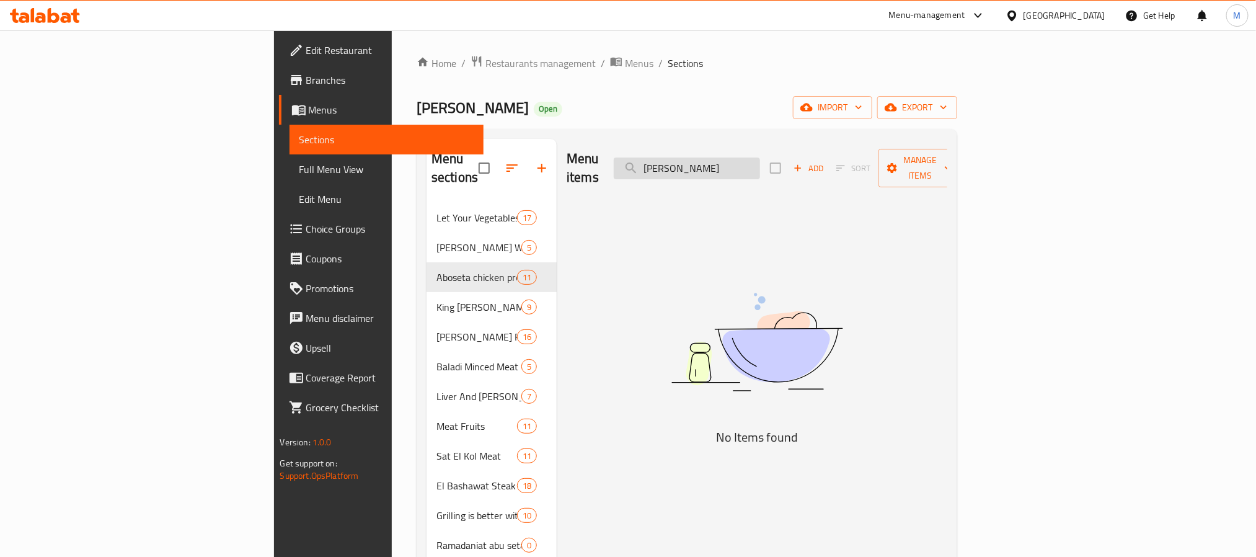
click at [760, 162] on input "[PERSON_NAME]" at bounding box center [687, 168] width 146 height 22
type input "ل"
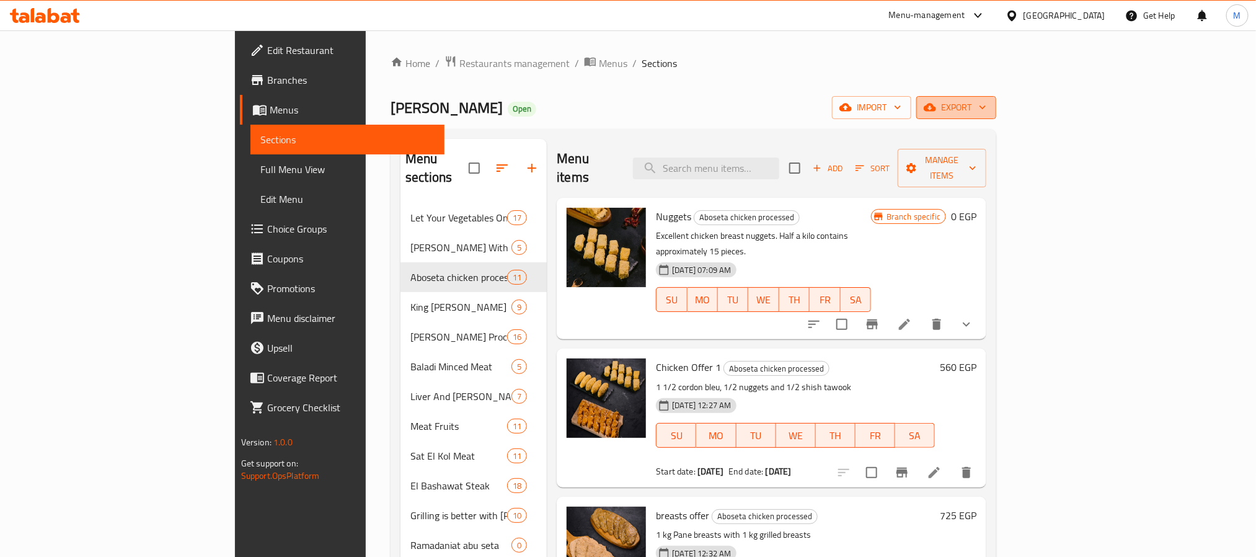
click at [986, 104] on span "export" at bounding box center [956, 107] width 60 height 15
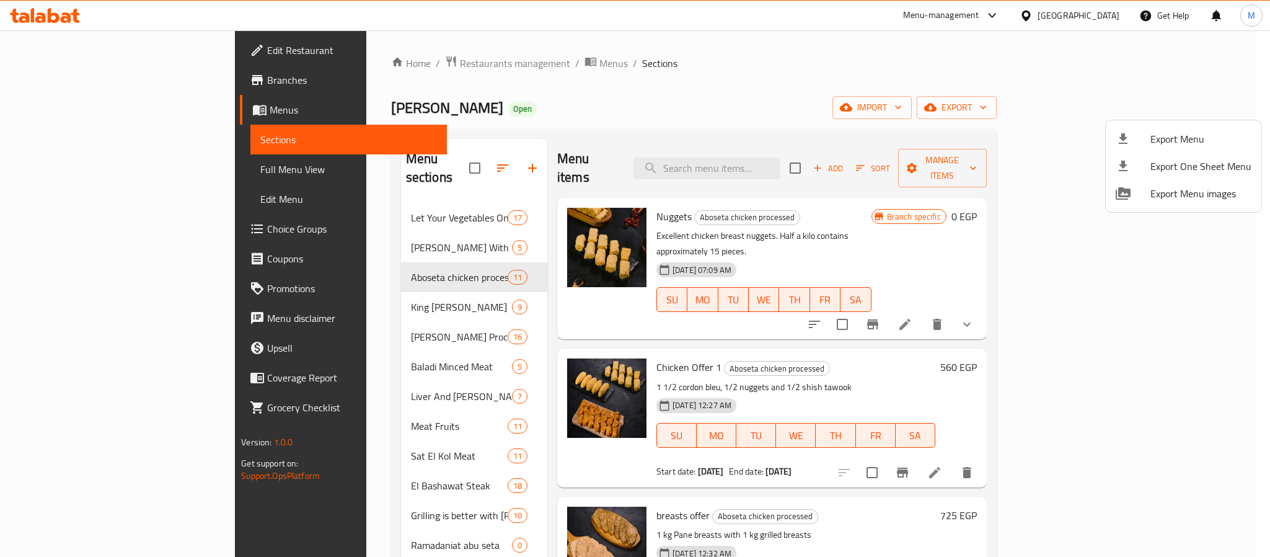
click at [1201, 139] on span "Export Menu" at bounding box center [1200, 138] width 101 height 15
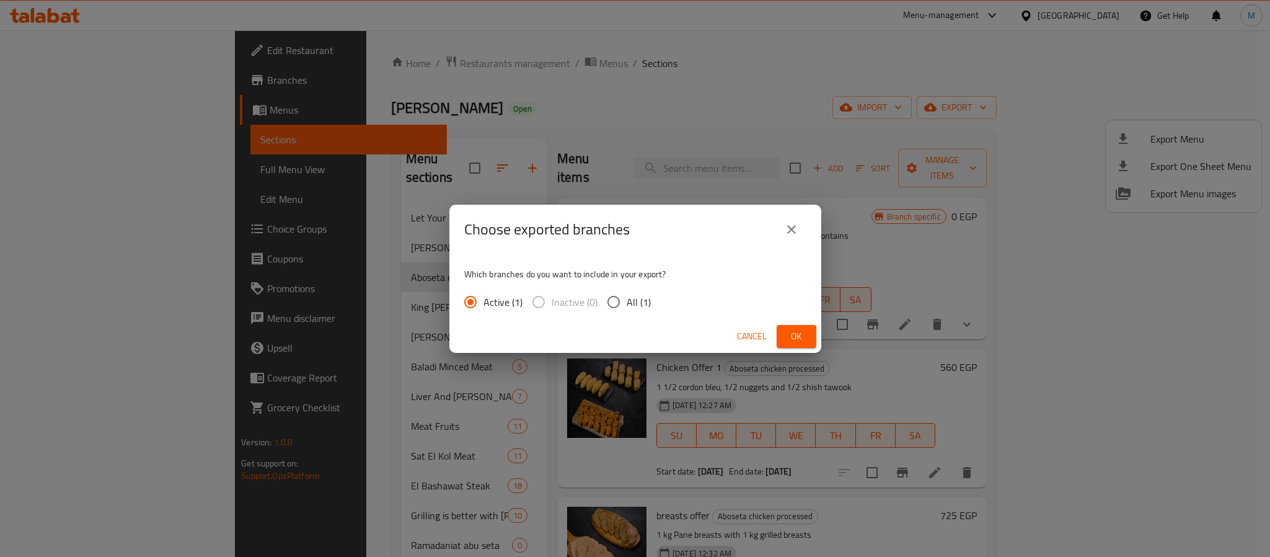
click at [646, 300] on span "All (1)" at bounding box center [639, 301] width 24 height 15
click at [627, 300] on input "All (1)" at bounding box center [614, 302] width 26 height 26
radio input "true"
click at [779, 335] on button "Ok" at bounding box center [797, 336] width 40 height 23
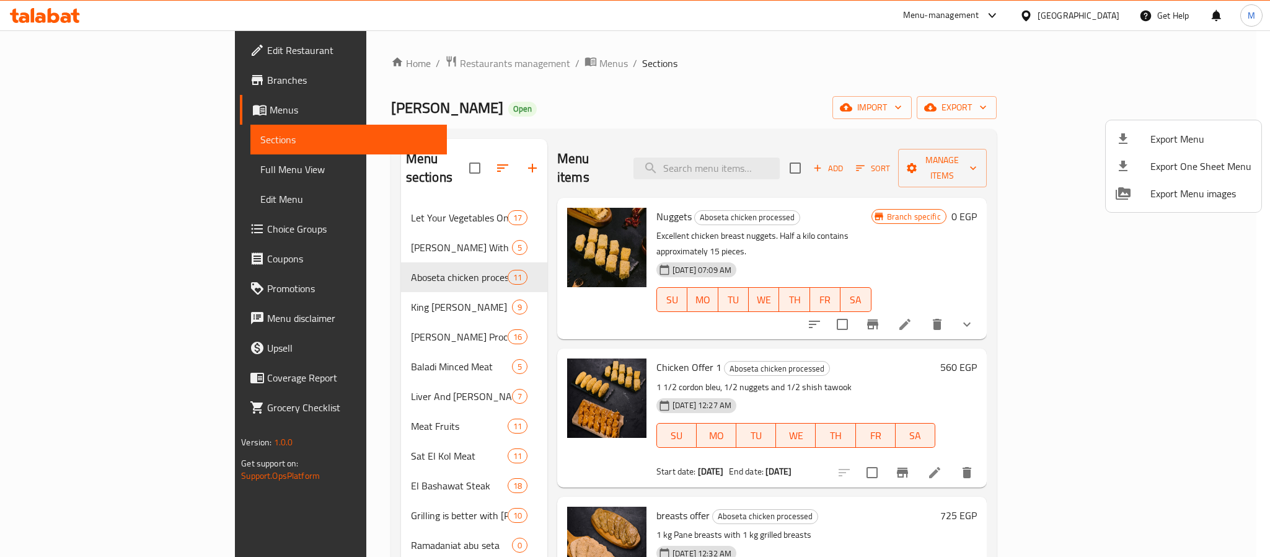
click at [335, 64] on div at bounding box center [635, 278] width 1270 height 557
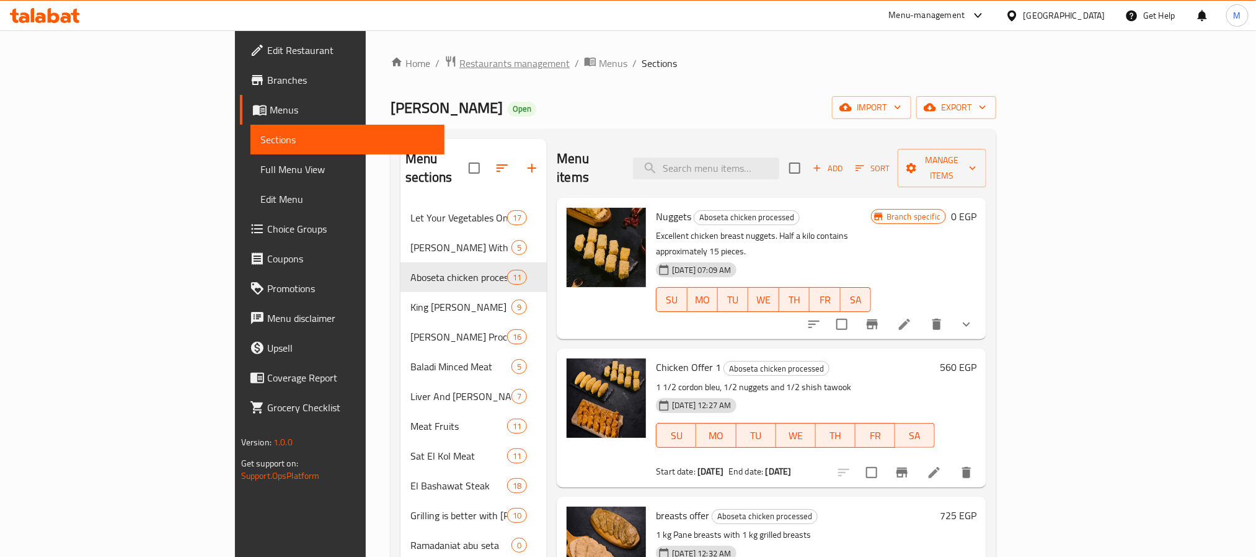
click at [459, 61] on span "Restaurants management" at bounding box center [514, 63] width 110 height 15
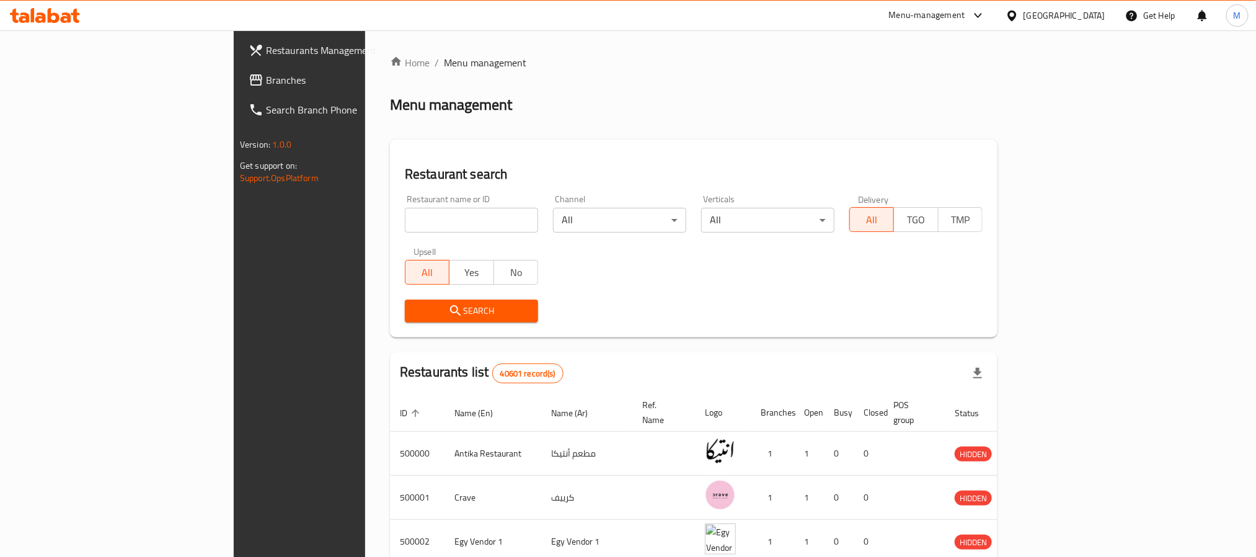
click at [965, 11] on div "Menu-management" at bounding box center [927, 15] width 76 height 15
click at [934, 165] on div "Restaurant-Management" at bounding box center [919, 166] width 97 height 14
